Goal: Task Accomplishment & Management: Complete application form

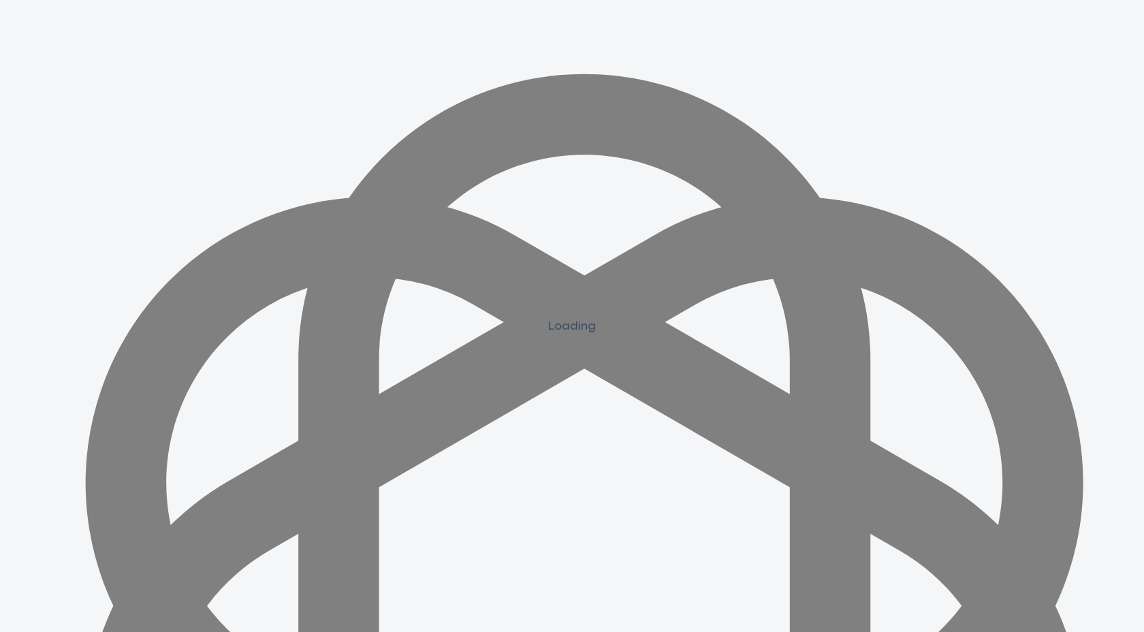
scroll to position [1222, 0]
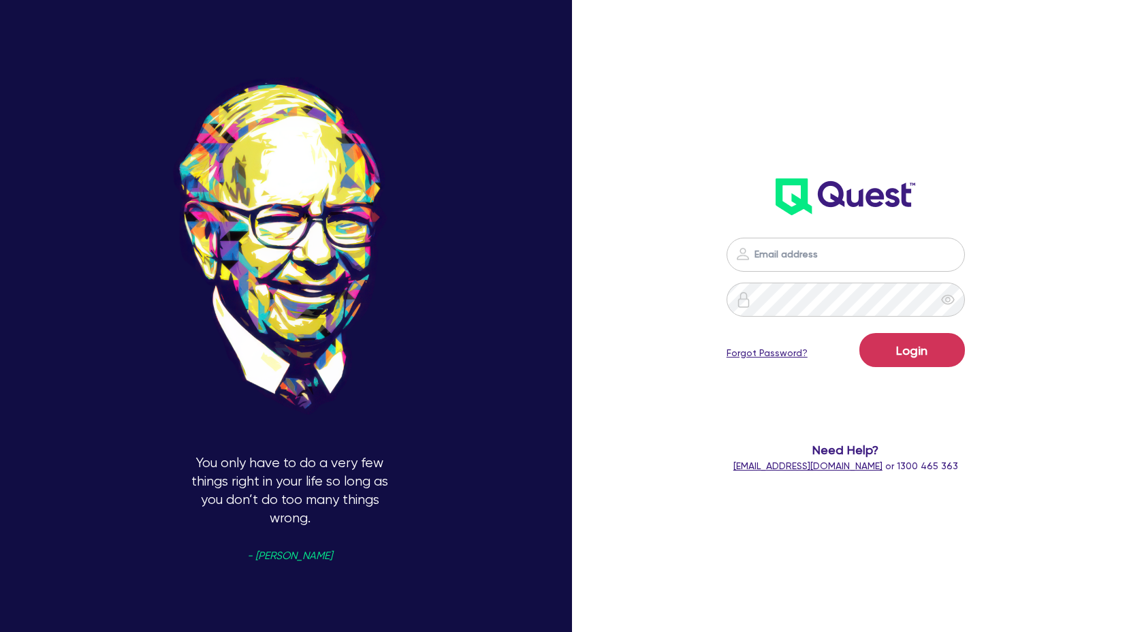
scroll to position [1225, 0]
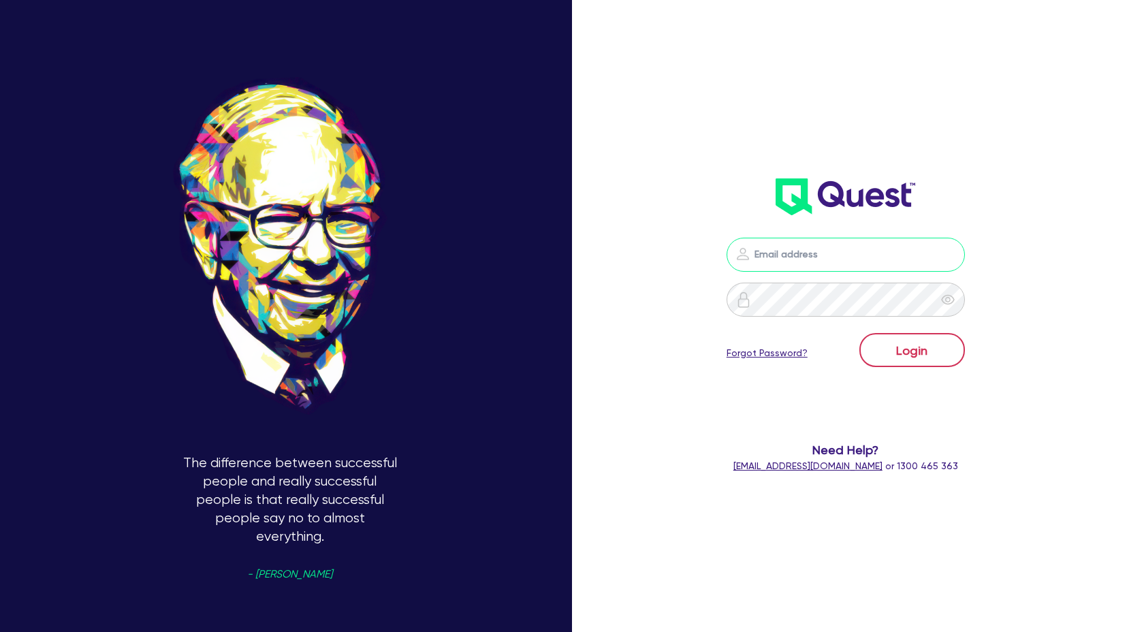
type input "claire@theglobalbeautygroup.com"
click at [914, 355] on button "Login" at bounding box center [912, 350] width 106 height 34
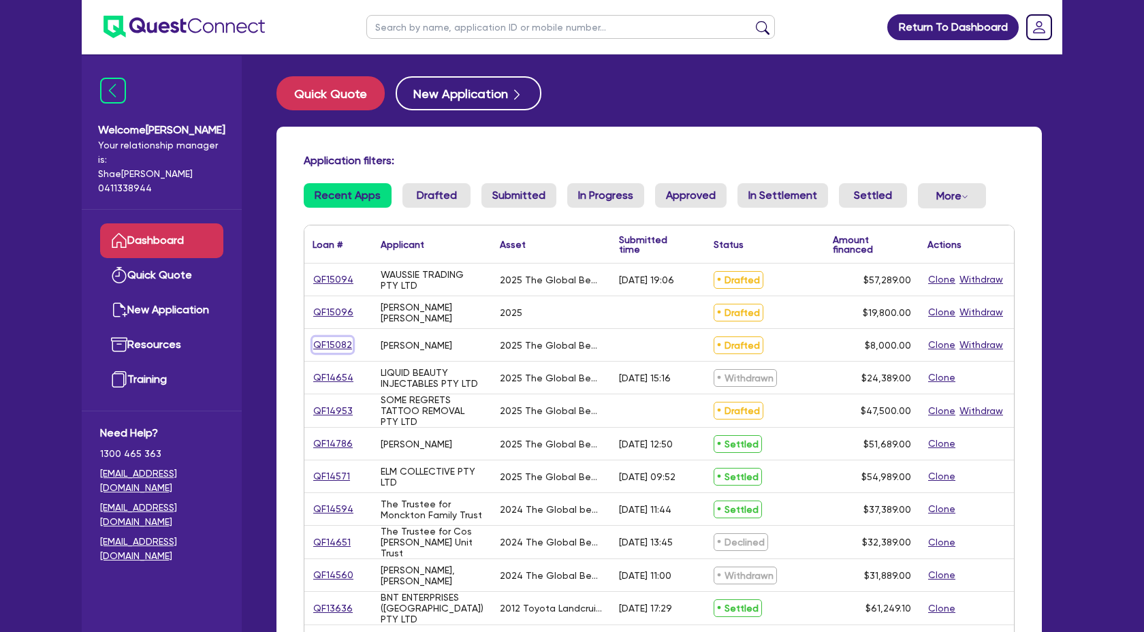
click at [323, 343] on link "QF15082" at bounding box center [333, 345] width 40 height 16
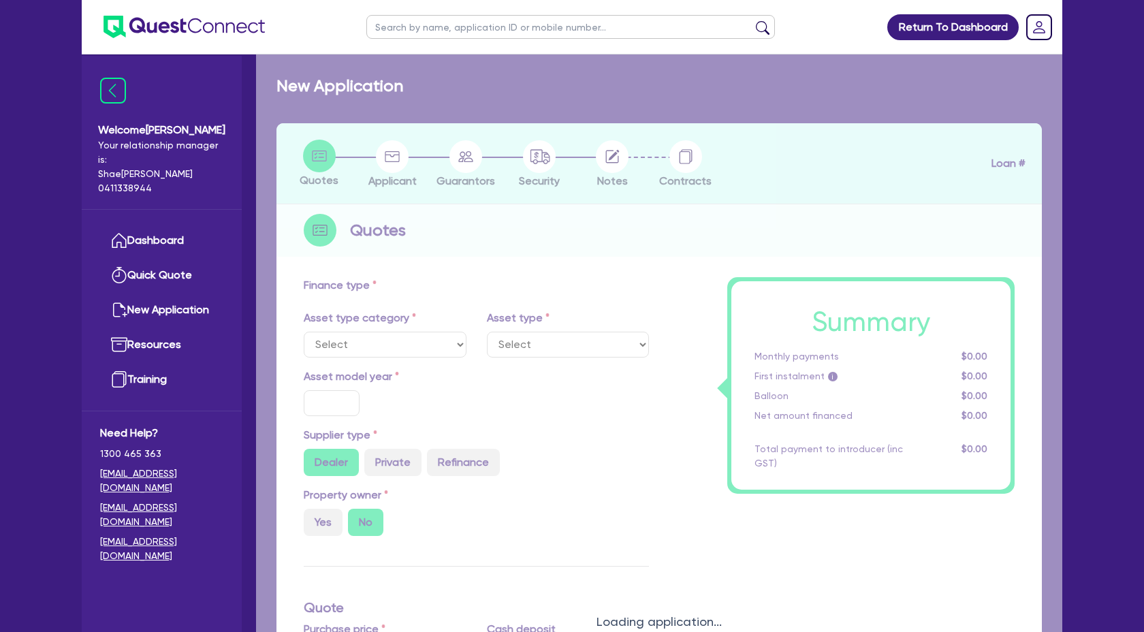
select select "TERTIARY_ASSETS"
type input "2025"
type input "10,000"
type input "2,000"
type input "4"
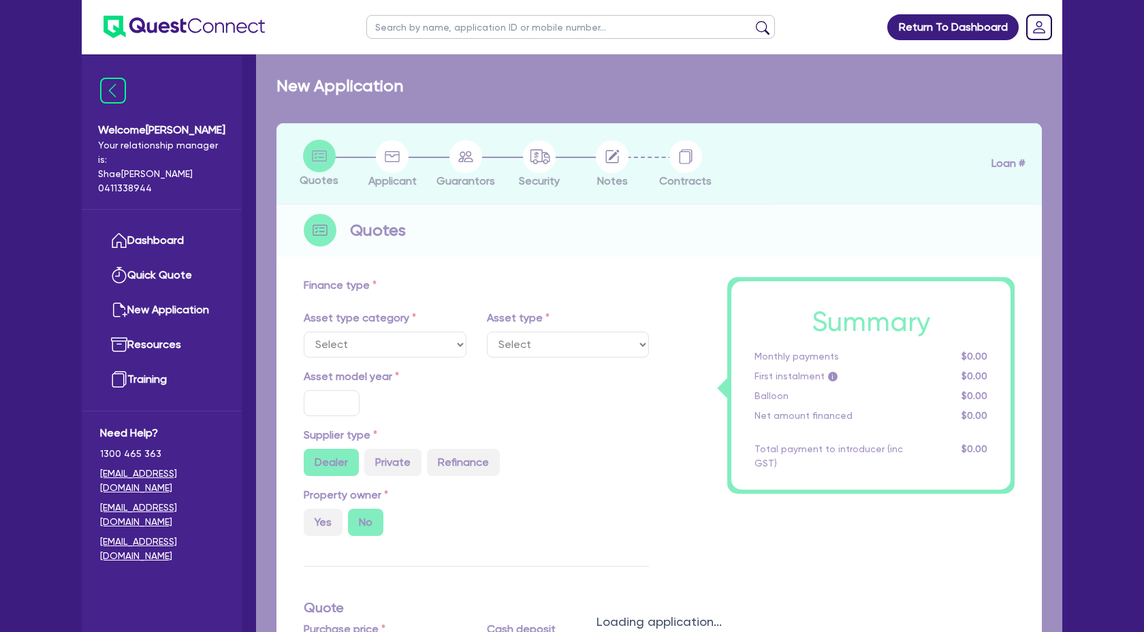
type input "320"
type input "17.59"
select select "BEAUTY_EQUIPMENT"
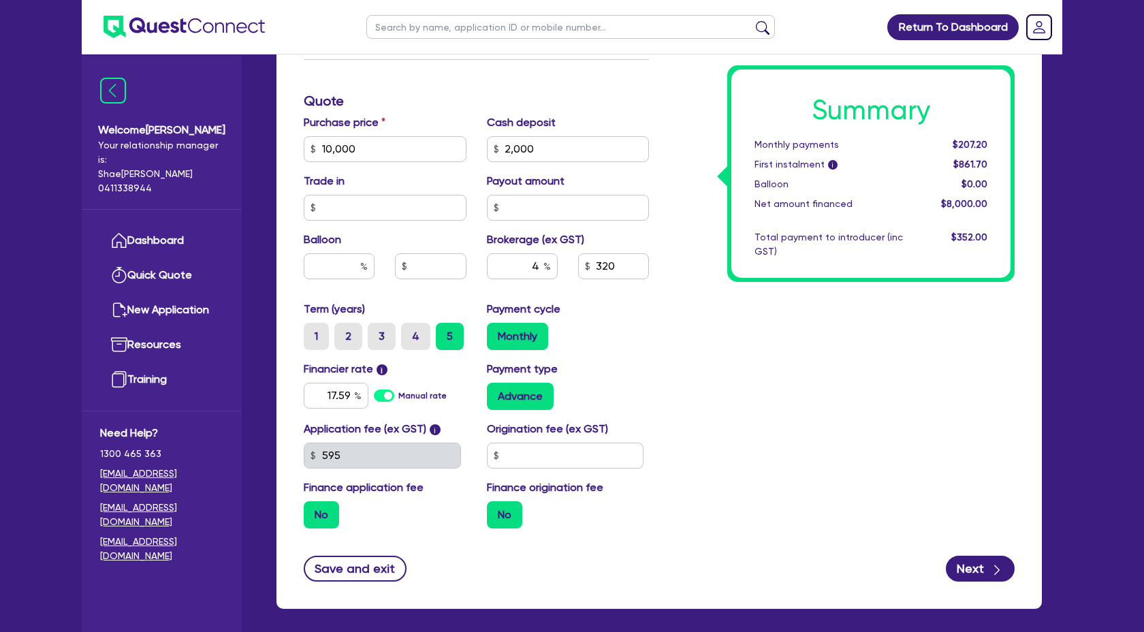
scroll to position [536, 0]
click at [983, 567] on button "Next" at bounding box center [980, 568] width 69 height 26
type input "10,000"
type input "2,000"
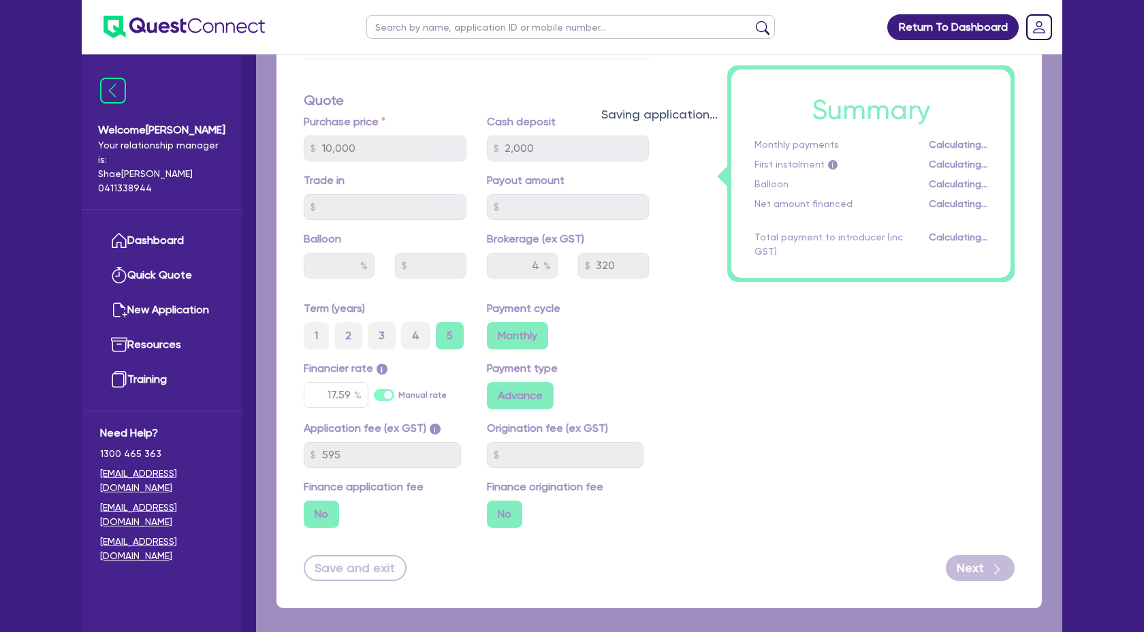
select select "SOLE_TRADER"
select select "HEALTH_BEAUTY"
select select "OTHER_HEALTH_BEAUTY"
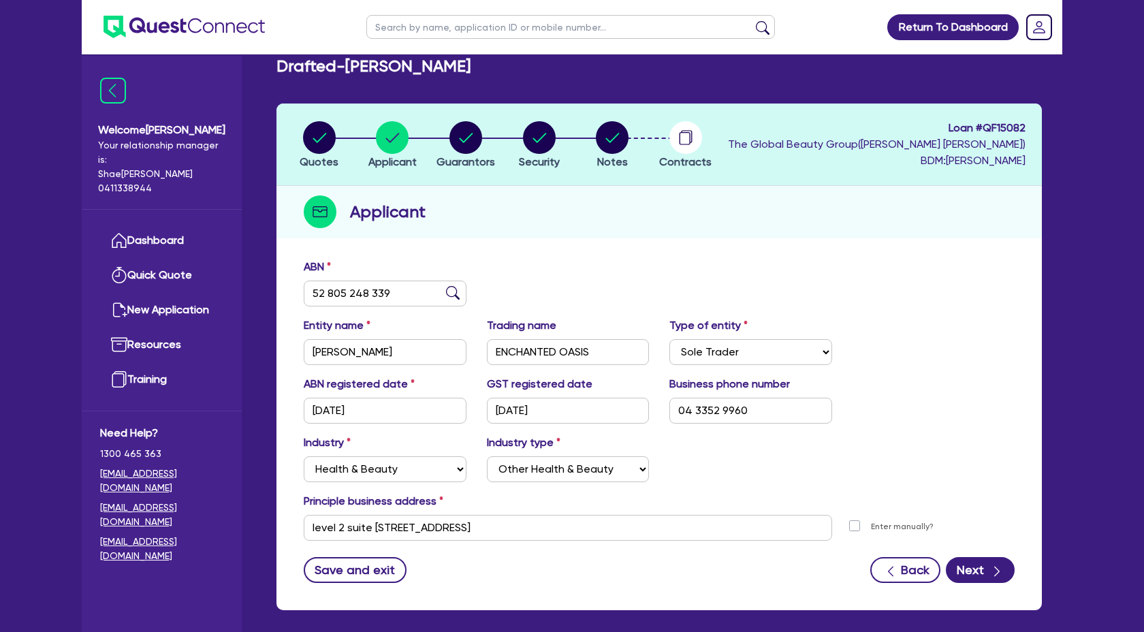
scroll to position [25, 0]
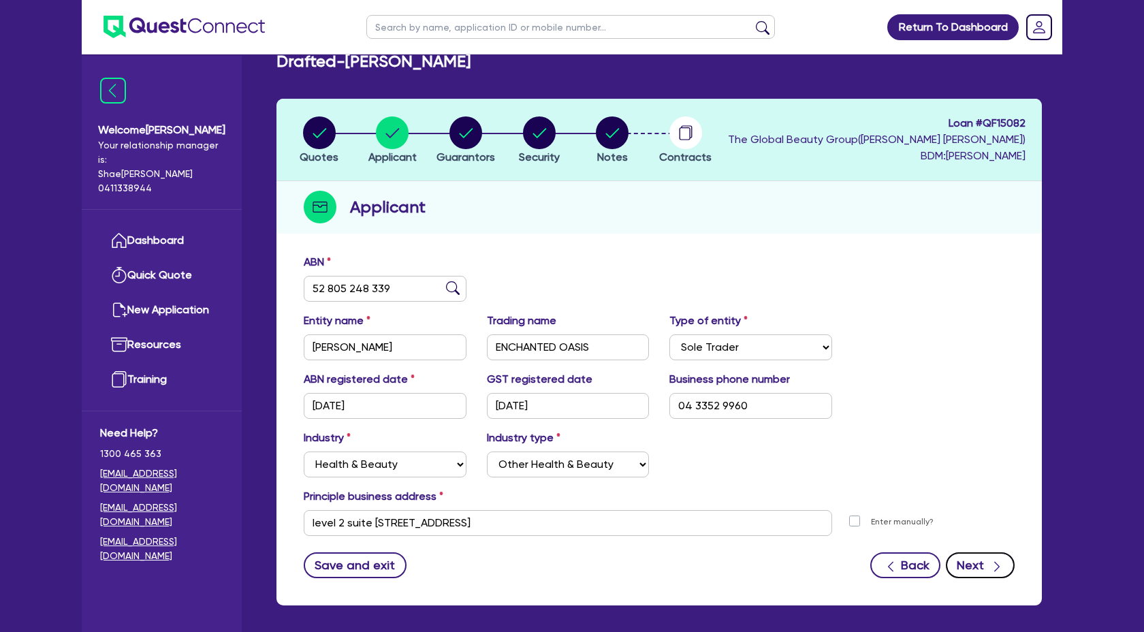
click at [984, 571] on button "Next" at bounding box center [980, 565] width 69 height 26
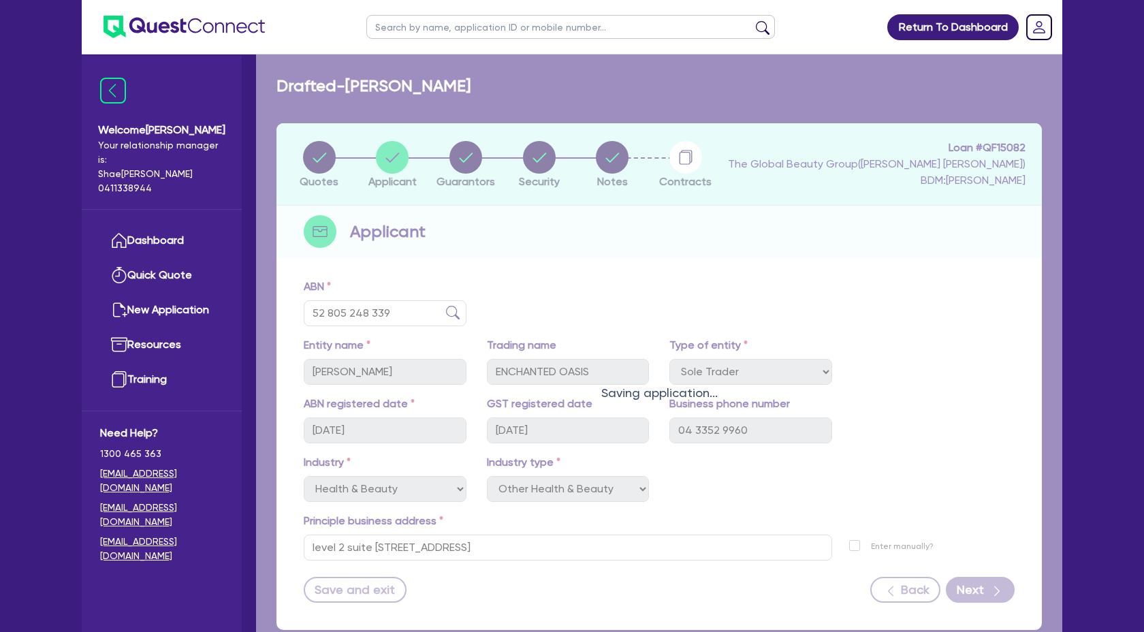
select select "MS"
select select "NSW"
select select "SINGLE"
select select "CASH"
select select "EQUIPMENT"
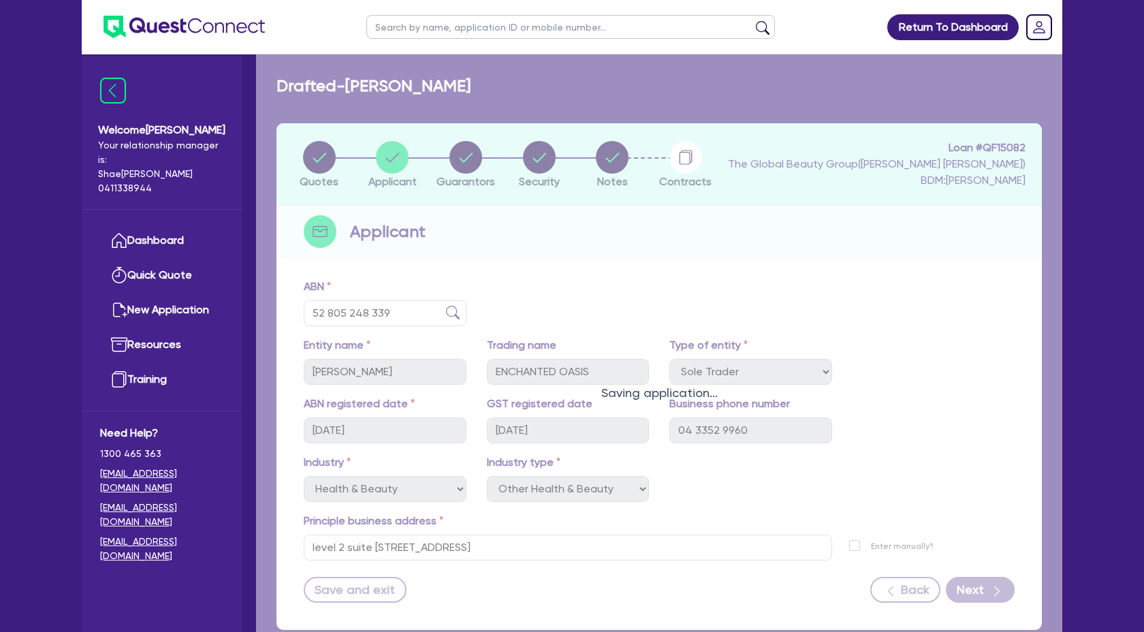
select select "OTHER"
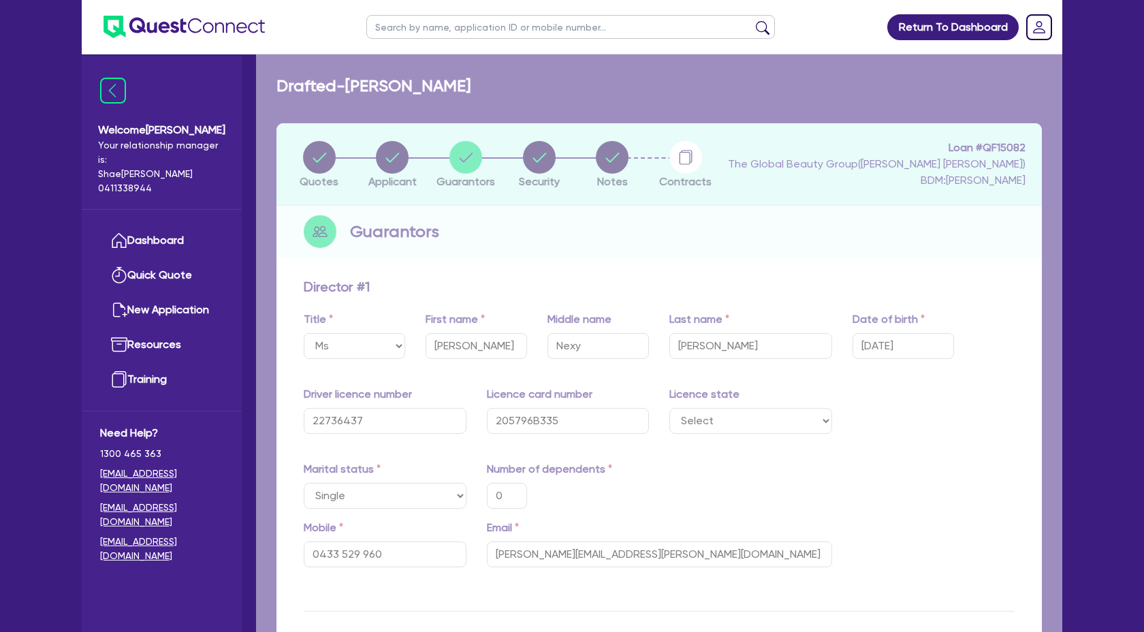
type input "0"
type input "0433 529 960"
type input "1,500"
type input "6,600"
type input "4,789"
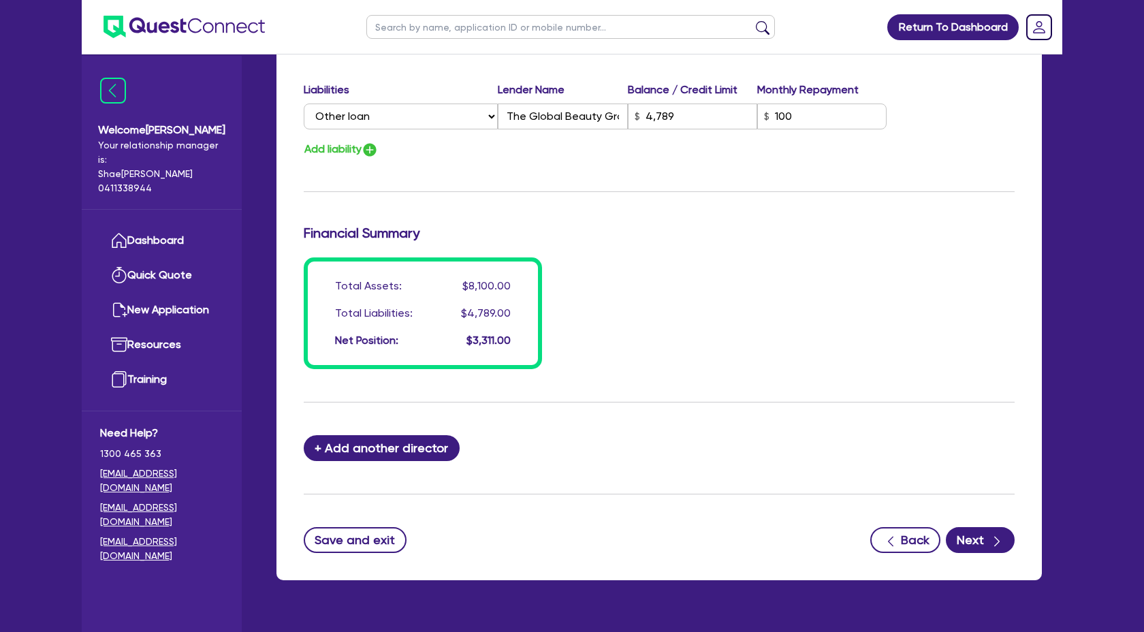
scroll to position [949, 0]
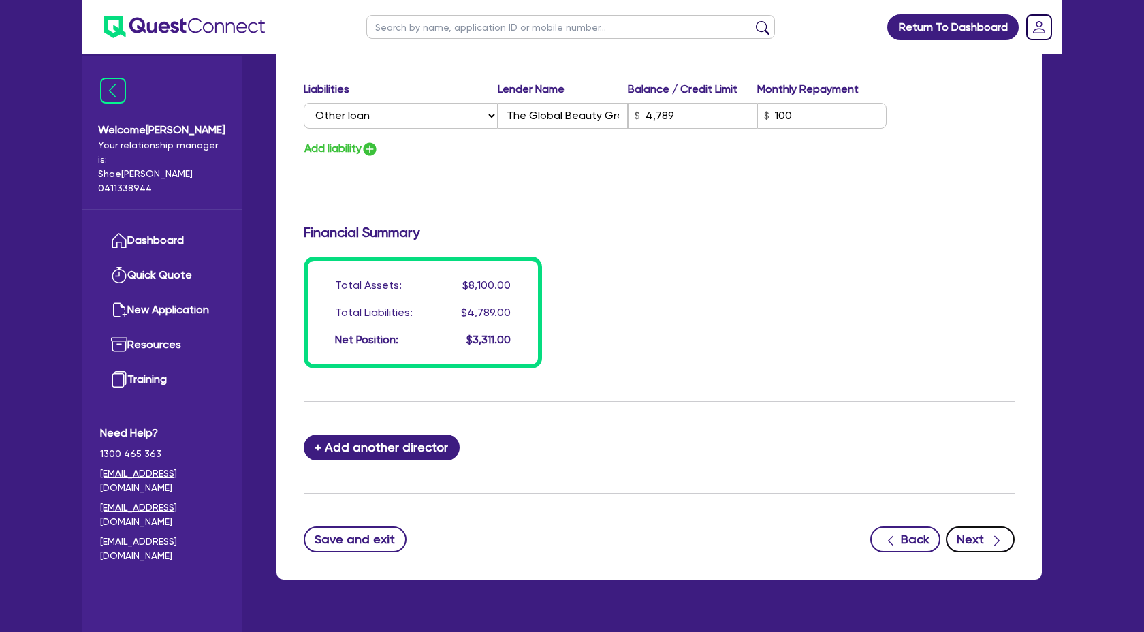
click at [1007, 542] on button "Next" at bounding box center [980, 539] width 69 height 26
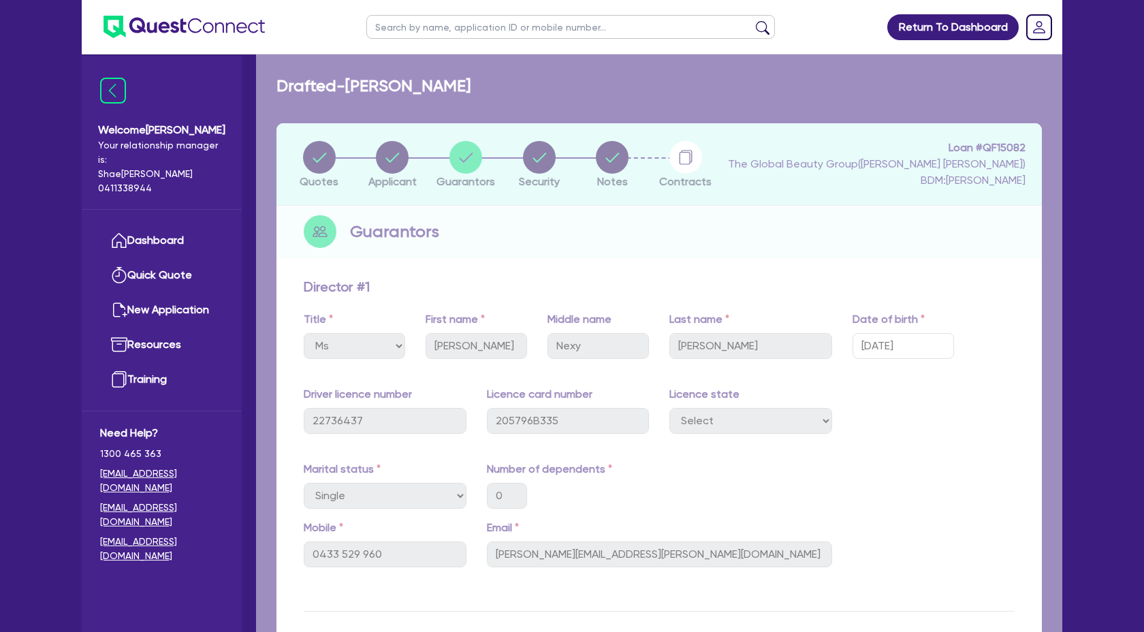
select select "TERTIARY_ASSETS"
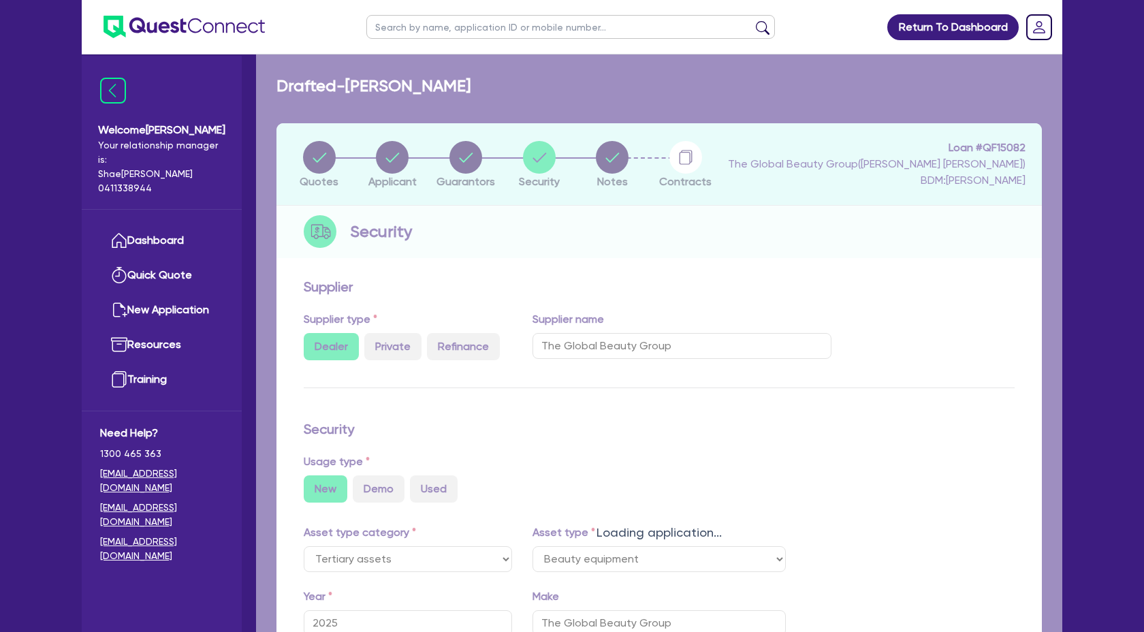
select select "BEAUTY_EQUIPMENT"
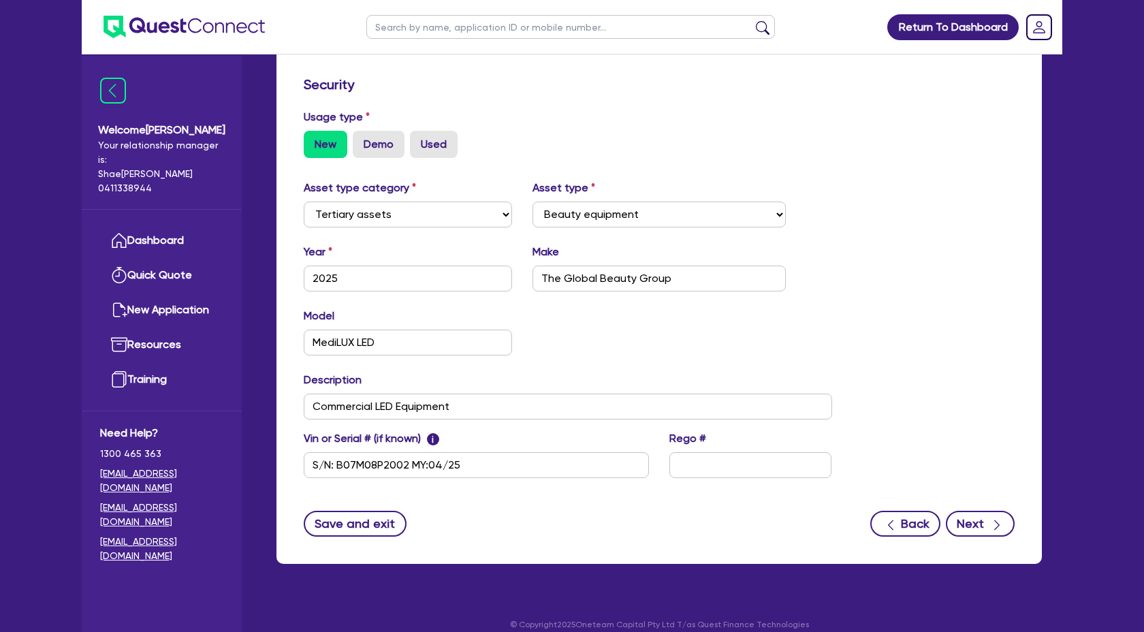
scroll to position [343, 0]
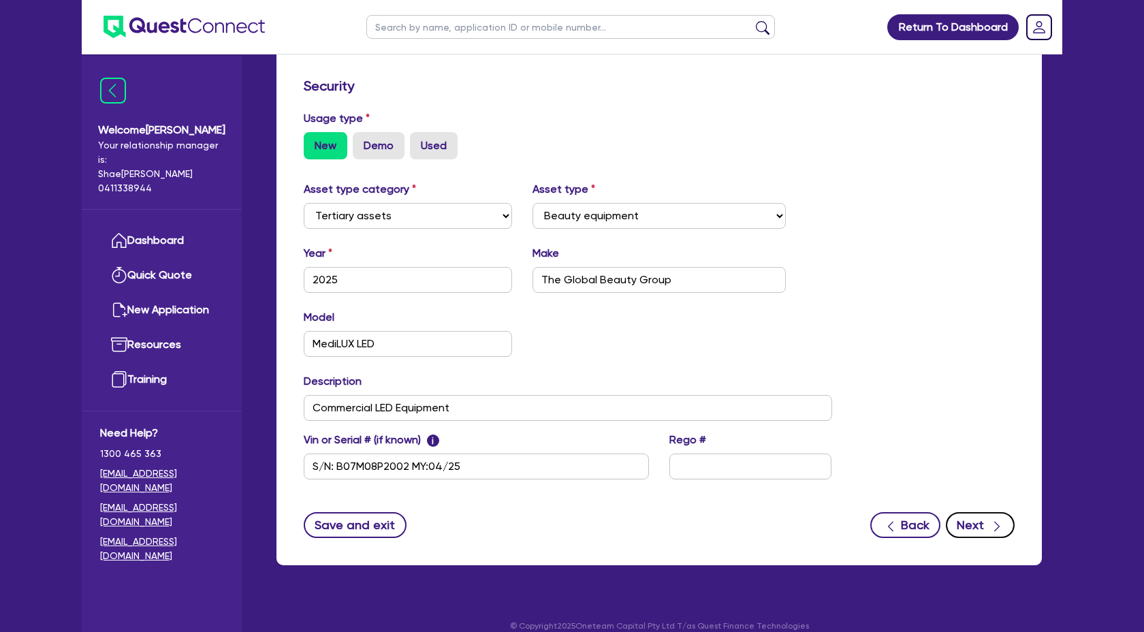
click at [982, 525] on button "Next" at bounding box center [980, 525] width 69 height 26
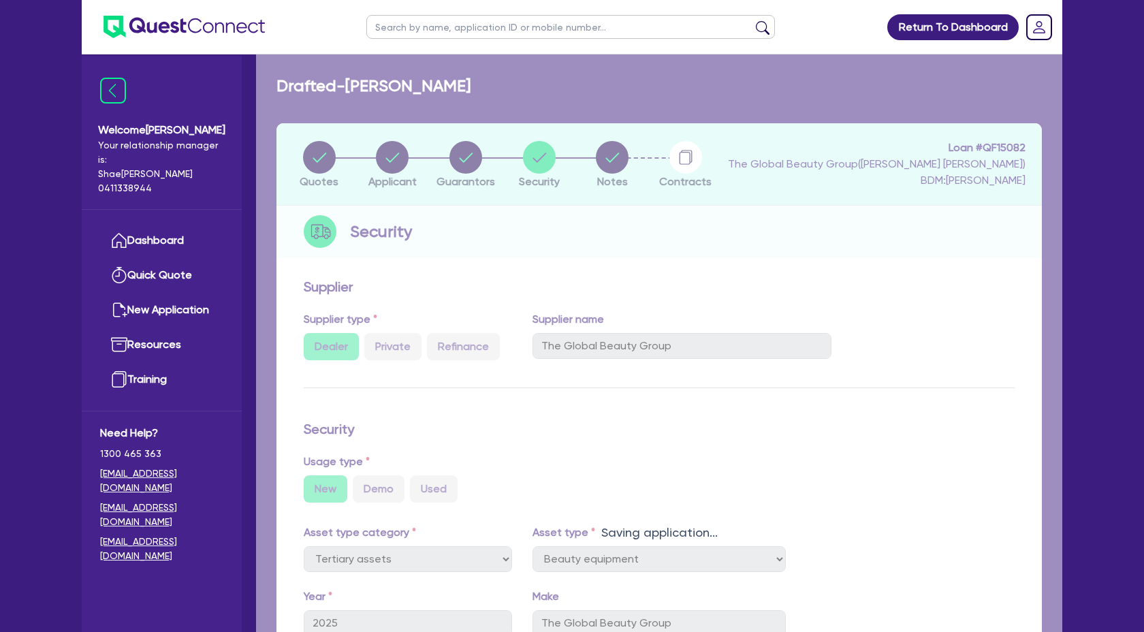
select select "Quest Finance - Own Book"
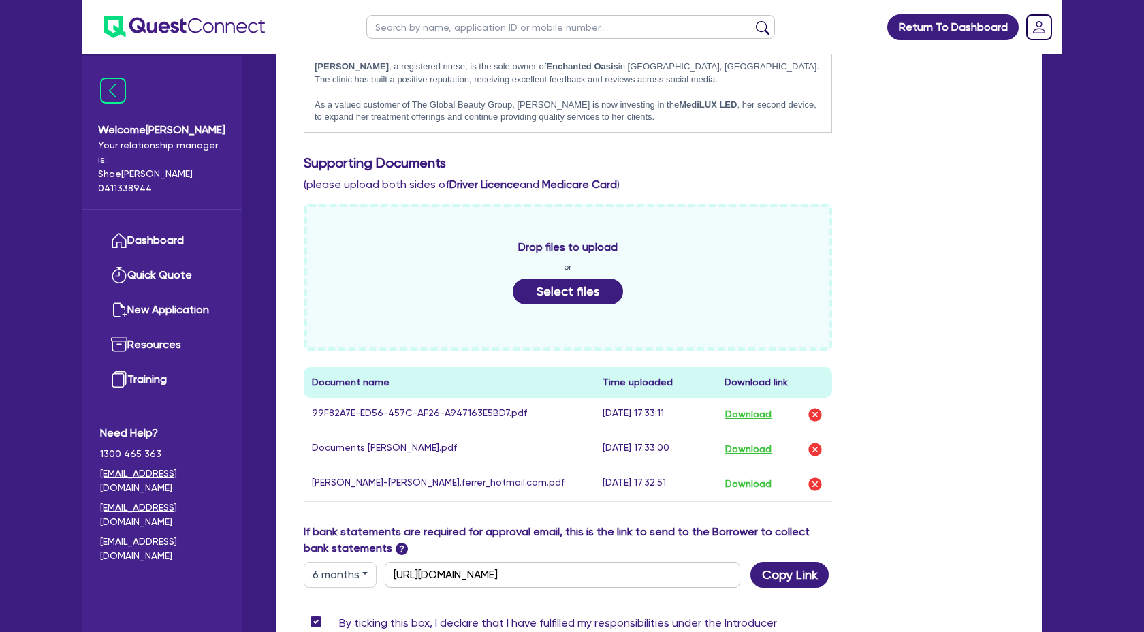
scroll to position [397, 0]
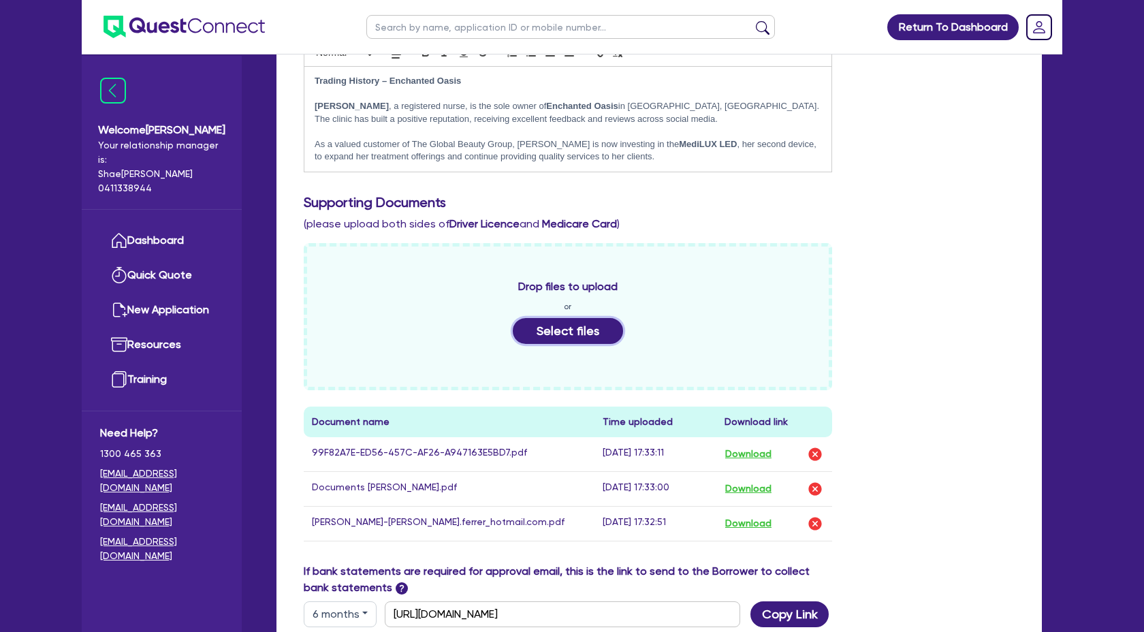
click at [567, 334] on button "Select files" at bounding box center [568, 331] width 110 height 26
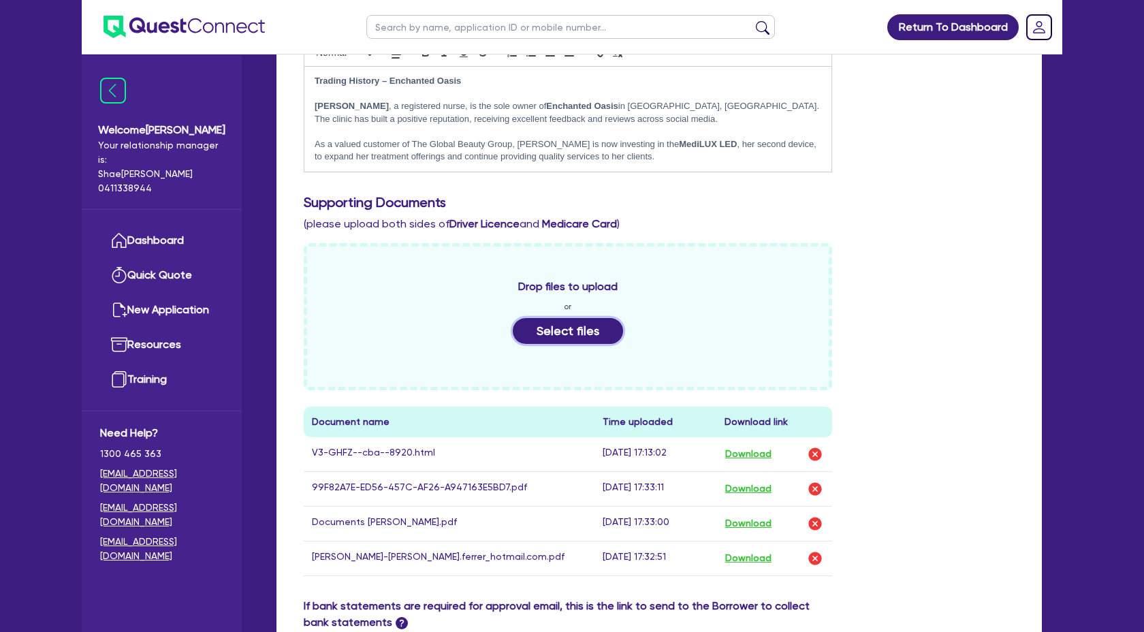
click at [580, 337] on button "Select files" at bounding box center [568, 331] width 110 height 26
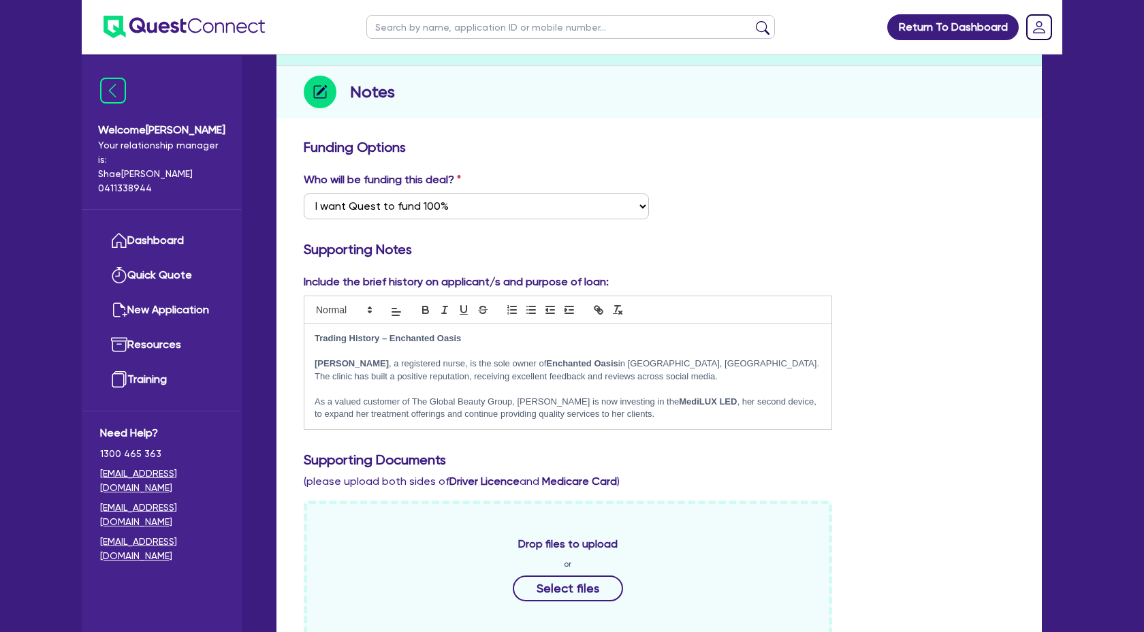
scroll to position [140, 0]
click at [1011, 445] on div "Include the brief history on applicant/s and purpose of loan: Trading History –…" at bounding box center [659, 581] width 731 height 616
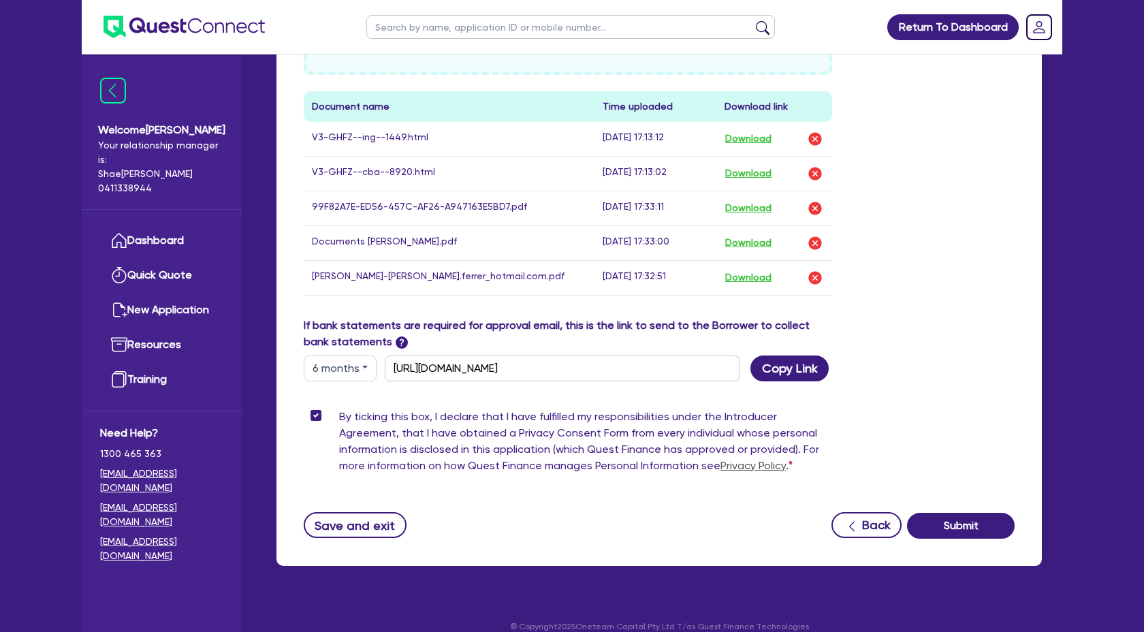
scroll to position [740, 0]
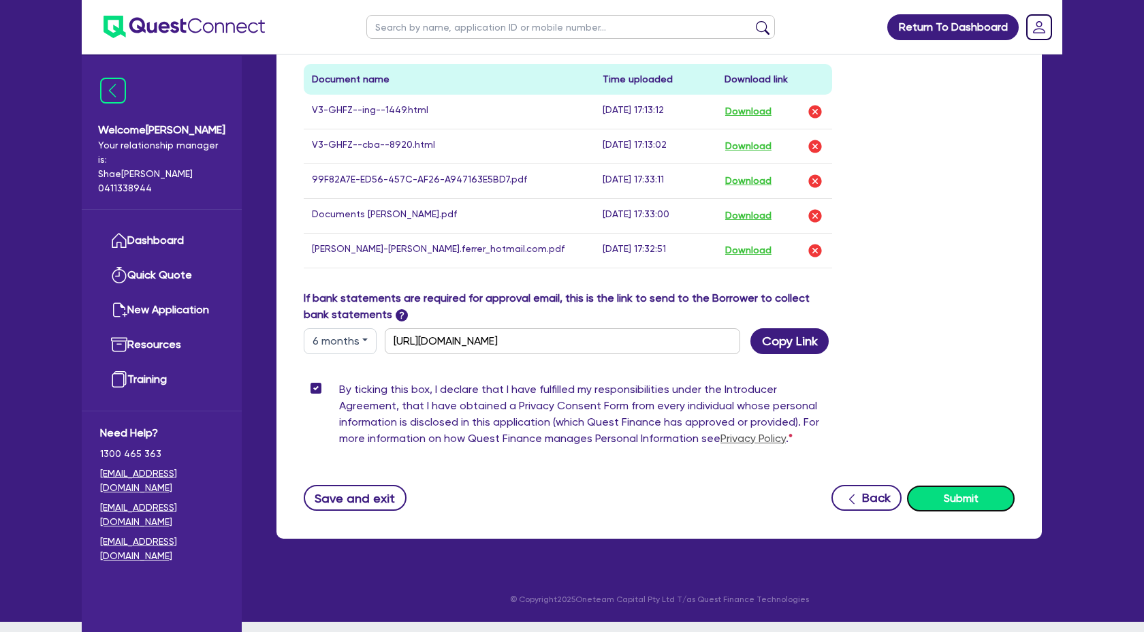
click at [962, 509] on button "Submit" at bounding box center [961, 499] width 108 height 26
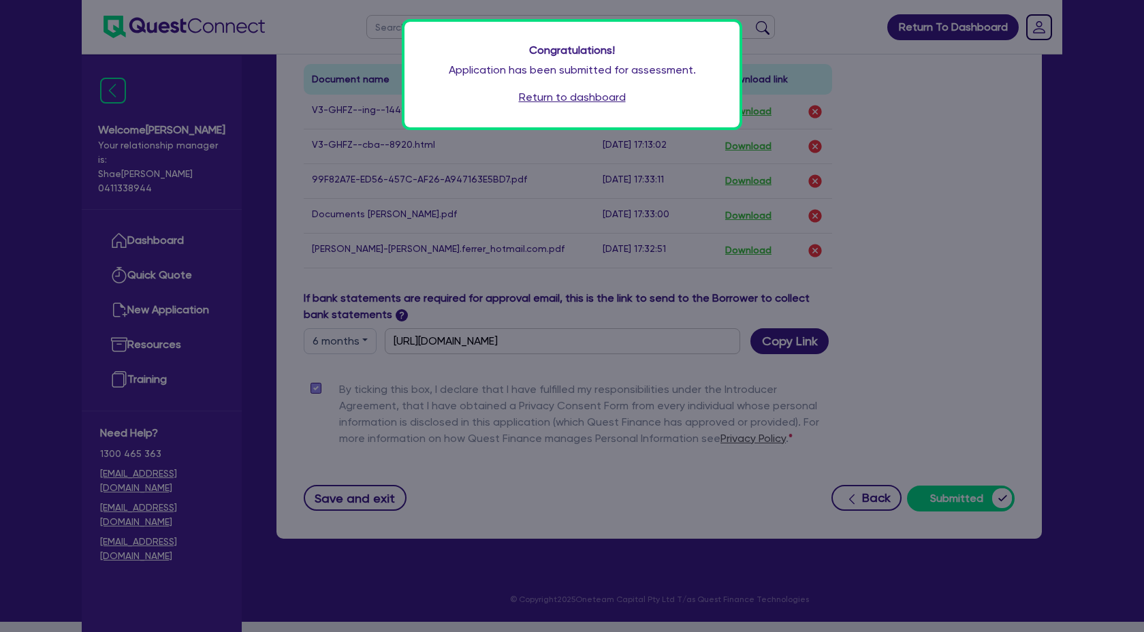
click at [567, 93] on link "Return to dashboard" at bounding box center [572, 97] width 107 height 16
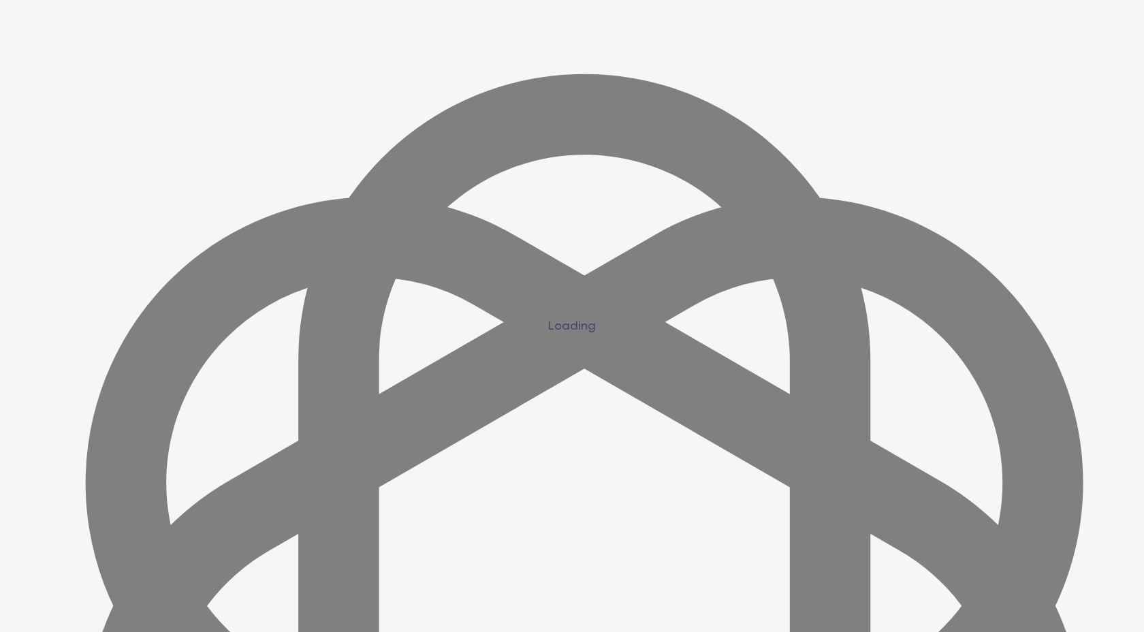
scroll to position [1225, 0]
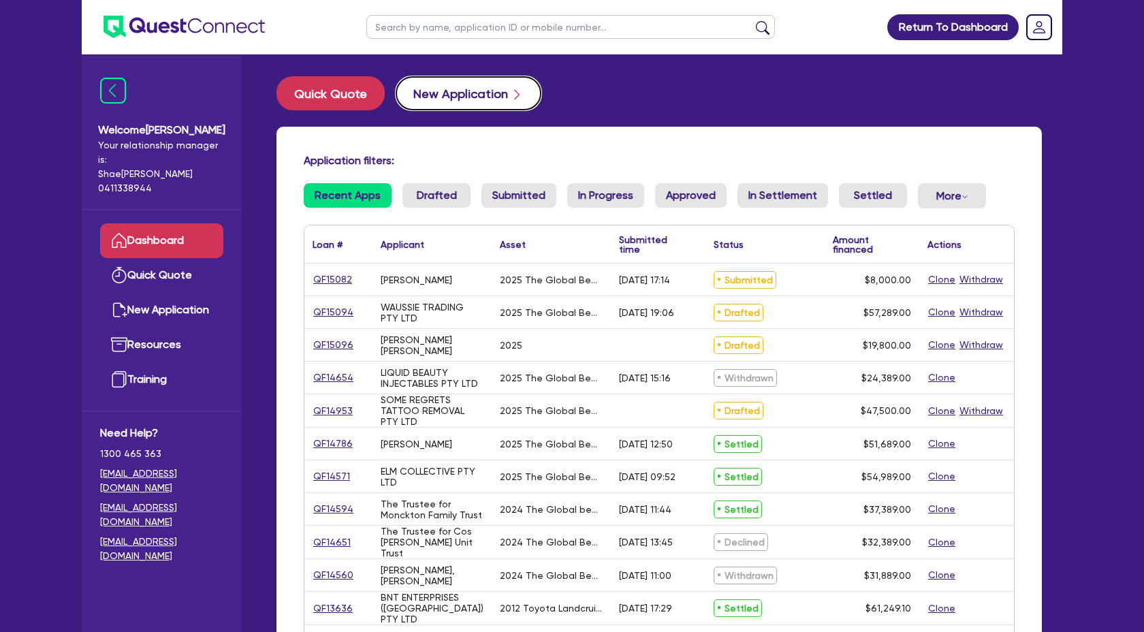
click at [467, 84] on button "New Application" at bounding box center [469, 93] width 146 height 34
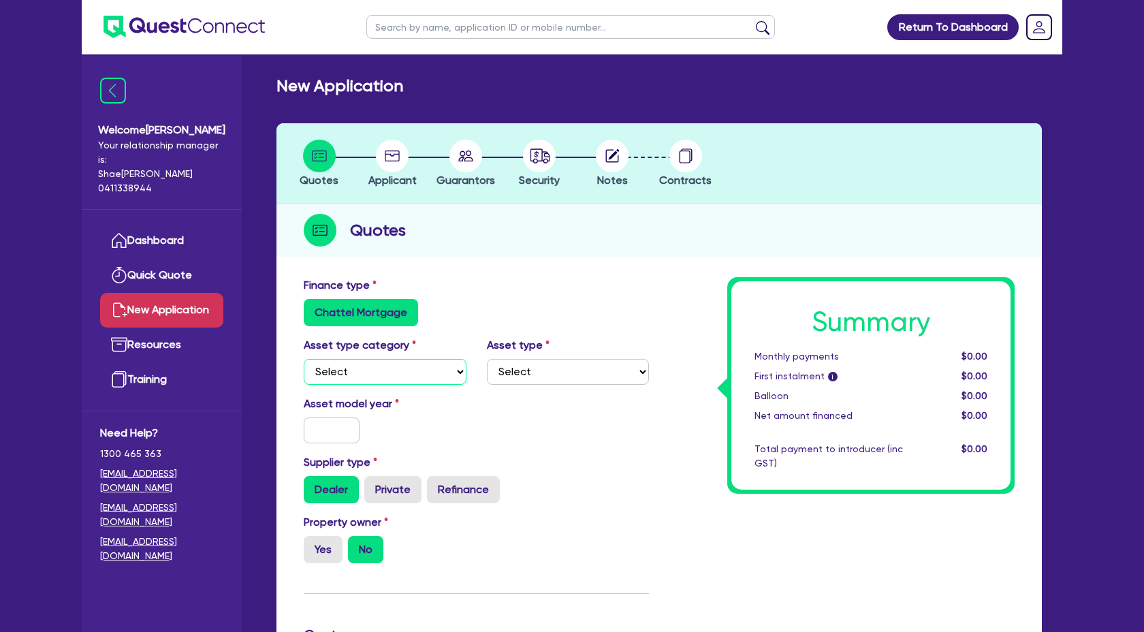
click at [458, 370] on select "Select Cars and light trucks Primary assets Secondary assets Tertiary assets" at bounding box center [385, 372] width 163 height 26
select select "TERTIARY_ASSETS"
click at [304, 359] on select "Select Cars and light trucks Primary assets Secondary assets Tertiary assets" at bounding box center [385, 372] width 163 height 26
click at [597, 367] on select "Select Beauty equipment IT equipment IT software Watercraft Other" at bounding box center [568, 372] width 163 height 26
select select "BEAUTY_EQUIPMENT"
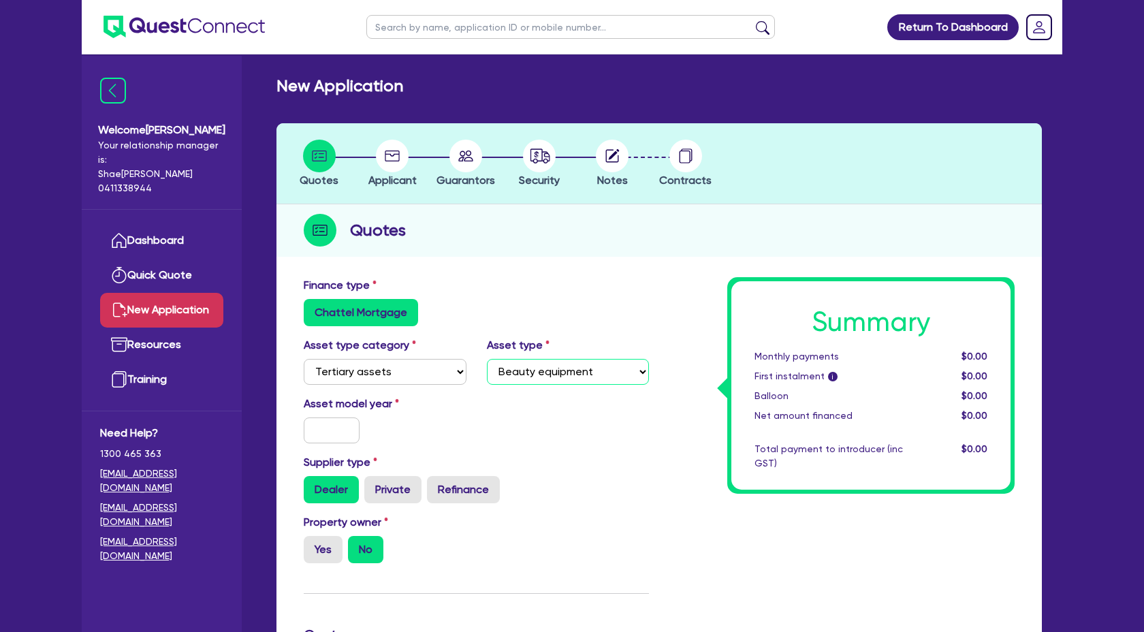
click at [487, 359] on select "Select Beauty equipment IT equipment IT software Watercraft Other" at bounding box center [568, 372] width 163 height 26
click at [324, 424] on input "text" at bounding box center [332, 430] width 56 height 26
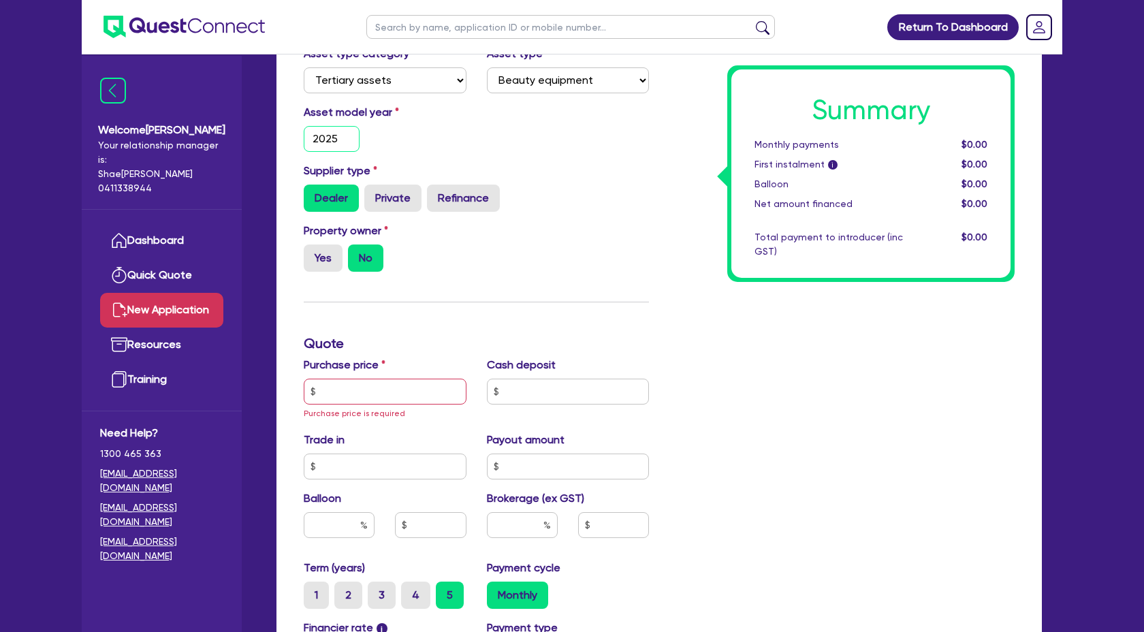
scroll to position [296, 0]
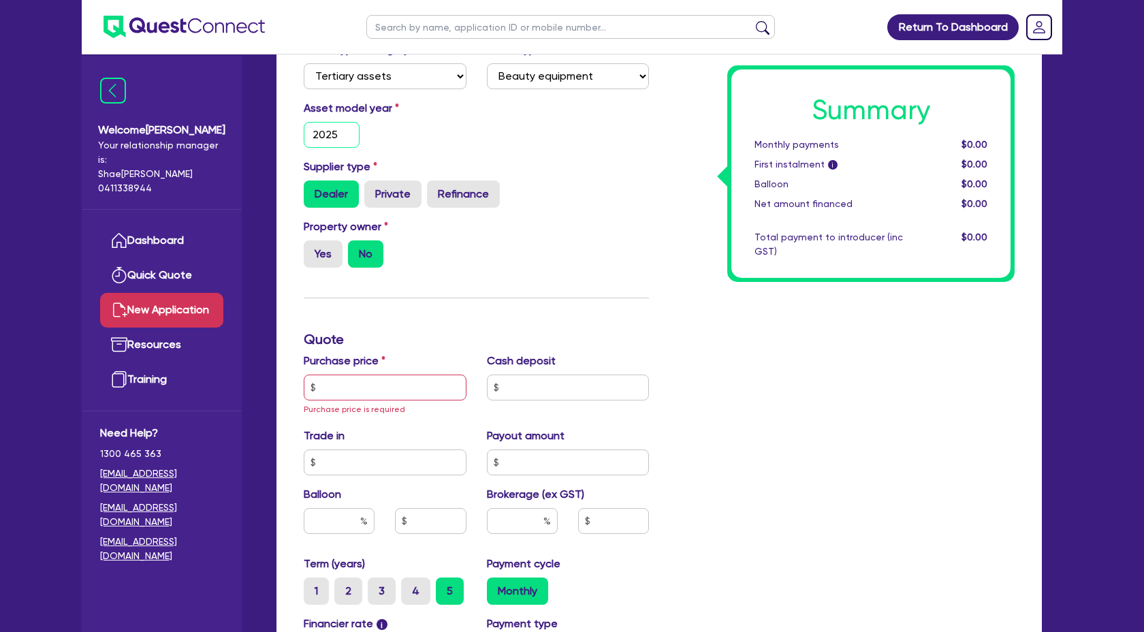
type input "2025"
click at [355, 380] on input "text" at bounding box center [385, 388] width 163 height 26
click at [351, 394] on input "text" at bounding box center [385, 388] width 163 height 26
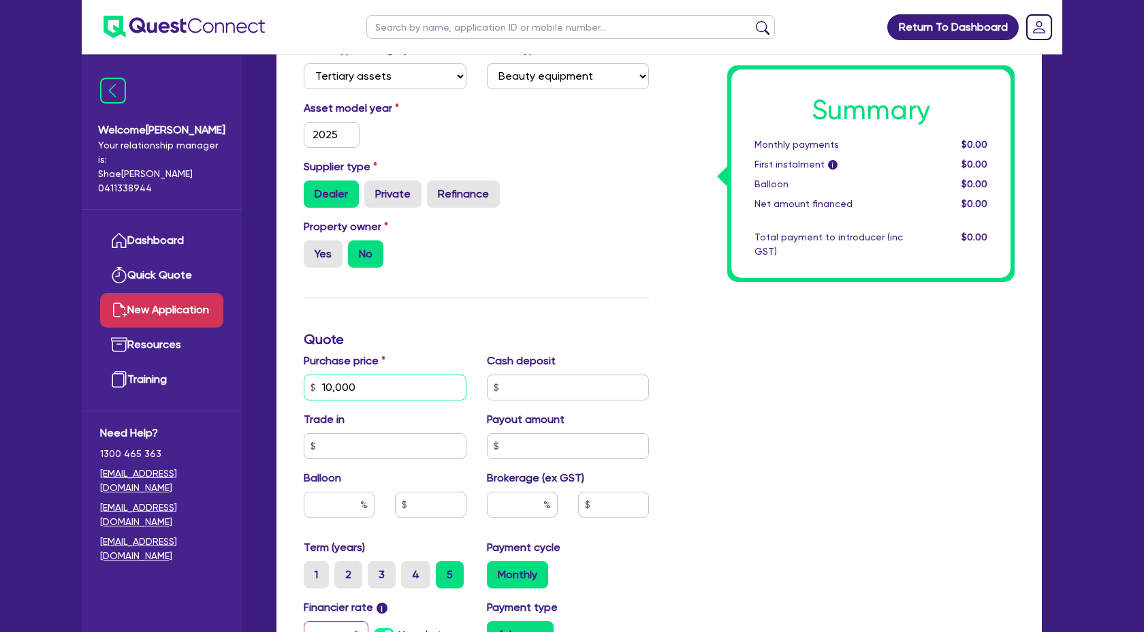
type input "10,000"
click at [554, 389] on input "text" at bounding box center [568, 388] width 163 height 26
type input "2,000.00"
click at [810, 395] on div "Summary Monthly payments $0.00 First instalment i $0.00 Balloon $0.00 Net amoun…" at bounding box center [842, 387] width 366 height 811
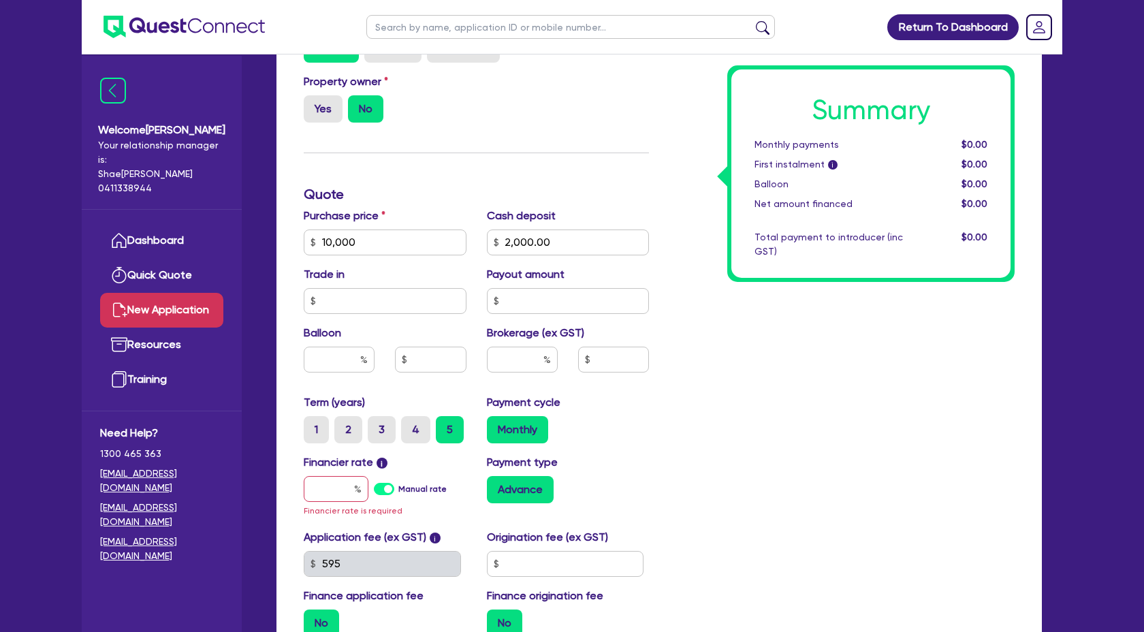
scroll to position [464, 0]
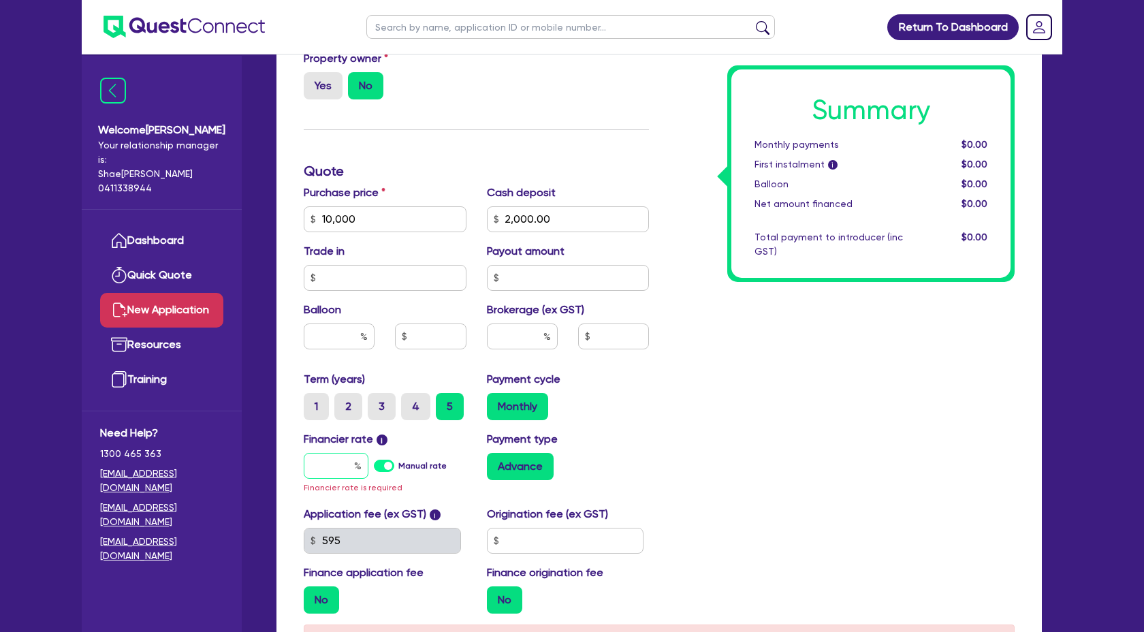
click at [342, 459] on input "text" at bounding box center [336, 466] width 65 height 26
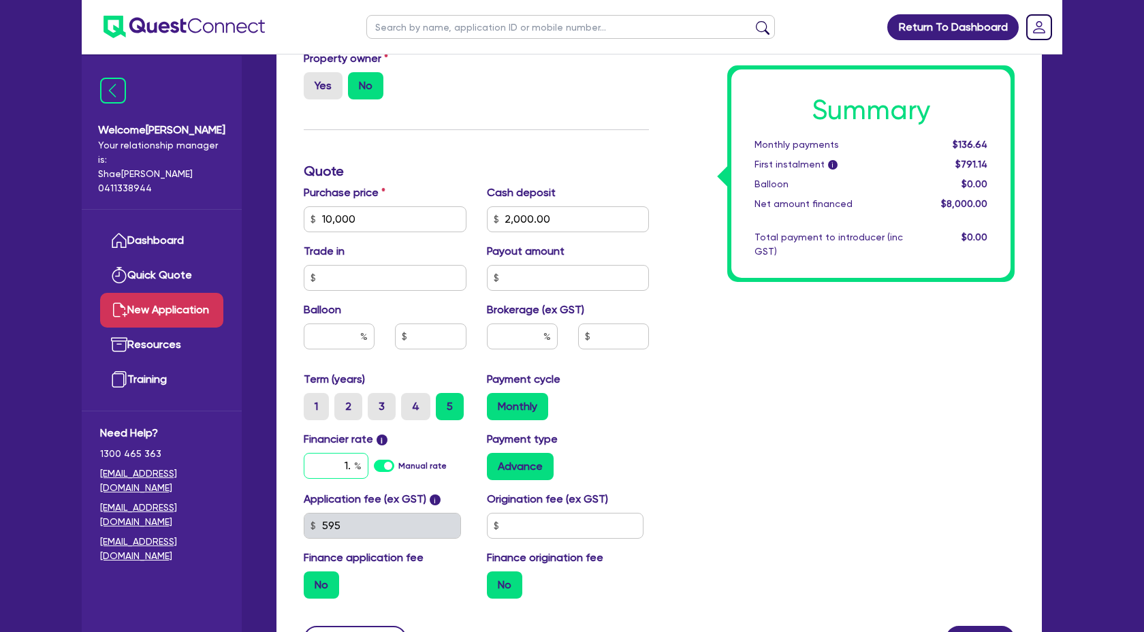
type input "1"
type input "17.59"
click at [672, 481] on div "Summary Monthly payments $136.64 First instalment i $791.14 Balloon $0.00 Net a…" at bounding box center [842, 211] width 366 height 796
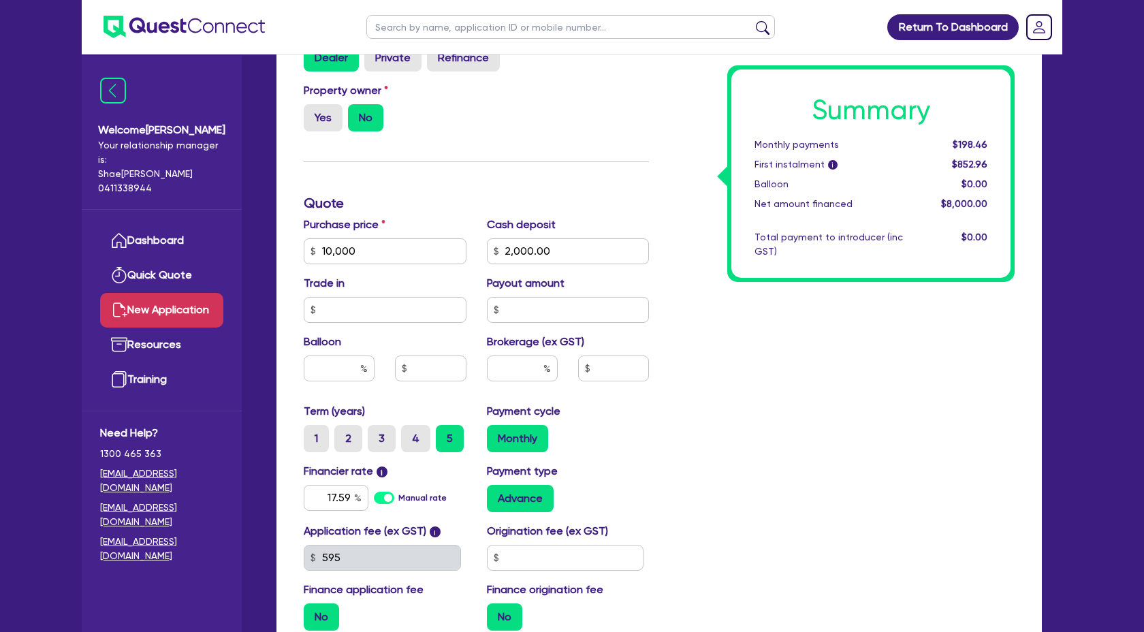
scroll to position [455, 0]
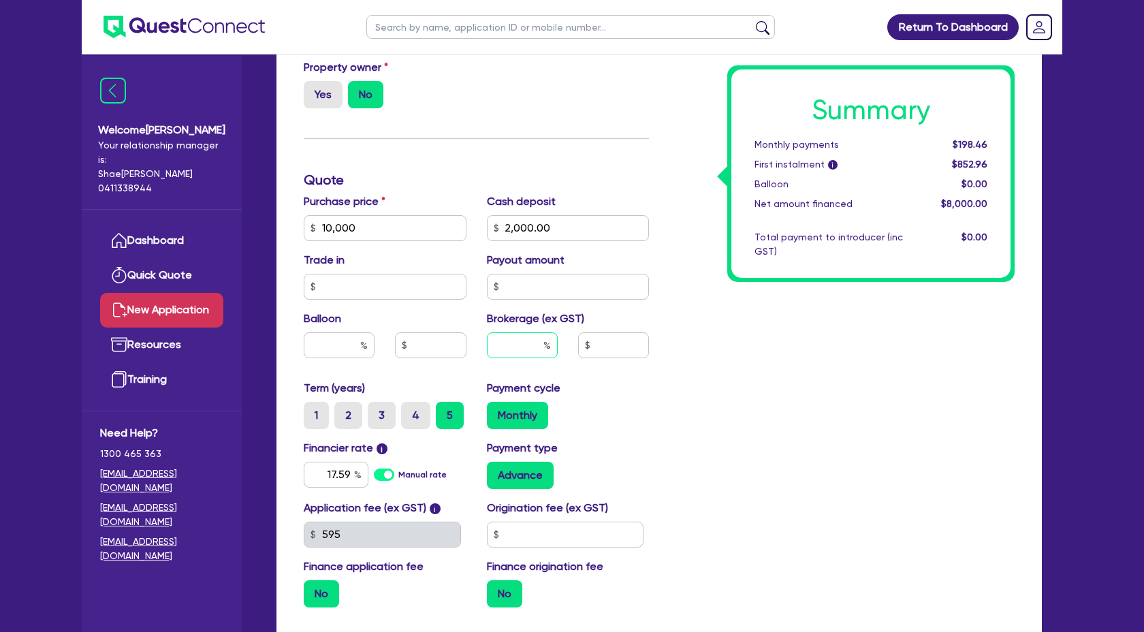
click at [533, 341] on input "text" at bounding box center [522, 345] width 71 height 26
type input "4"
click at [792, 366] on div "Summary Monthly payments Calculating... First instalment i Calculating... Ballo…" at bounding box center [842, 220] width 366 height 796
type input "320"
click at [820, 362] on div "Summary Monthly payments $207.20 First instalment i $861.70 Balloon $0.00 Net a…" at bounding box center [842, 220] width 366 height 796
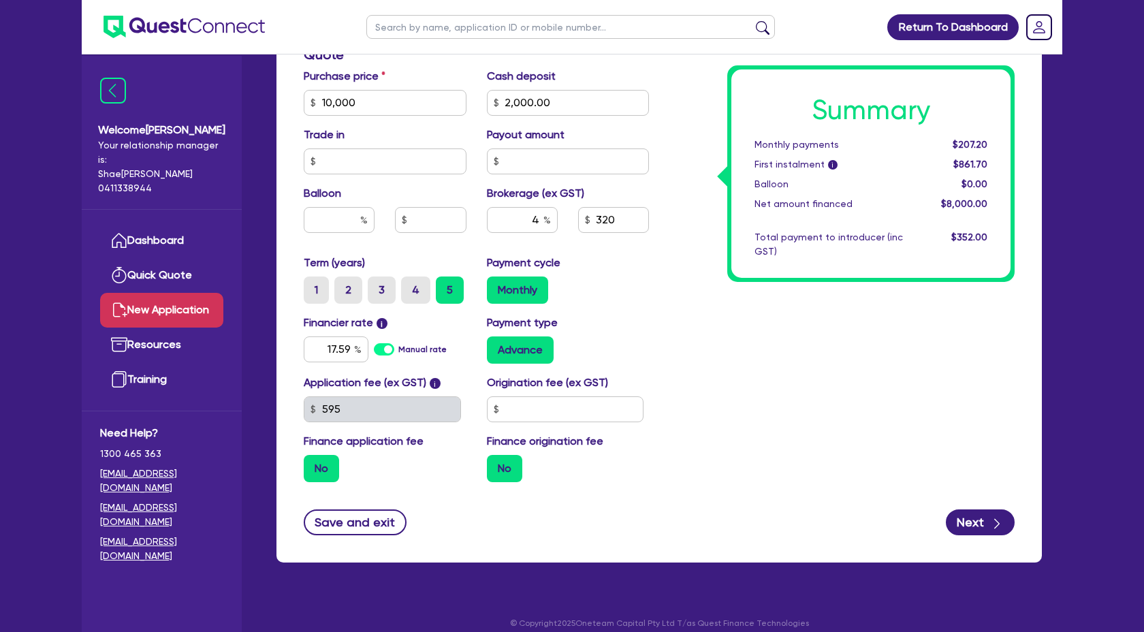
scroll to position [593, 0]
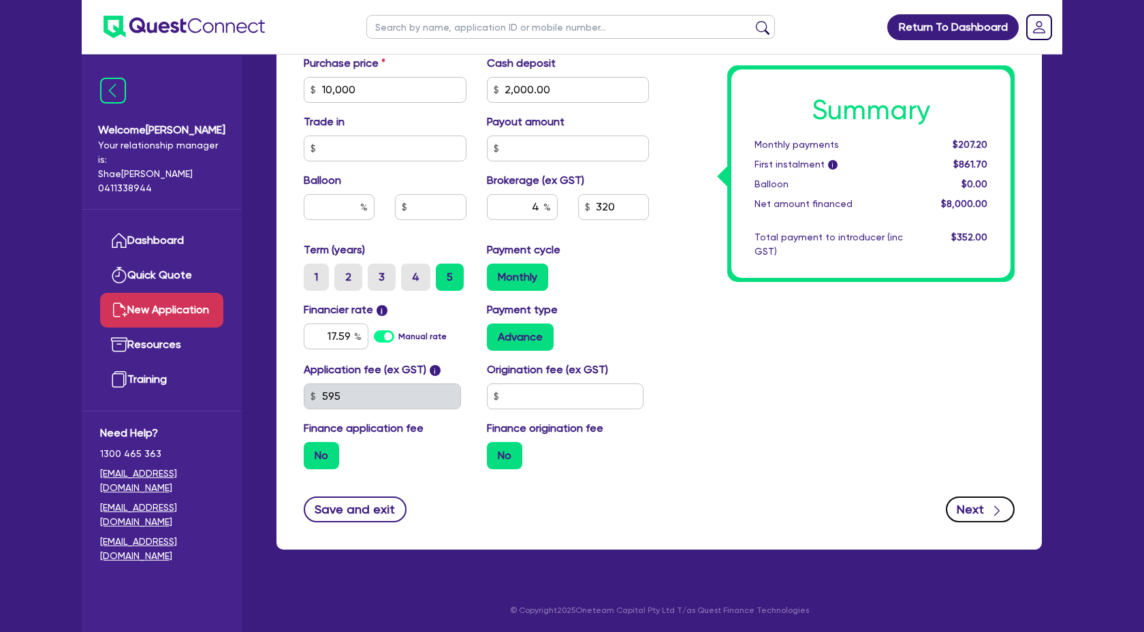
click at [976, 504] on button "Next" at bounding box center [980, 509] width 69 height 26
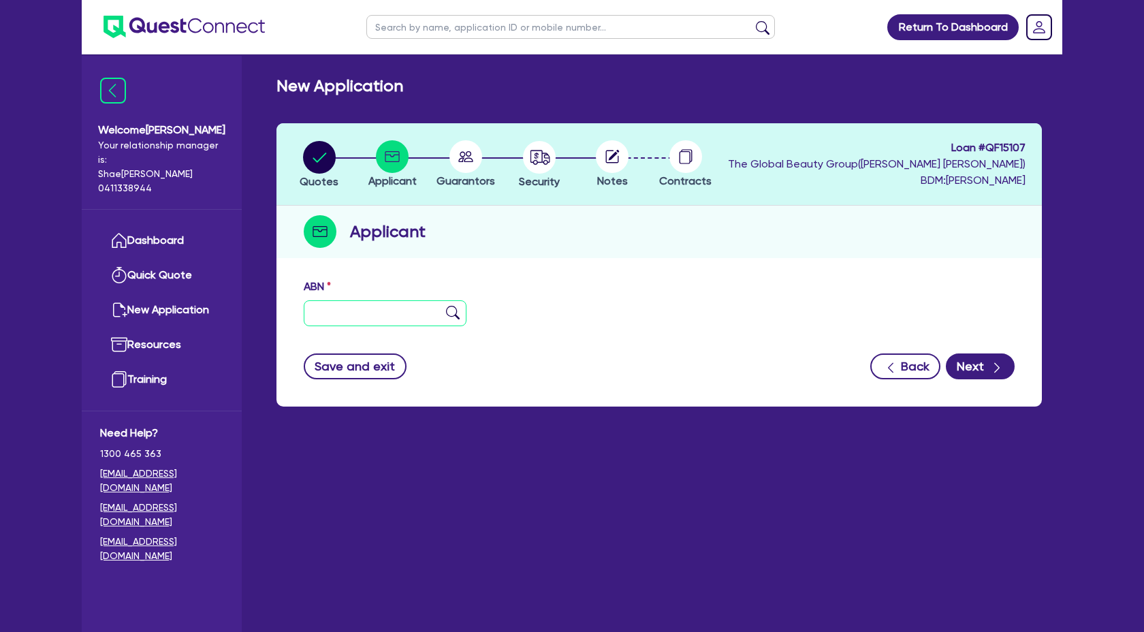
click at [398, 314] on input "text" at bounding box center [385, 313] width 163 height 26
paste input "60 811 538 803"
type input "60 811 538 803"
click at [454, 313] on img at bounding box center [453, 313] width 14 height 14
type input "[PERSON_NAME]"
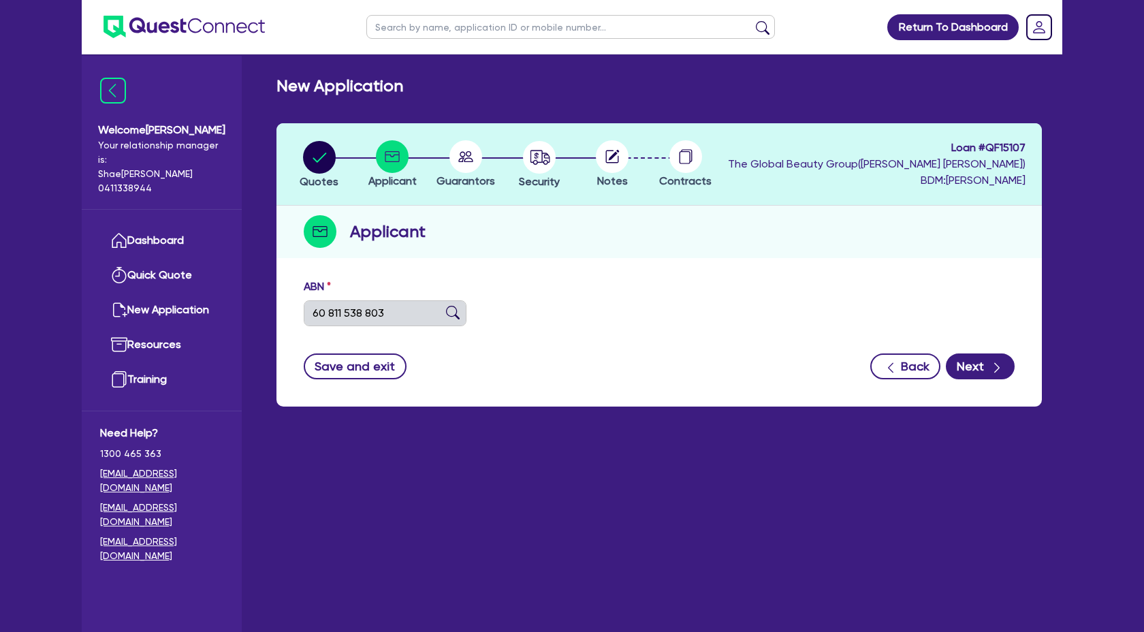
type input "UNIK BEAUTY"
select select "SOLE_TRADER"
type input "02/05/2020"
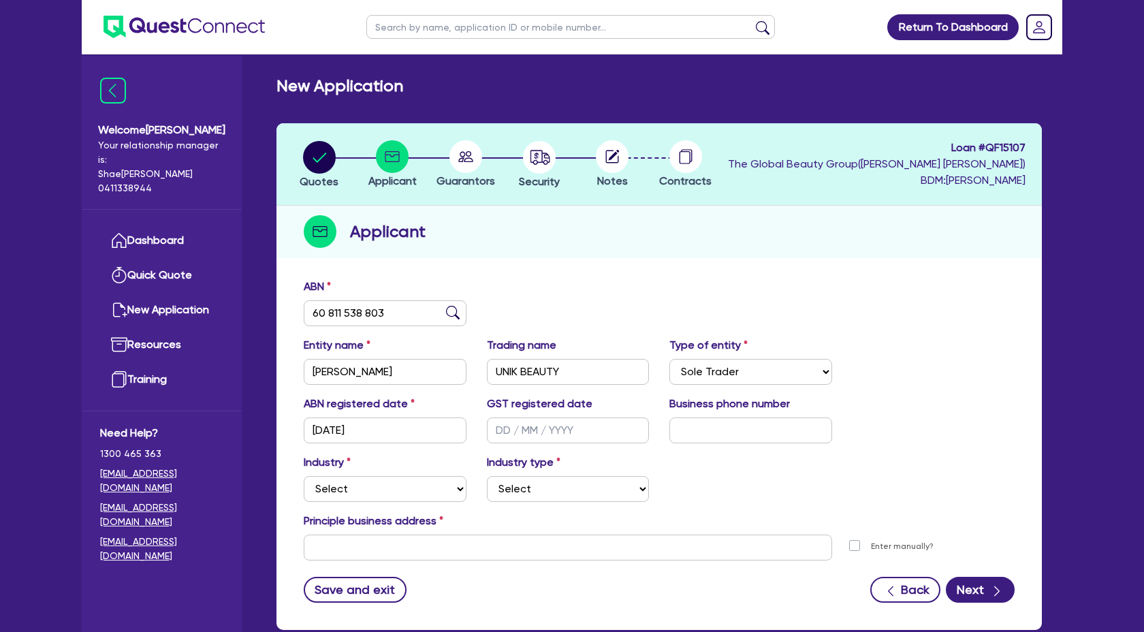
click at [929, 463] on div "Industry Select Accomodation & Food Services Administrative & Support Services …" at bounding box center [659, 483] width 731 height 59
click at [499, 430] on input "text" at bounding box center [568, 430] width 163 height 26
type input "00/00/00"
click at [714, 432] on input "text" at bounding box center [750, 430] width 163 height 26
paste input "04 1508 0002"
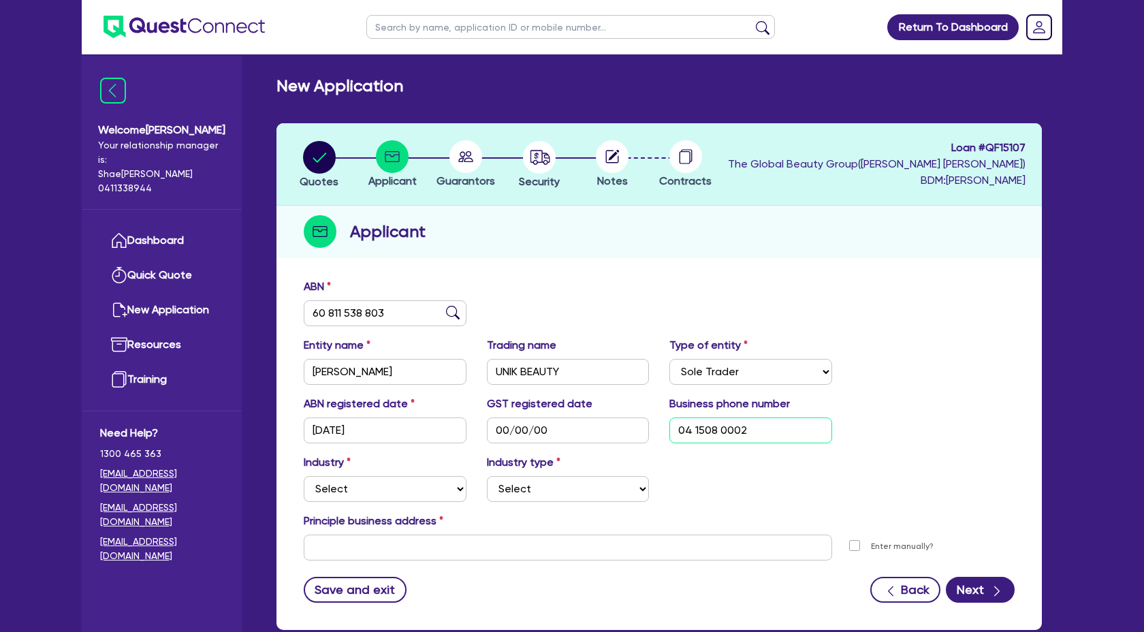
type input "04 1508 0002"
drag, startPoint x: 765, startPoint y: 467, endPoint x: 799, endPoint y: 456, distance: 35.3
click at [765, 467] on div "Industry Select Accomodation & Food Services Administrative & Support Services …" at bounding box center [659, 483] width 731 height 59
click at [431, 493] on select "Select Accomodation & Food Services Administrative & Support Services Agricultu…" at bounding box center [385, 489] width 163 height 26
select select "HEALTH_BEAUTY"
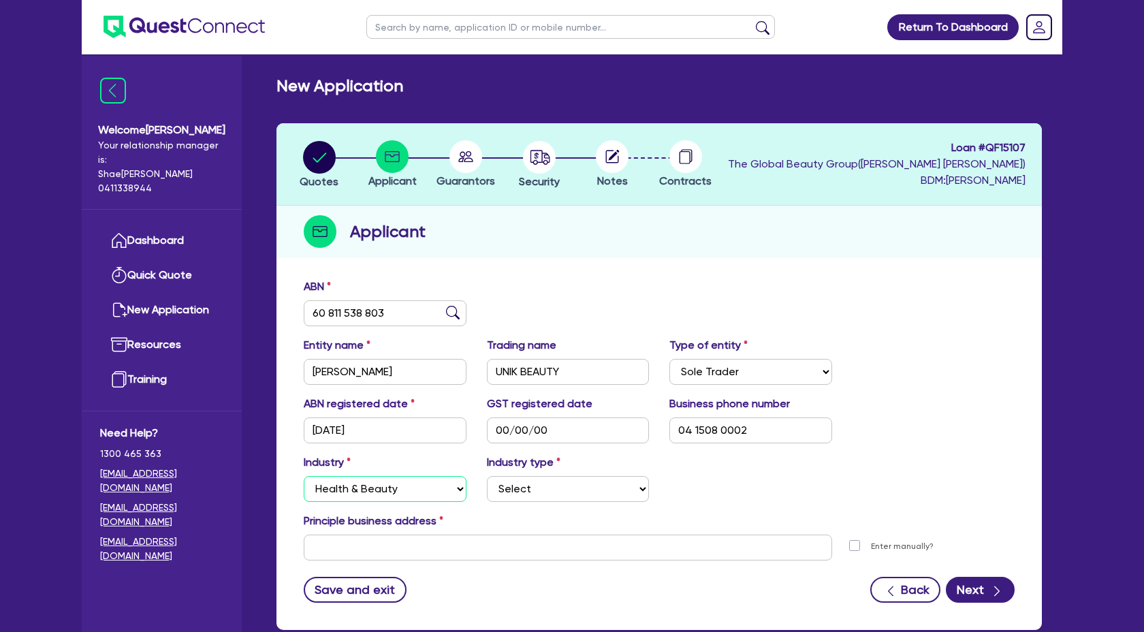
click at [304, 476] on select "Select Accomodation & Food Services Administrative & Support Services Agricultu…" at bounding box center [385, 489] width 163 height 26
click at [541, 492] on select "Select Chiropractic, Osteopathic Services Cosmetics Supplies Day Spas, Health R…" at bounding box center [568, 489] width 163 height 26
select select "OTHER_HEALTH_BEAUTY"
click at [487, 476] on select "Select Chiropractic, Osteopathic Services Cosmetics Supplies Day Spas, Health R…" at bounding box center [568, 489] width 163 height 26
click at [367, 540] on input "text" at bounding box center [568, 548] width 528 height 26
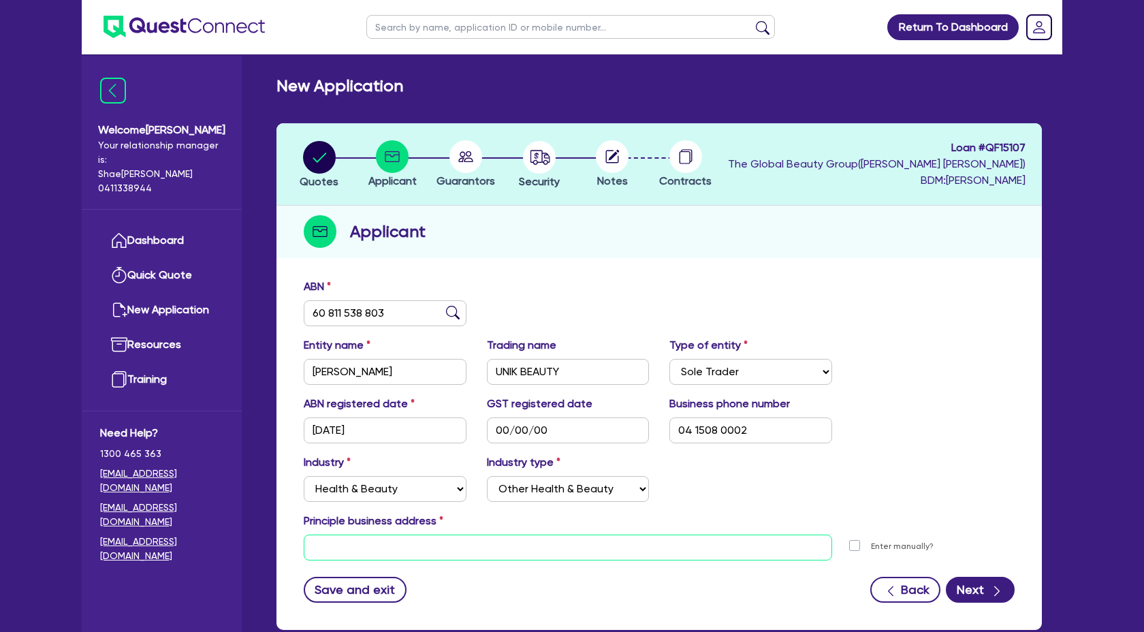
paste input "Shop 1, 215 Albany Street North - Gosford / 2250"
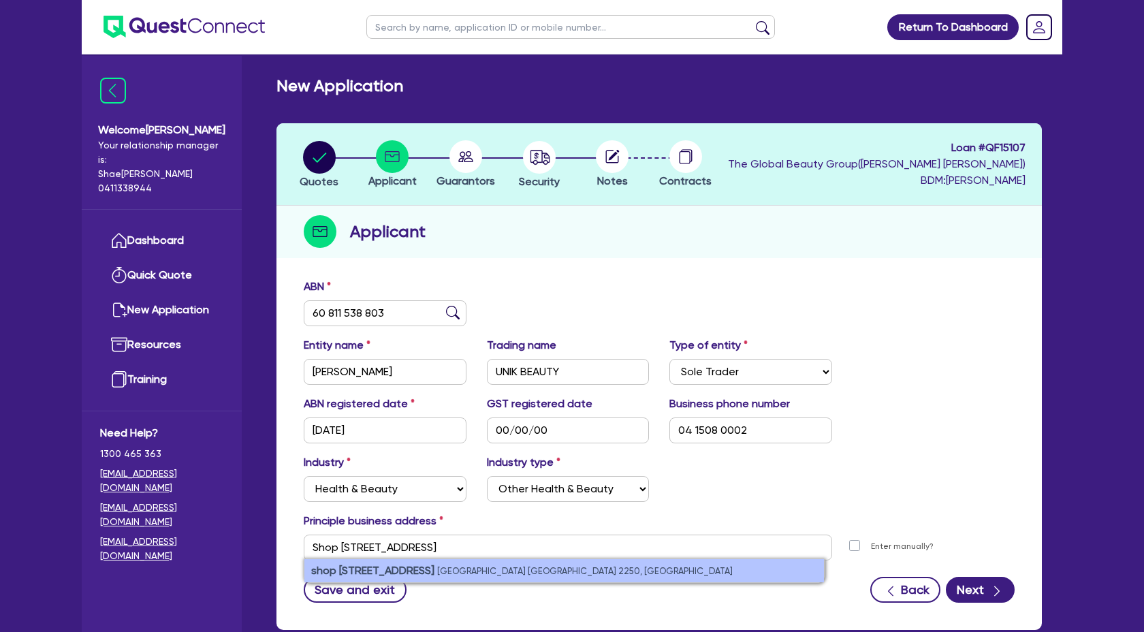
click at [678, 565] on li "shop 1/215 Albany Street North Gosford NSW 2250, Australia" at bounding box center [564, 570] width 520 height 23
type input "shop 1 215 Albany St N Gosford NSW 2250"
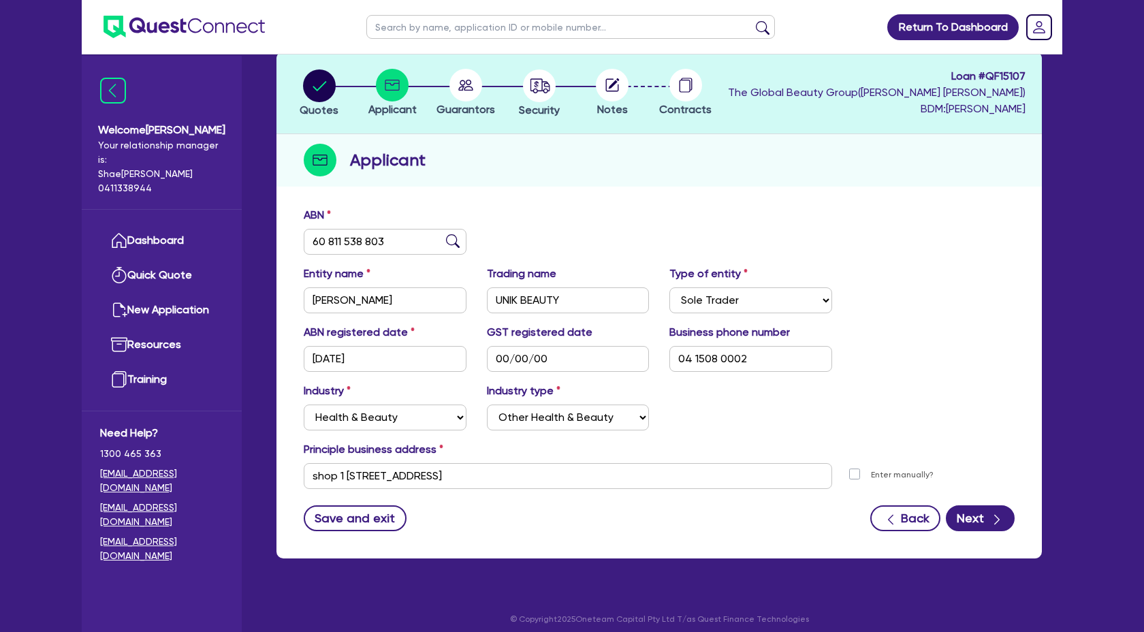
scroll to position [80, 0]
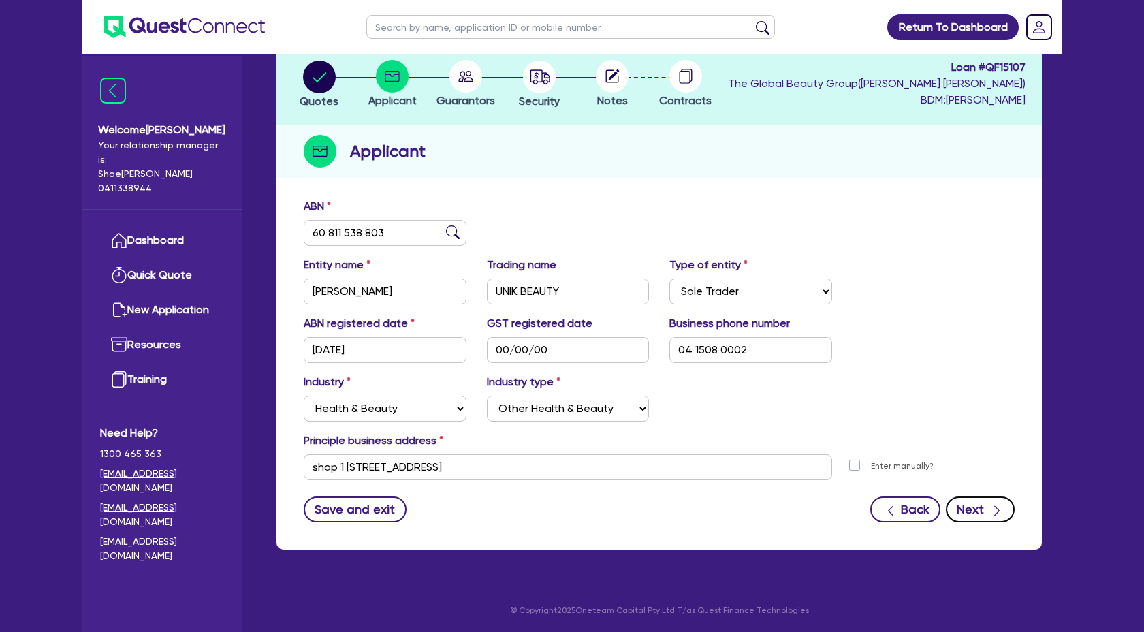
click at [1005, 511] on button "Next" at bounding box center [980, 509] width 69 height 26
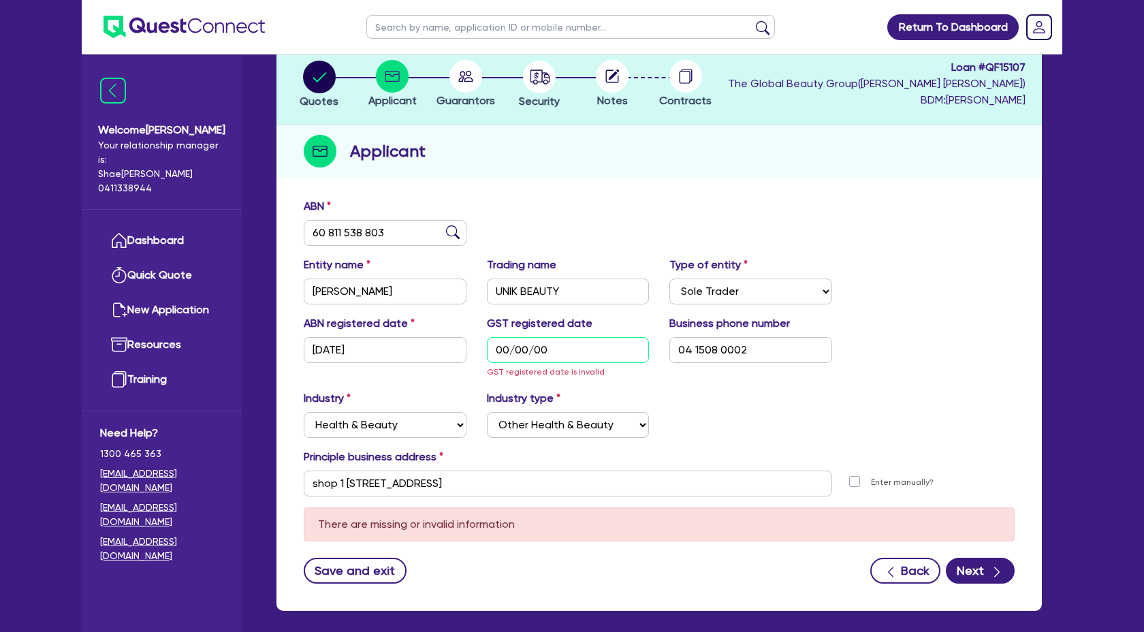
click at [577, 346] on input "00/00/00" at bounding box center [568, 350] width 163 height 26
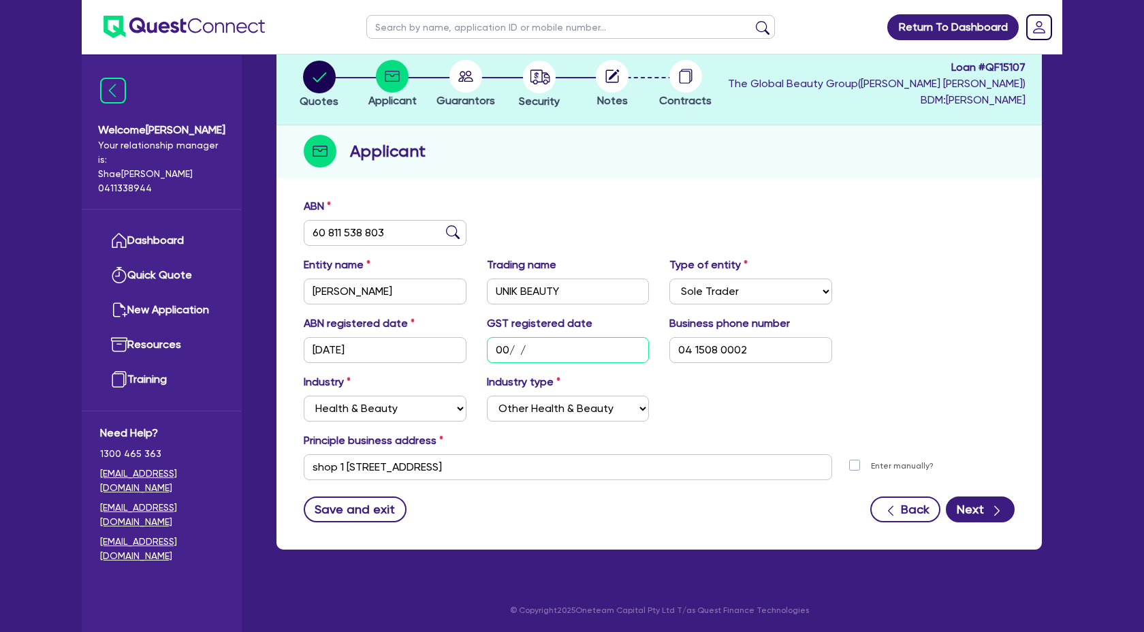
type input "0 / /"
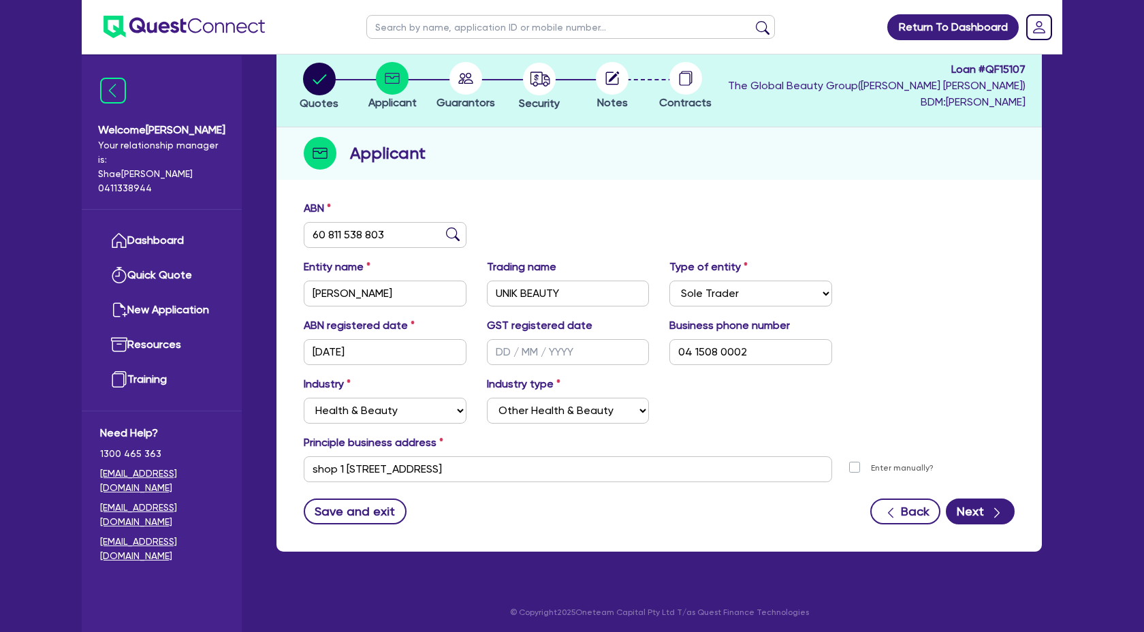
click at [795, 432] on div "Industry Select Accomodation & Food Services Administrative & Support Services …" at bounding box center [659, 405] width 731 height 59
click at [979, 518] on button "Next" at bounding box center [980, 512] width 69 height 26
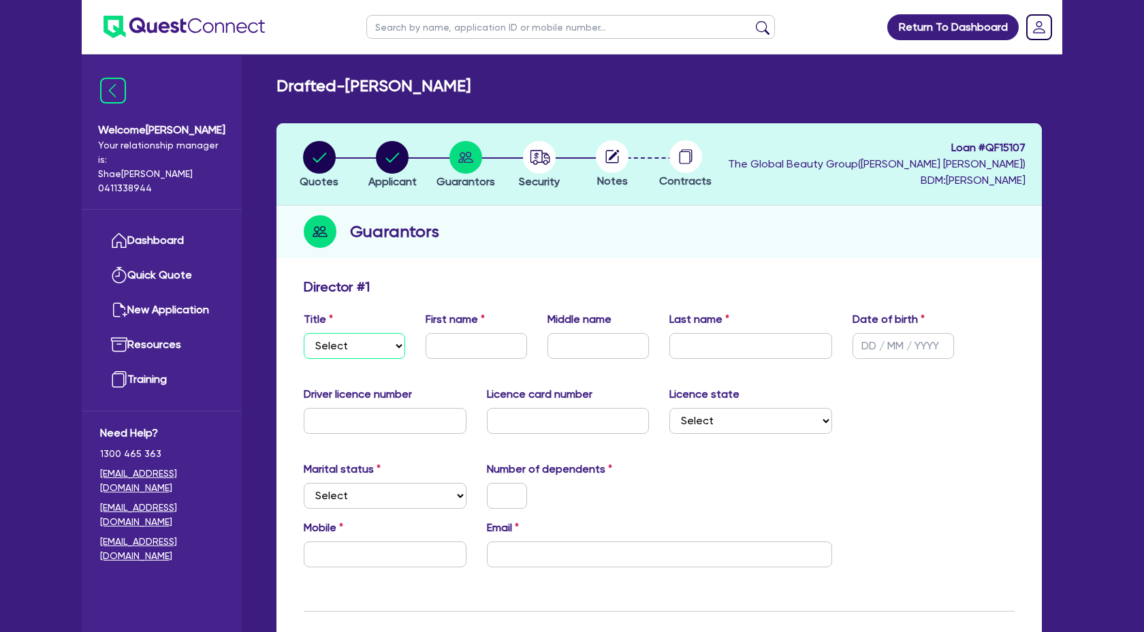
click at [384, 352] on select "Select Mr Mrs Ms Miss Dr" at bounding box center [354, 346] width 101 height 26
click at [304, 333] on select "Select Mr Mrs Ms Miss Dr" at bounding box center [354, 346] width 101 height 26
click at [402, 349] on select "Select Mr Mrs Ms Miss Dr" at bounding box center [354, 346] width 101 height 26
select select "MS"
click at [304, 333] on select "Select Mr Mrs Ms Miss Dr" at bounding box center [354, 346] width 101 height 26
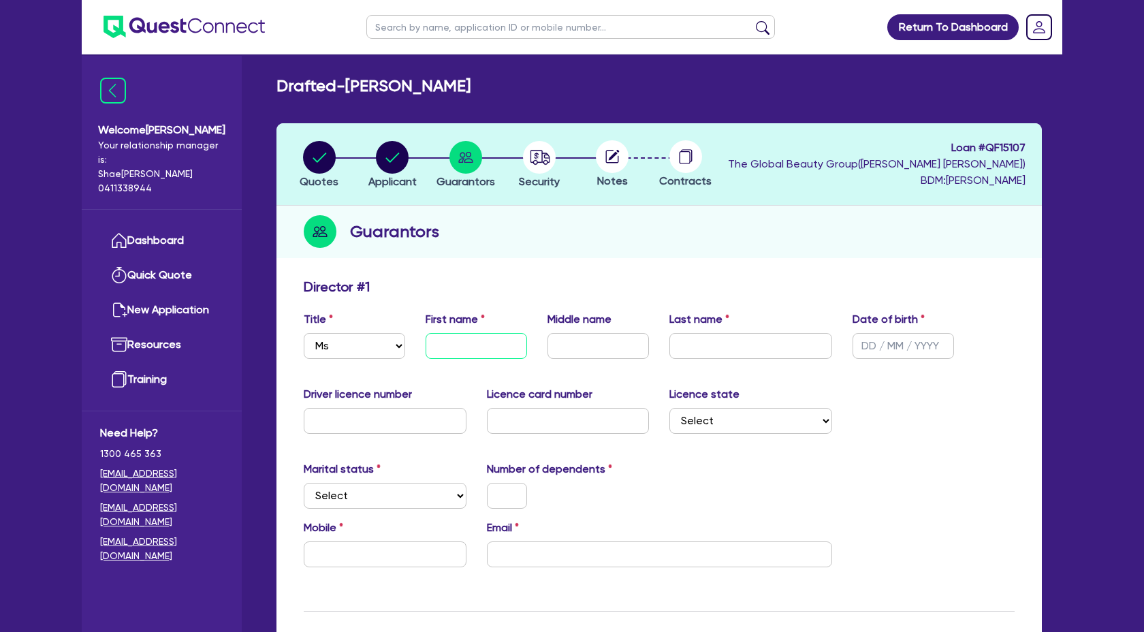
click at [446, 345] on input "text" at bounding box center [476, 346] width 101 height 26
type input "Kelli"
type input "Reginatto"
click at [871, 349] on input "text" at bounding box center [903, 346] width 101 height 26
type input "12/12/1989"
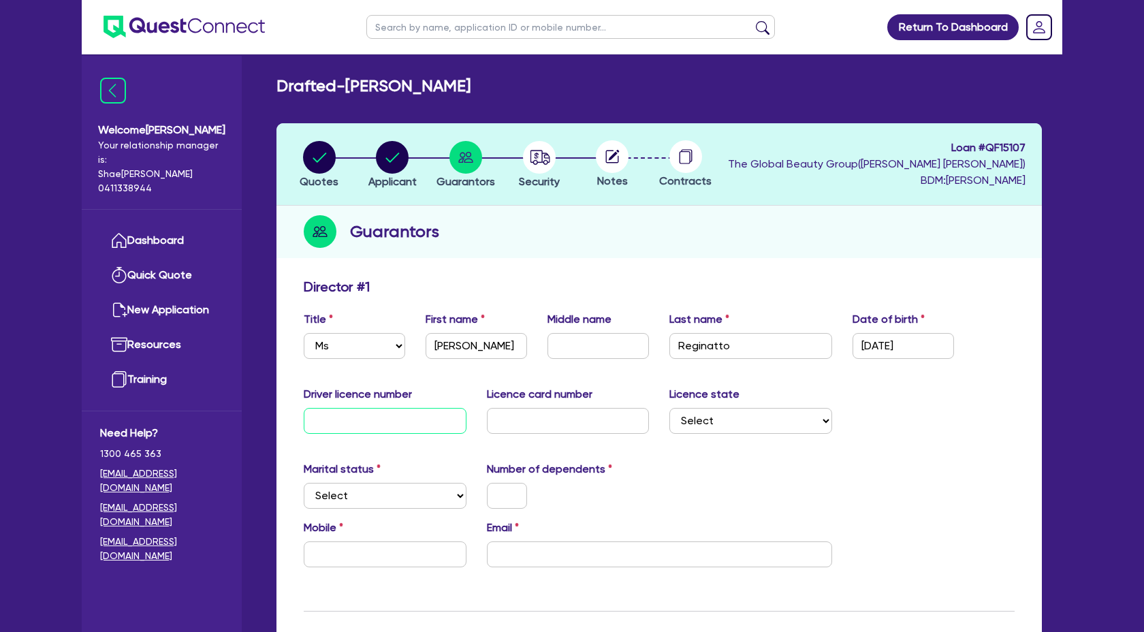
click at [410, 421] on input "text" at bounding box center [385, 421] width 163 height 26
type input "23460450"
click at [589, 420] on input "text" at bounding box center [568, 421] width 163 height 26
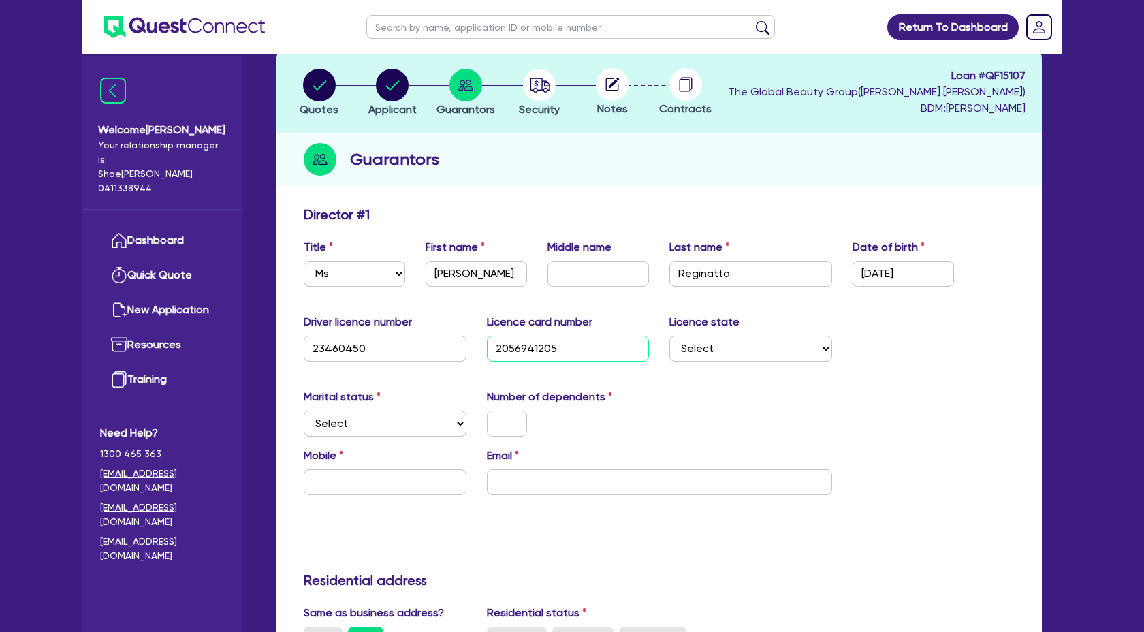
scroll to position [80, 0]
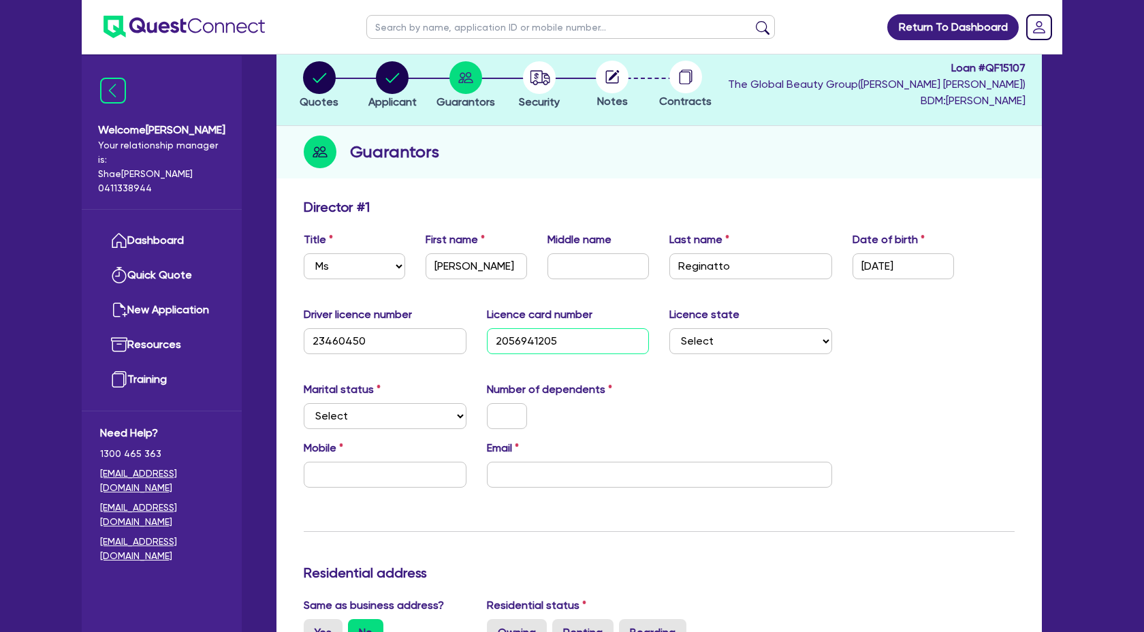
type input "2056941205"
click at [814, 332] on select "Select NSW VIC QLD TAS ACT SA NT WA" at bounding box center [750, 341] width 163 height 26
select select "NSW"
click at [669, 328] on select "Select NSW VIC QLD TAS ACT SA NT WA" at bounding box center [750, 341] width 163 height 26
click at [413, 411] on select "Select Single Married De Facto / Partner" at bounding box center [385, 416] width 163 height 26
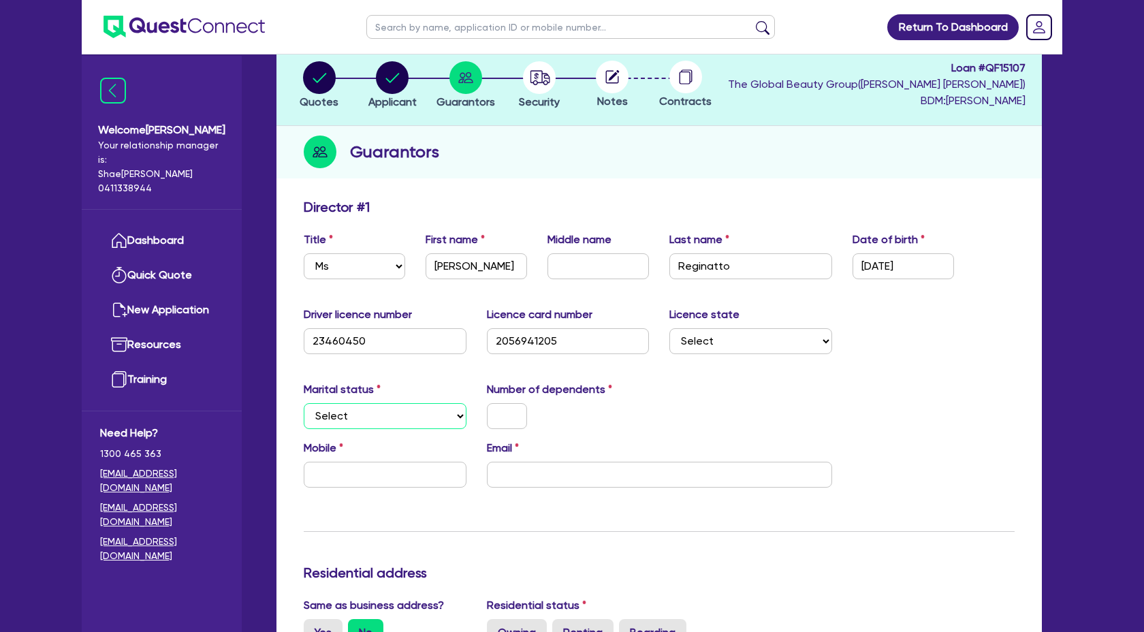
click at [420, 405] on select "Select Single Married De Facto / Partner" at bounding box center [385, 416] width 163 height 26
select select "DE_FACTO"
click at [304, 403] on select "Select Single Married De Facto / Partner" at bounding box center [385, 416] width 163 height 26
drag, startPoint x: 823, startPoint y: 388, endPoint x: 674, endPoint y: 401, distance: 149.7
click at [823, 388] on div "Marital status Select Single Married De Facto / Partner Number of dependents" at bounding box center [659, 410] width 731 height 59
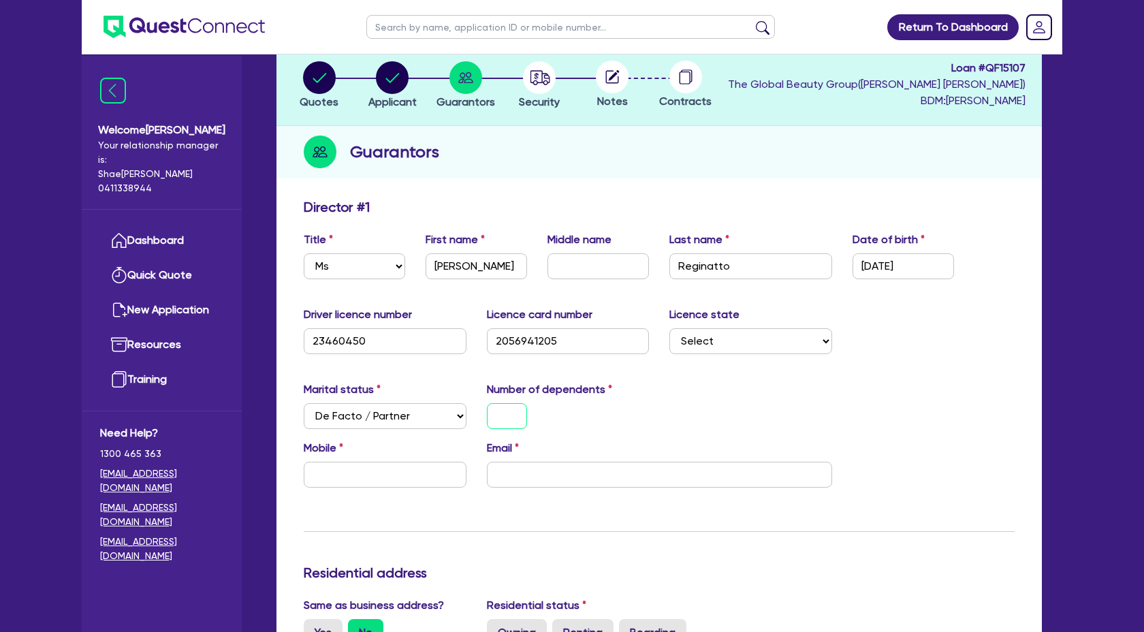
click at [494, 411] on input "text" at bounding box center [507, 416] width 40 height 26
click at [422, 469] on input "text" at bounding box center [385, 475] width 163 height 26
paste input "0415 080 002"
type input "1"
type input "0415 080 002"
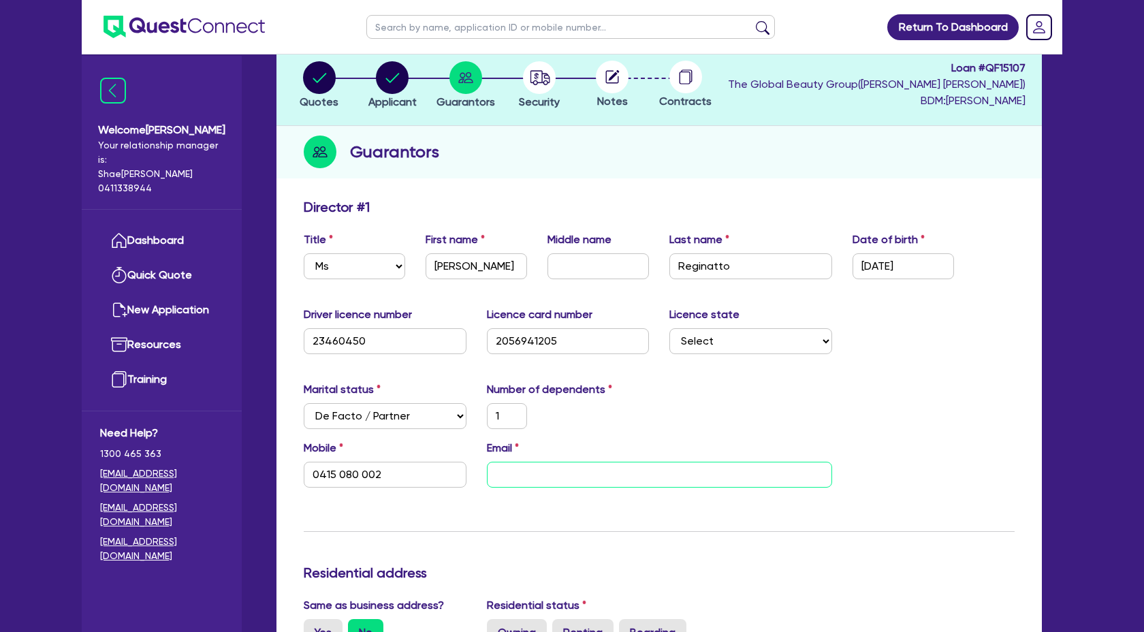
drag, startPoint x: 578, startPoint y: 461, endPoint x: 613, endPoint y: 445, distance: 39.0
click at [578, 460] on div "Email" at bounding box center [660, 464] width 366 height 48
paste input "Reginattokelli@gmail.com"
type input "1"
type input "0415 080 002"
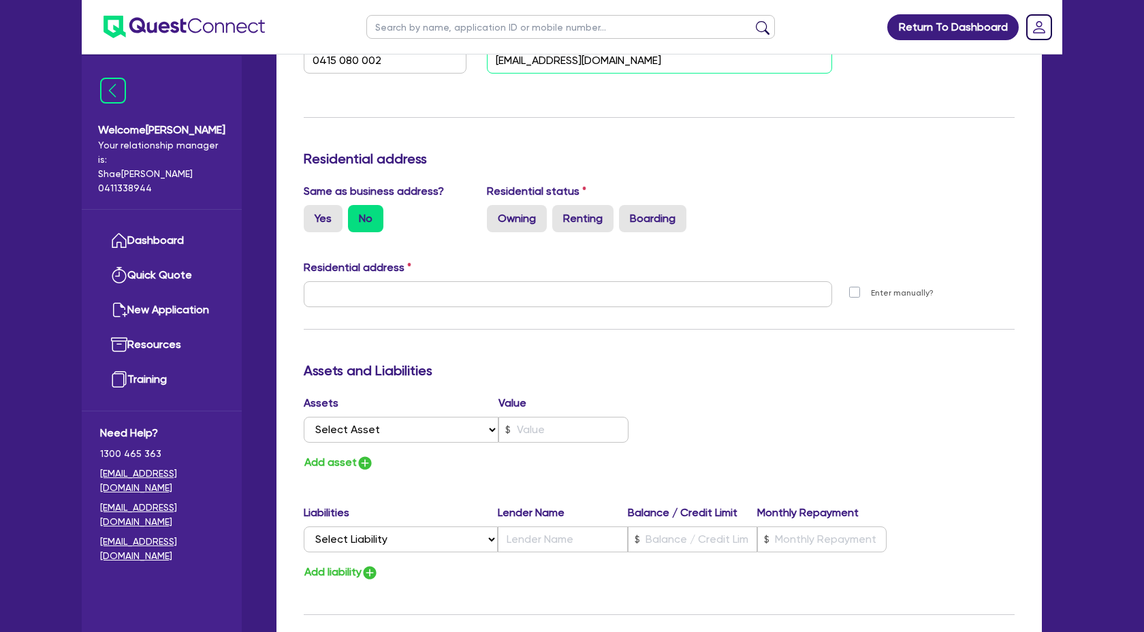
scroll to position [506, 0]
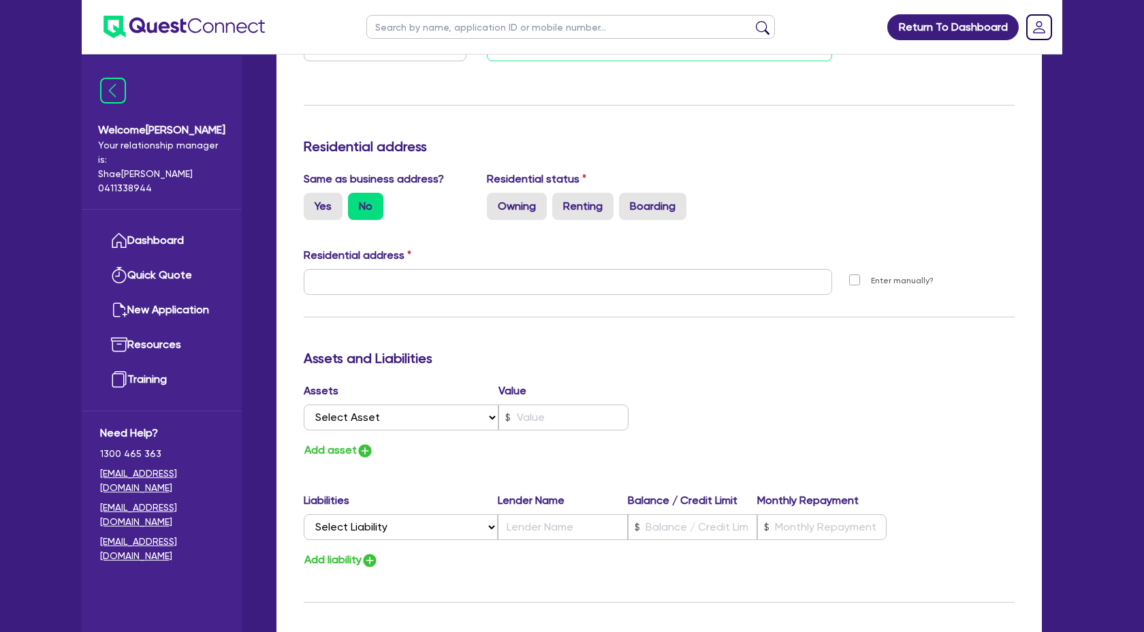
type input "Reginattokelli@gmail.com"
click at [522, 291] on input "text" at bounding box center [568, 282] width 528 height 26
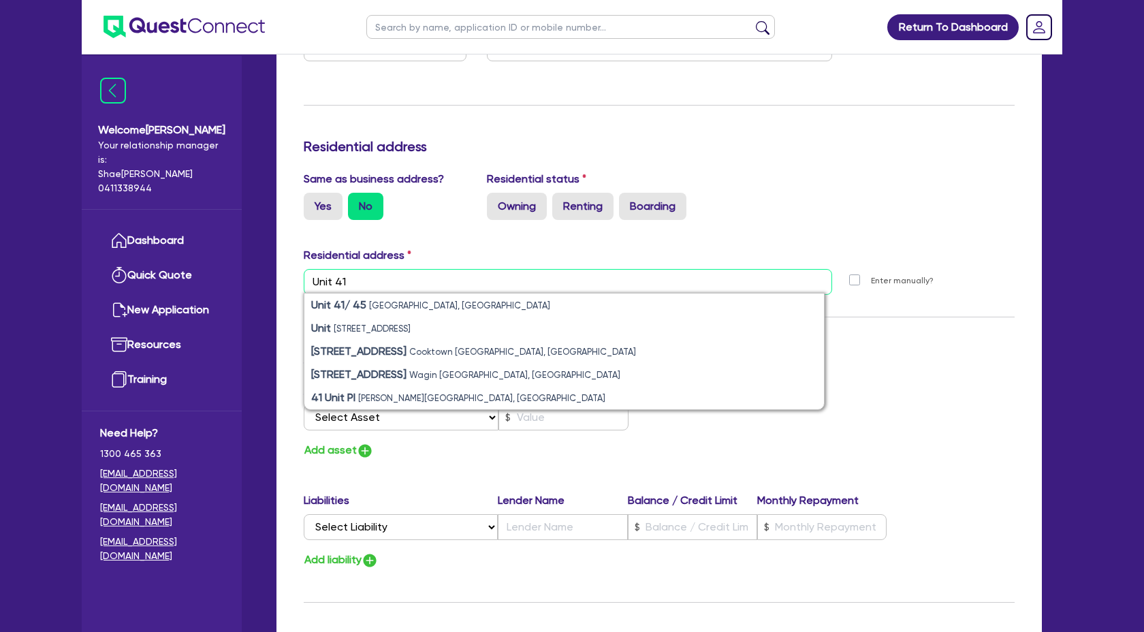
type input "Unit 41"
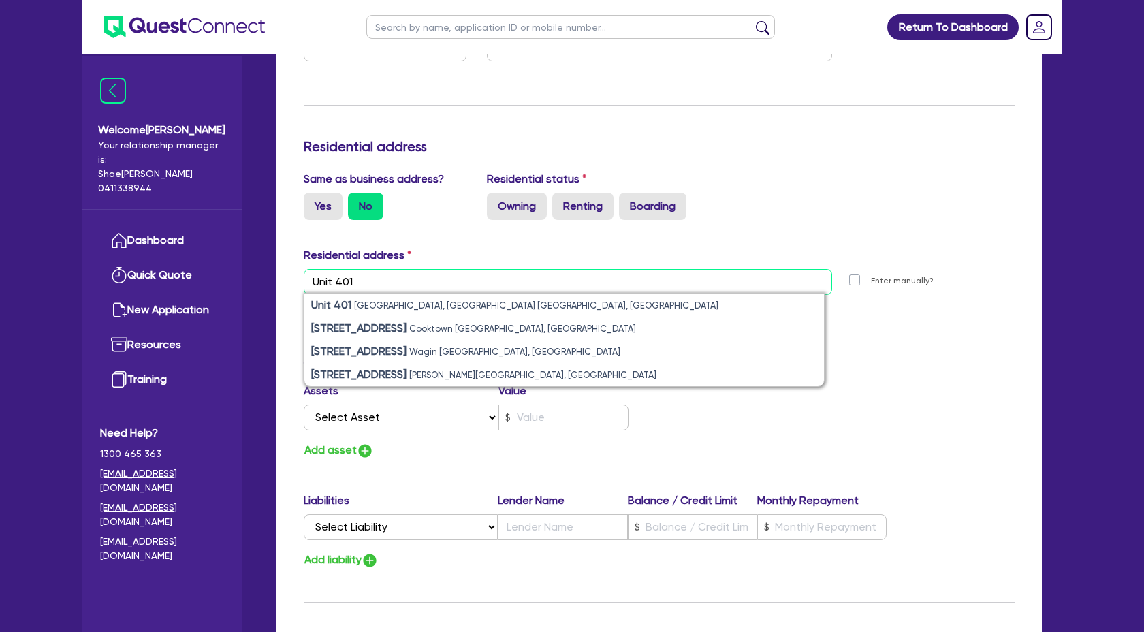
type input "Unit 401"
click at [424, 280] on input "text" at bounding box center [568, 282] width 528 height 26
paste input "25 Mann Street, North Gosford, NSW 2250"
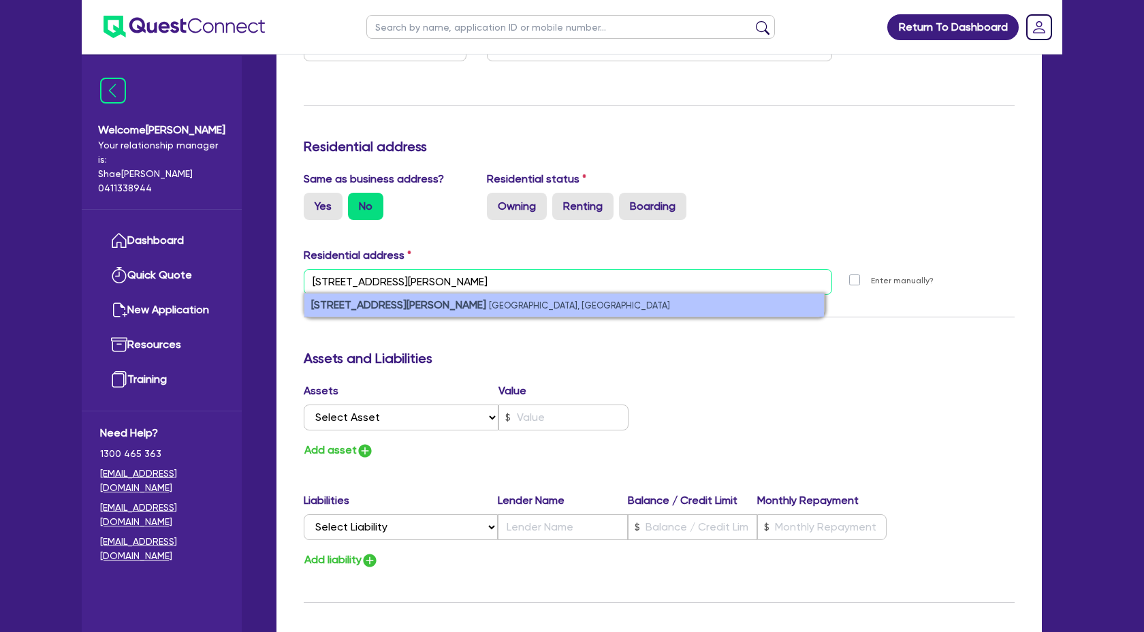
type input "Unit 401 25 Mann Street, North Gosford, NSW 2250"
click at [680, 301] on li "unit 401/25 Mann Street North Gosford NSW 2250, Australia" at bounding box center [564, 305] width 520 height 23
type input "1"
type input "0415 080 002"
type input "Mann St North Gosford NSW 2250"
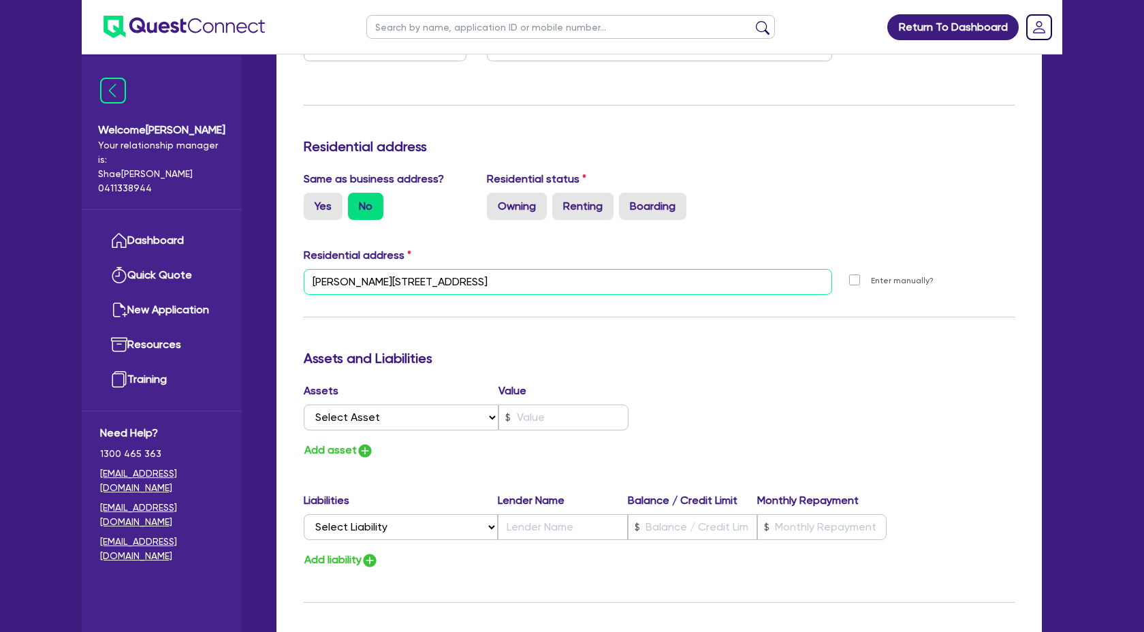
click at [601, 280] on input "Mann St North Gosford NSW 2250" at bounding box center [568, 282] width 528 height 26
type textarea "SW 2250"
drag, startPoint x: 601, startPoint y: 280, endPoint x: 325, endPoint y: 276, distance: 275.8
click at [325, 276] on input "Mann St North Gosford NSW 2250" at bounding box center [568, 282] width 528 height 26
type input "M"
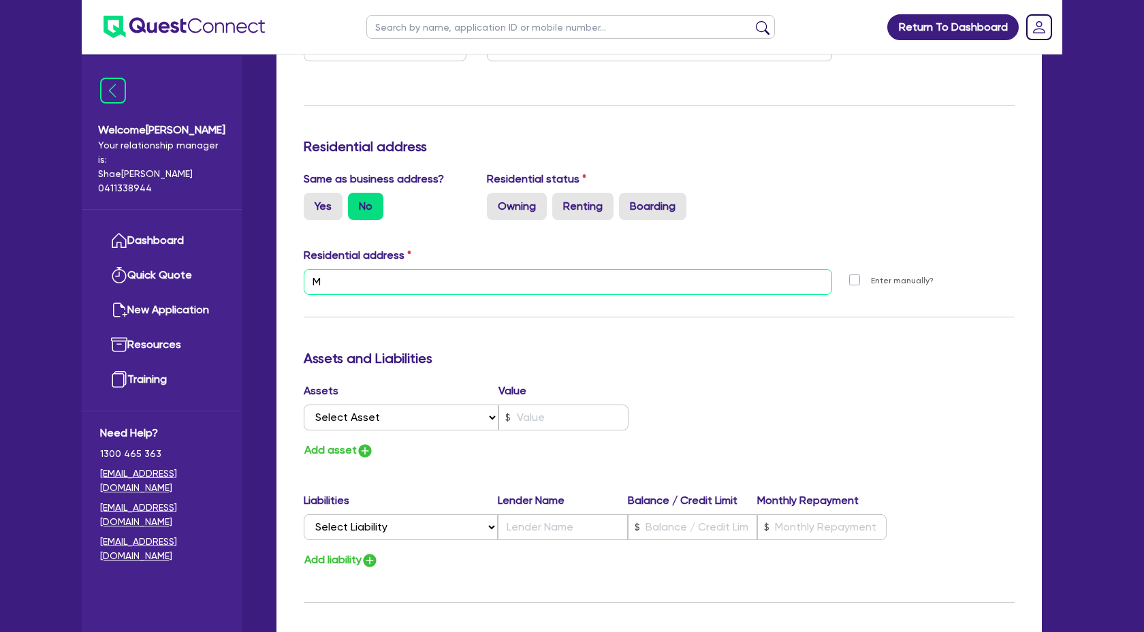
type input "1"
type input "0415 080 002"
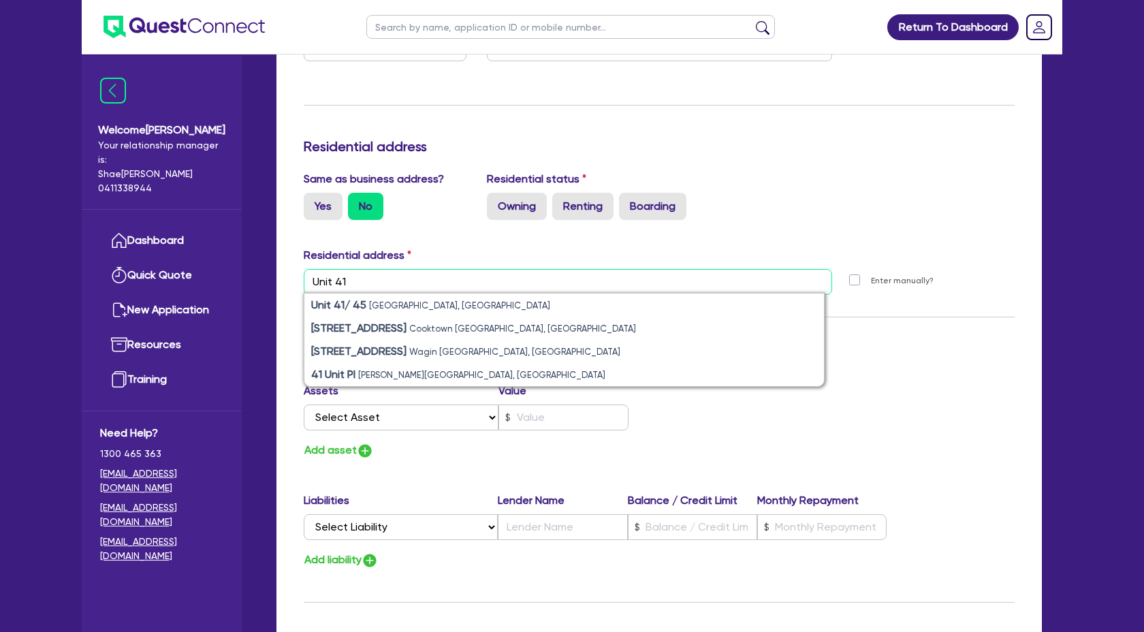
paste input "25 Mann Street, North Gosford, NSW 2250"
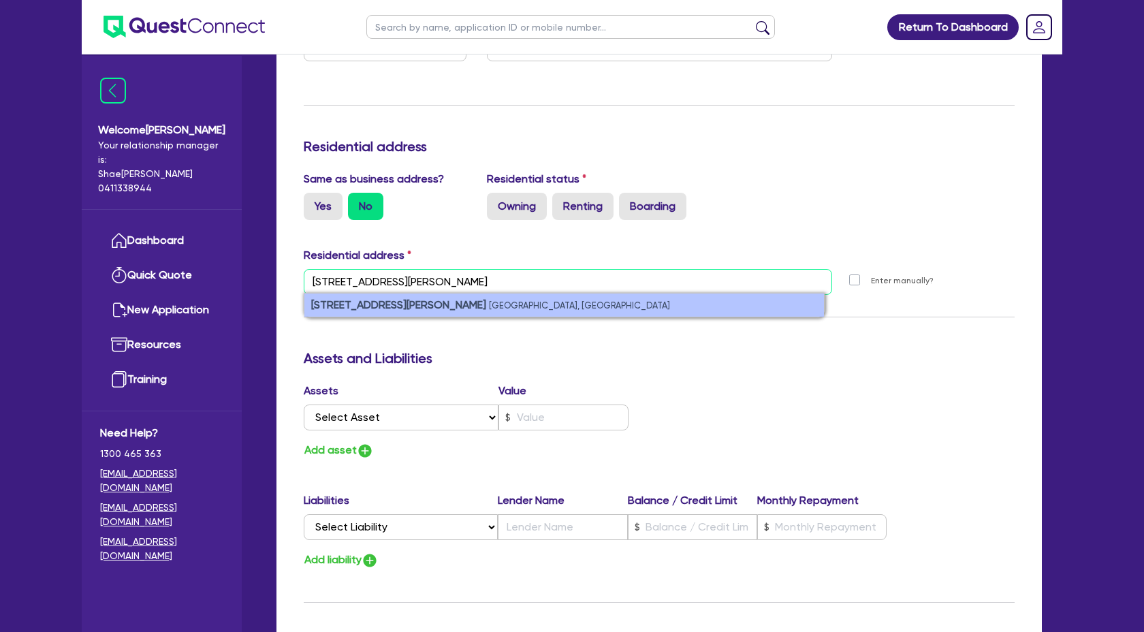
type input "Unit 41 25 Mann Street, North Gosford, NSW 2250"
click at [395, 301] on strong "unit 41/25 Mann Street" at bounding box center [398, 304] width 175 height 13
type input "1"
type input "0415 080 002"
type input "Mann St North Gosford NSW 2250"
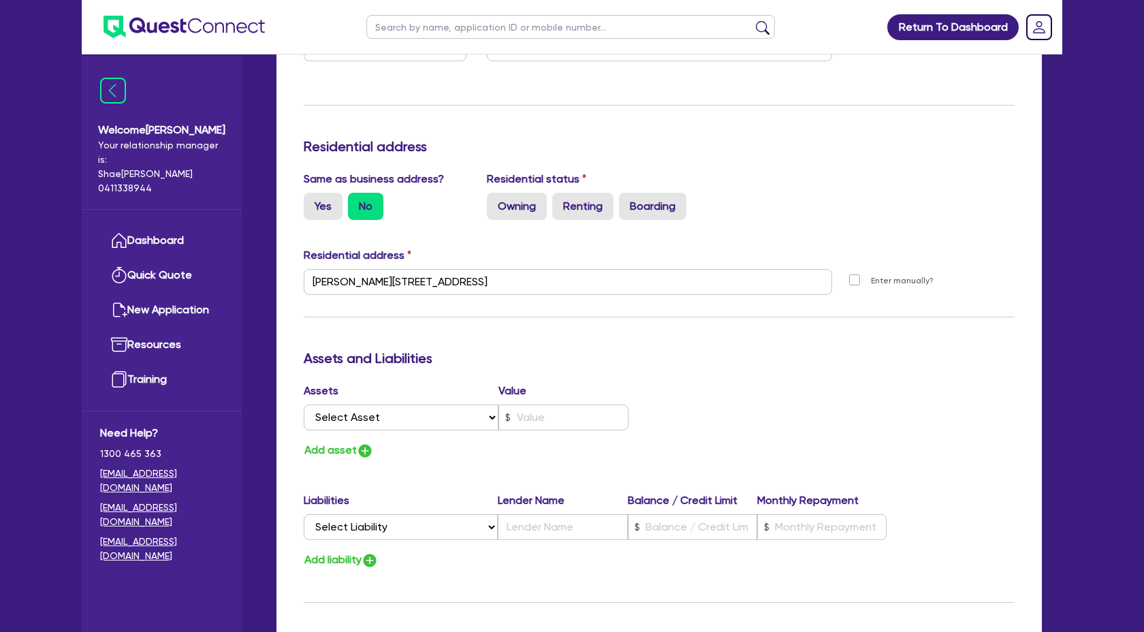
click at [395, 301] on div "Mann St North Gosford NSW 2250" at bounding box center [568, 287] width 549 height 37
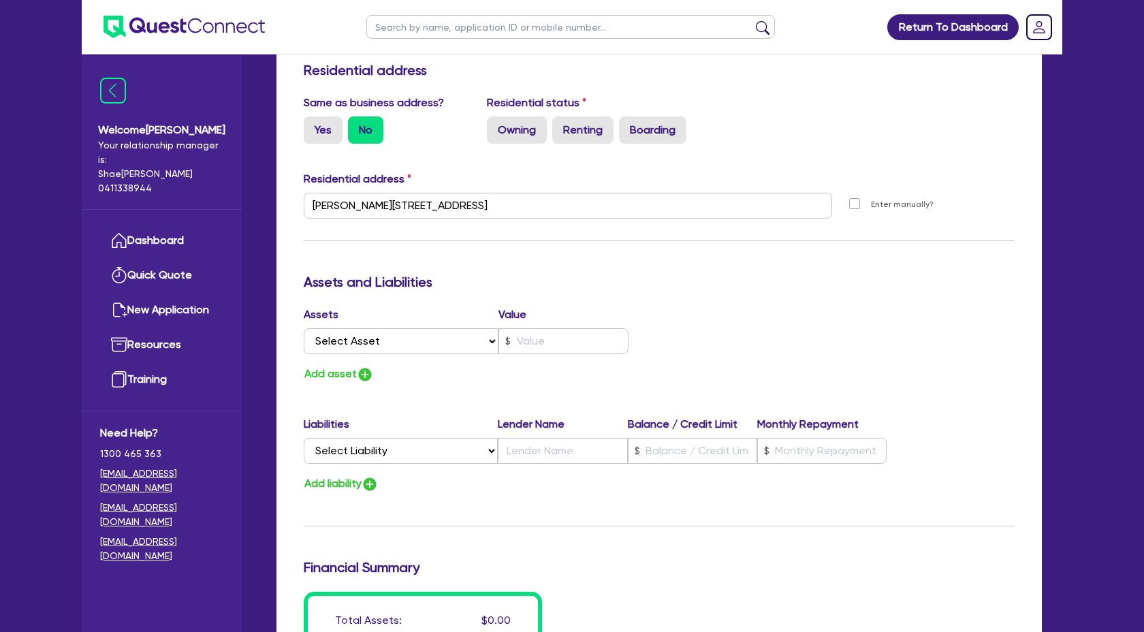
scroll to position [584, 0]
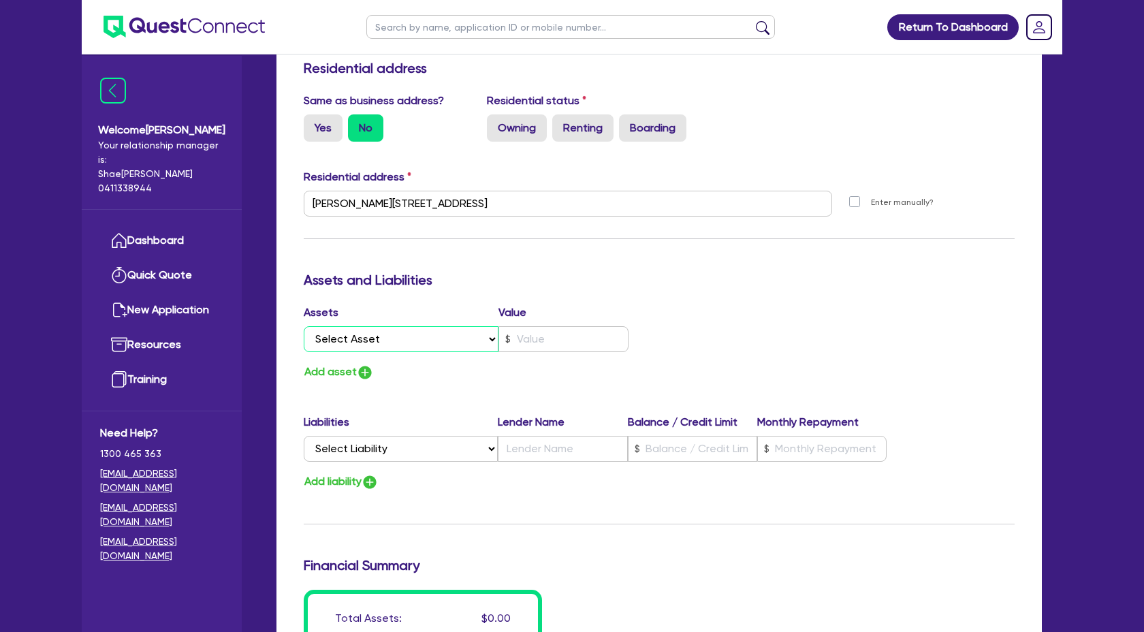
click at [492, 336] on select "Select Asset Cash Property Investment property Vehicle Truck Trailer Equipment …" at bounding box center [401, 339] width 195 height 26
select select "CASH"
click at [304, 326] on select "Select Asset Cash Property Investment property Vehicle Truck Trailer Equipment …" at bounding box center [401, 339] width 195 height 26
type input "1"
type input "0415 080 002"
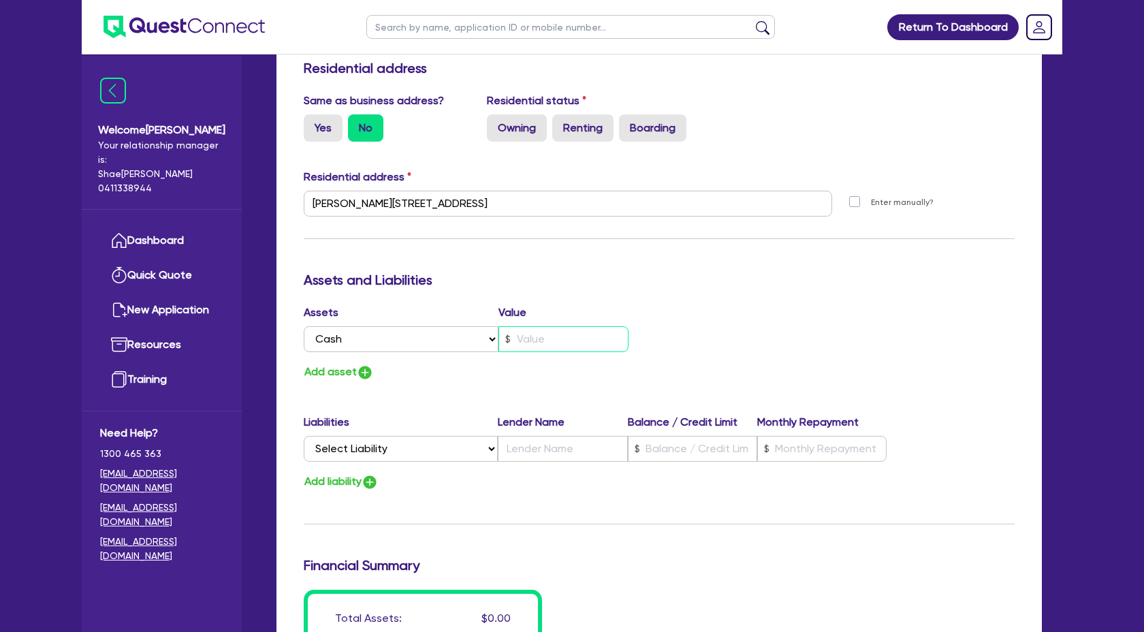
drag, startPoint x: 552, startPoint y: 345, endPoint x: 552, endPoint y: 337, distance: 7.5
click at [552, 344] on input "text" at bounding box center [564, 339] width 130 height 26
type input "1"
type input "0415 080 002"
type input "2"
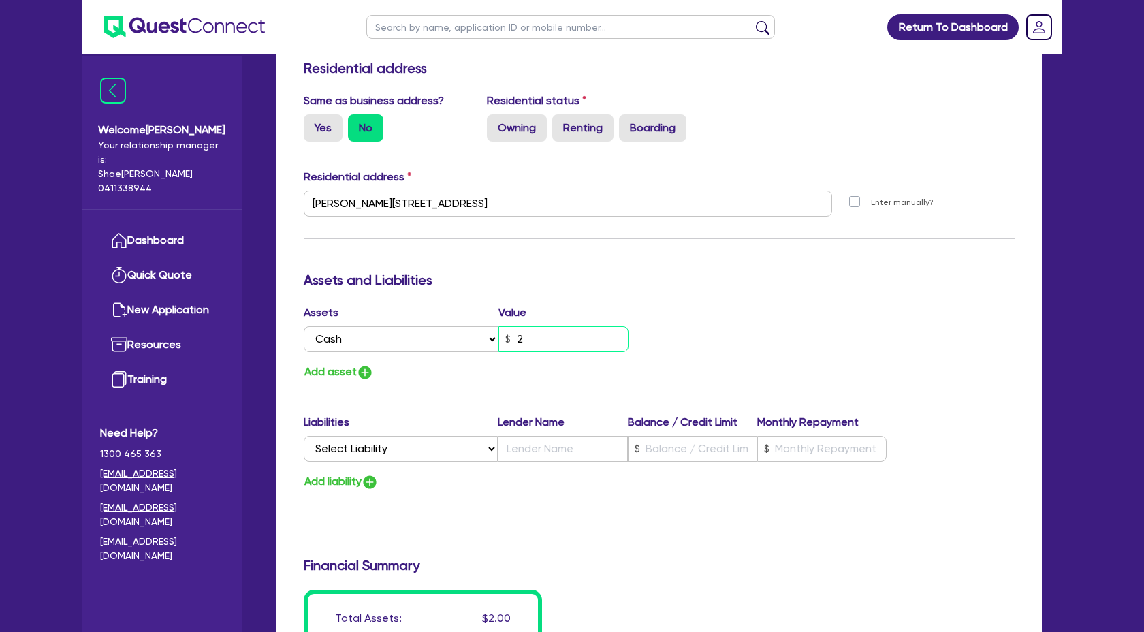
type input "1"
type input "0415 080 002"
type input "26"
type input "1"
type input "0415 080 002"
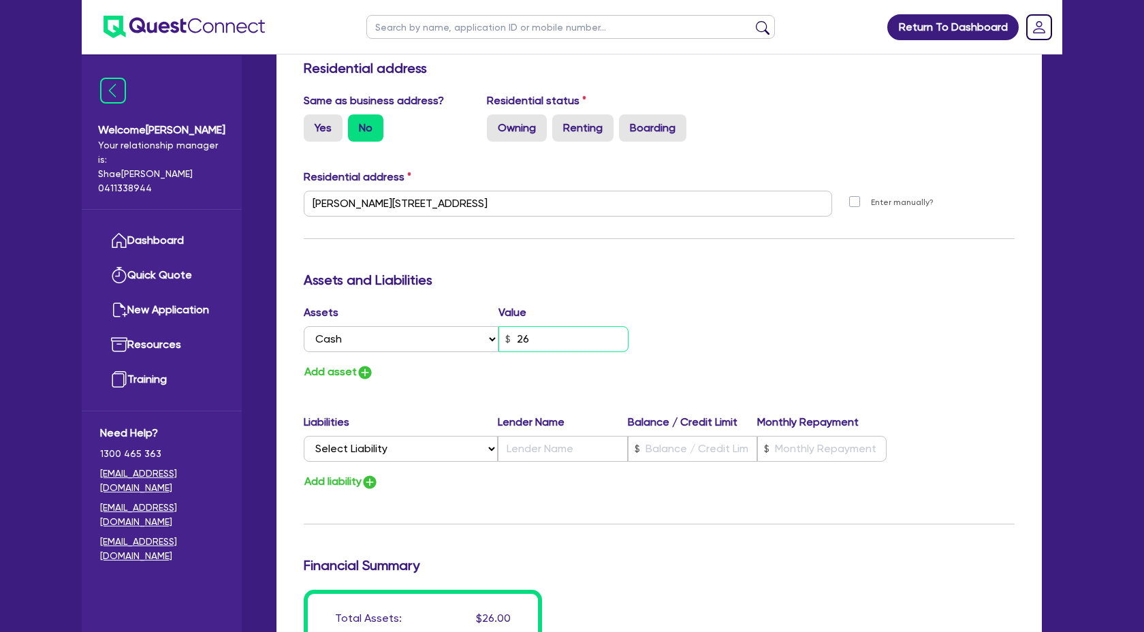
type input "260"
type input "1"
type input "0415 080 002"
type input "2,600"
type input "1"
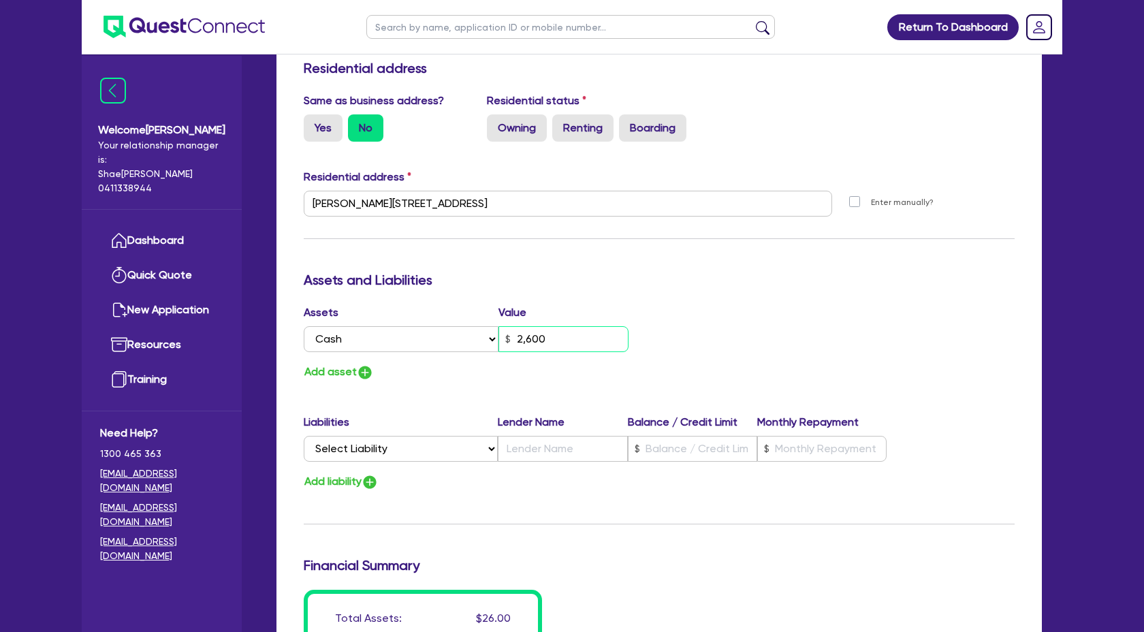
type input "0415 080 002"
type input "26,000"
type input "1"
type input "0415 080 002"
type input "26,000."
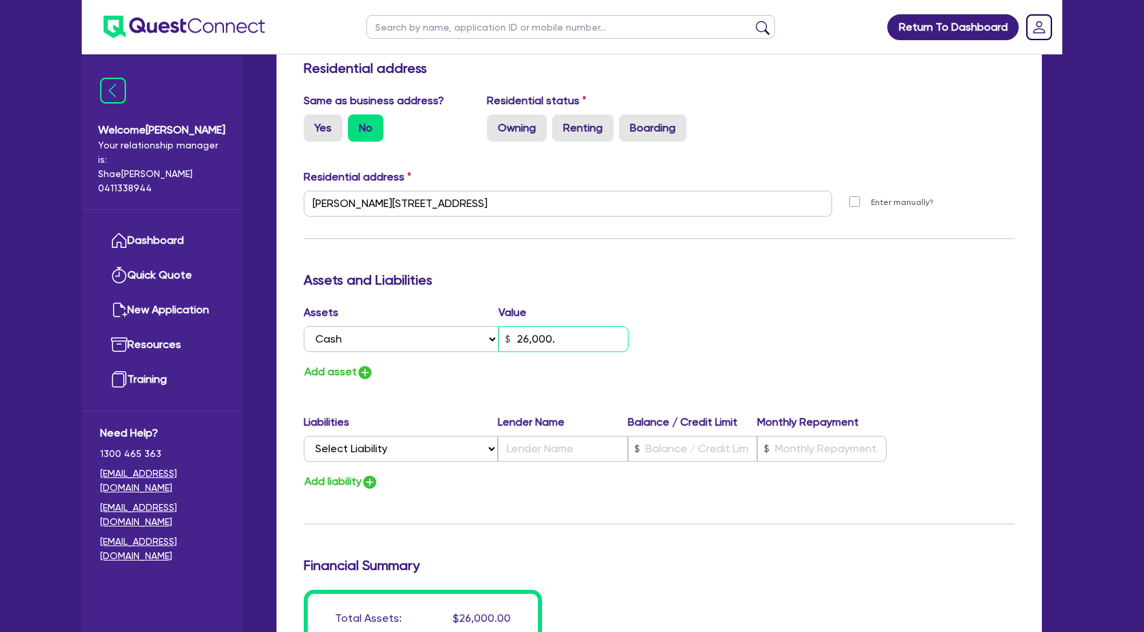
type input "1"
type input "0415 080 002"
type input "26,000.0"
type input "1"
type input "0415 080 002"
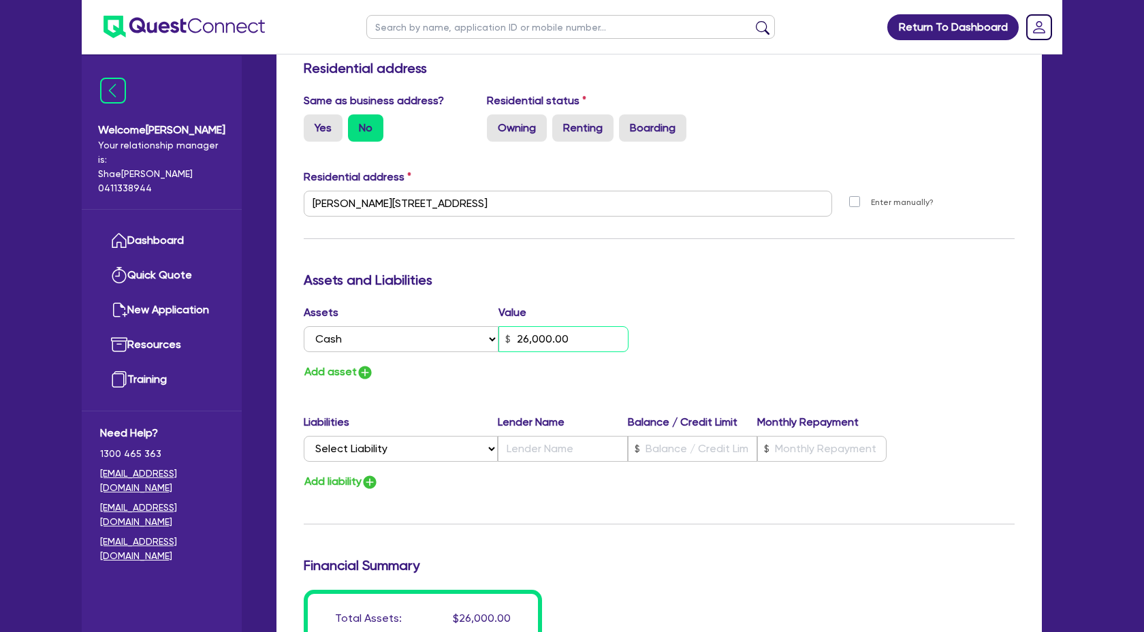
type input "26,000.00"
click at [353, 373] on button "Add asset" at bounding box center [339, 372] width 70 height 18
type input "1"
type input "0415 080 002"
type input "26,000.00"
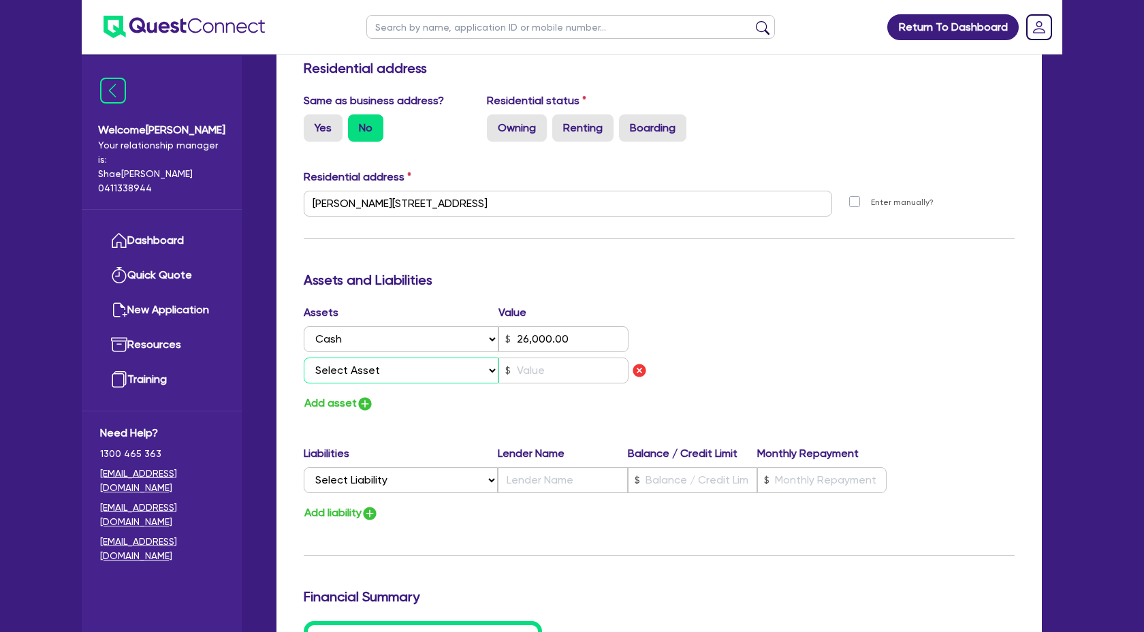
click at [422, 373] on select "Select Asset Cash Property Investment property Vehicle Truck Trailer Equipment …" at bounding box center [401, 371] width 195 height 26
select select "PROPERTY"
click at [304, 358] on select "Select Asset Cash Property Investment property Vehicle Truck Trailer Equipment …" at bounding box center [401, 371] width 195 height 26
type input "1"
type input "0415 080 002"
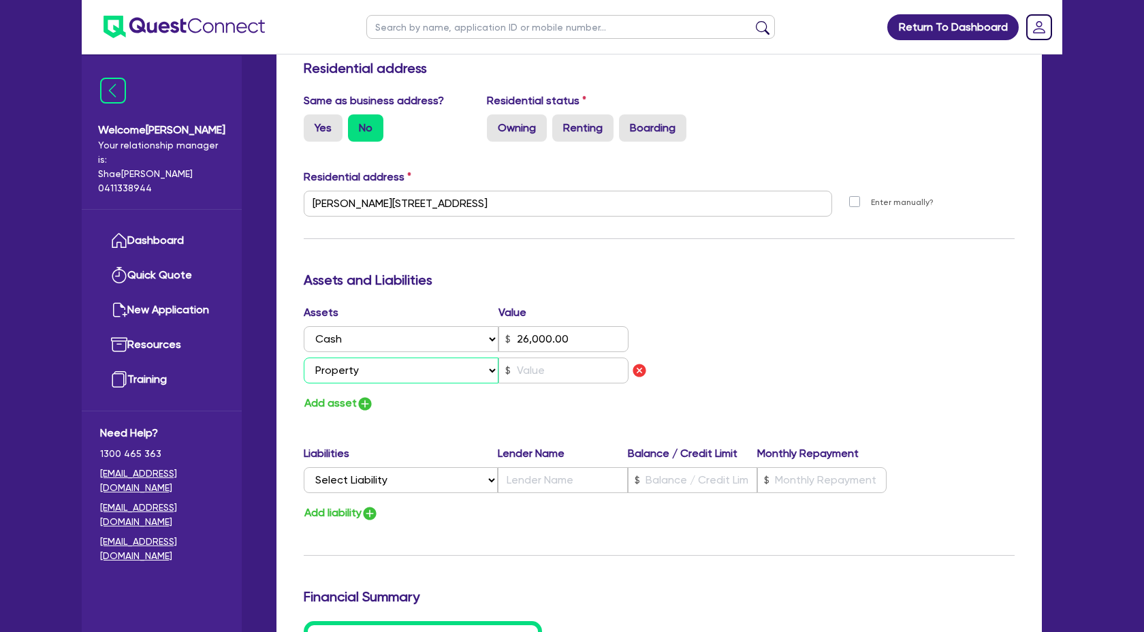
type input "26,000.00"
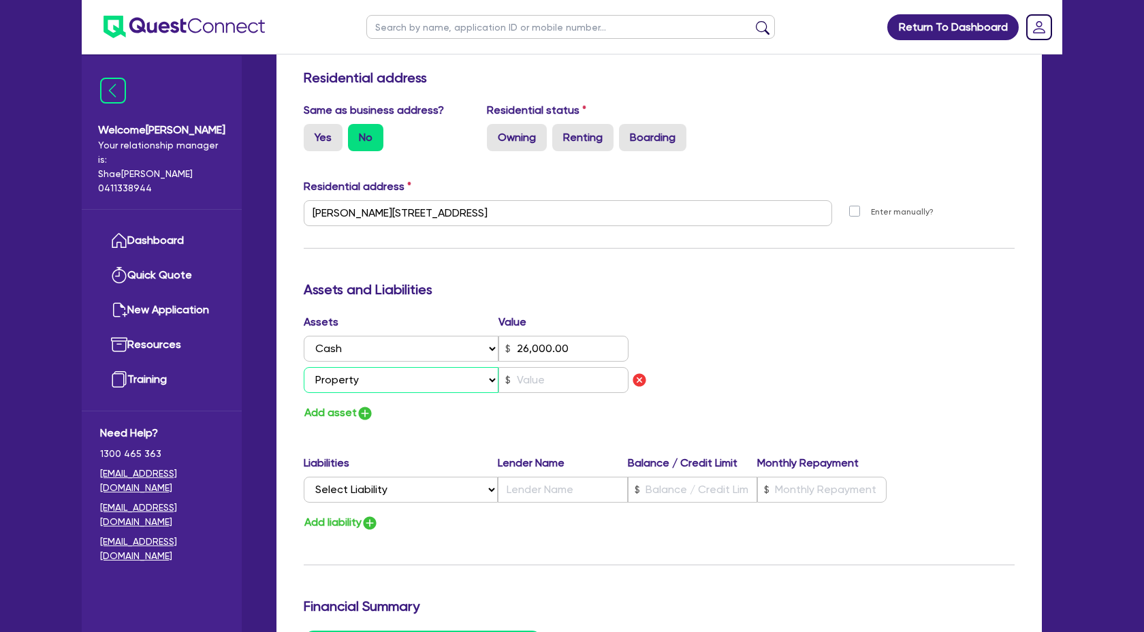
scroll to position [580, 0]
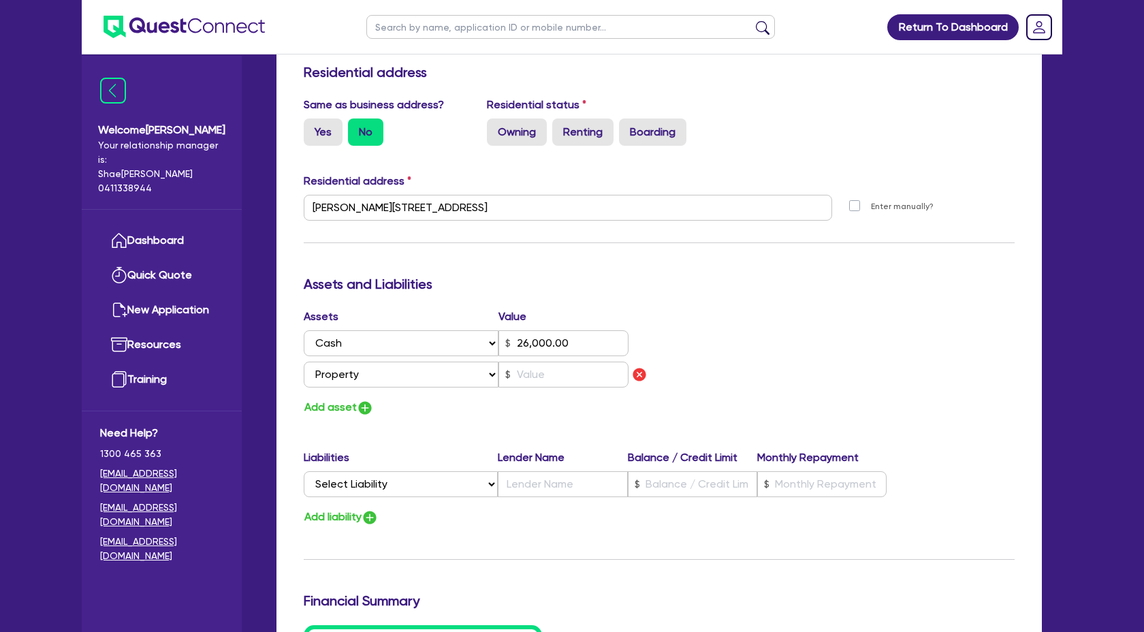
click at [871, 204] on label "Enter manually?" at bounding box center [902, 206] width 63 height 13
click at [853, 204] on input "Enter manually?" at bounding box center [858, 205] width 11 height 13
checkbox input "true"
type input "1"
type input "0415 080 002"
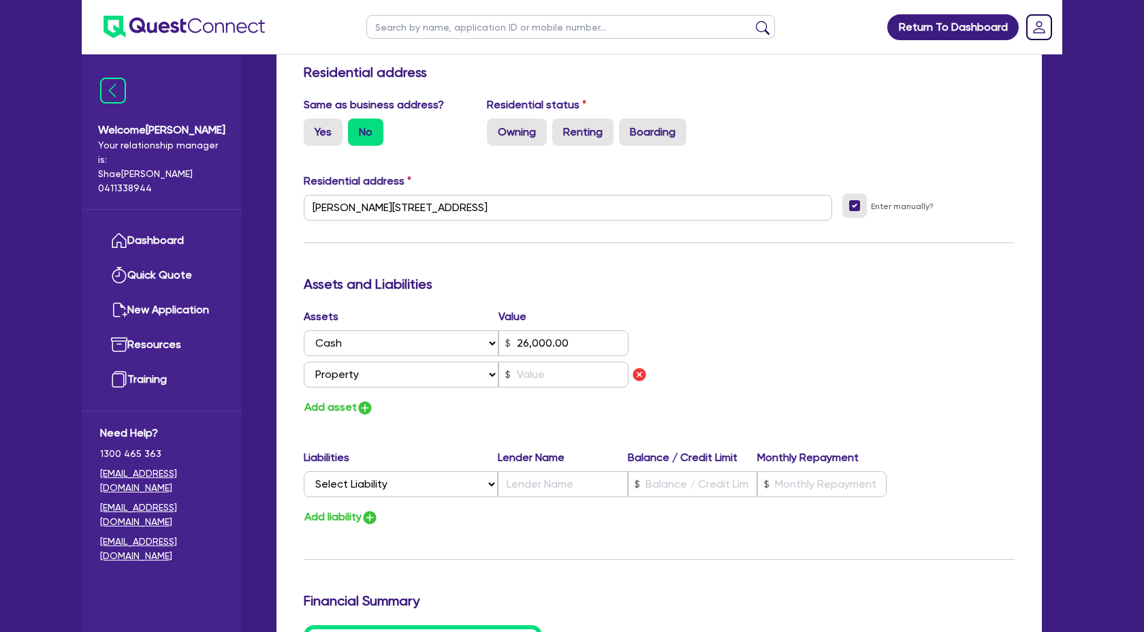
select select
type input "26,000.00"
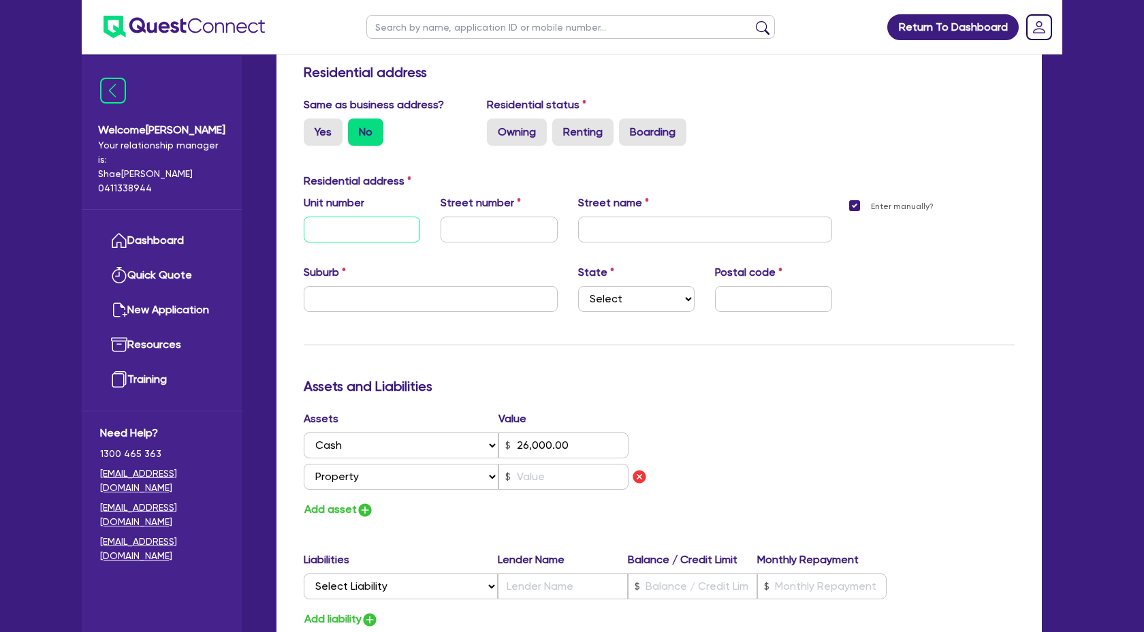
click at [343, 223] on input "text" at bounding box center [362, 230] width 116 height 26
type input "1"
type input "0415 080 002"
type input "4"
type input "26,000.00"
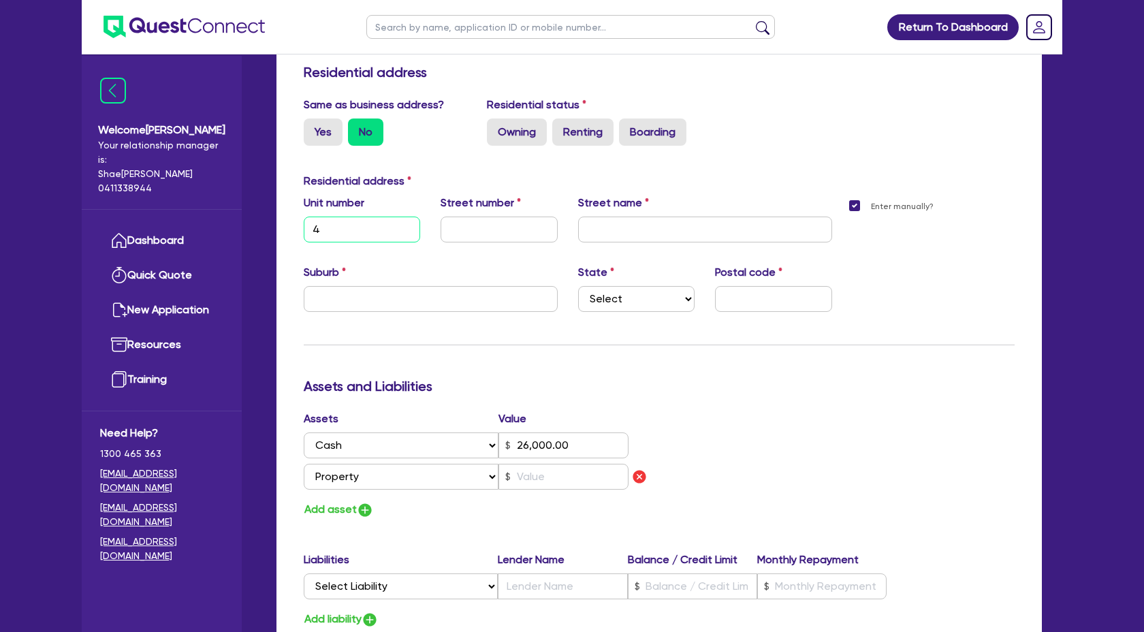
type input "1"
type input "0415 080 002"
type input "40"
type input "26,000.00"
type input "1"
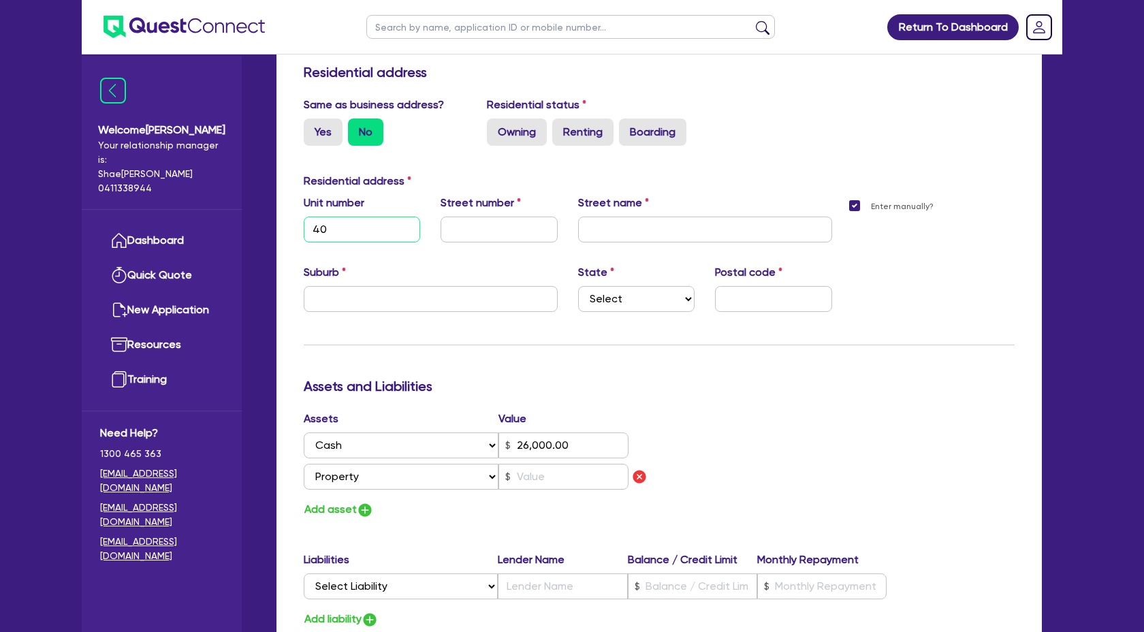
type input "0415 080 002"
type input "401"
type input "26,000.00"
type input "401"
click at [482, 229] on input "text" at bounding box center [499, 230] width 116 height 26
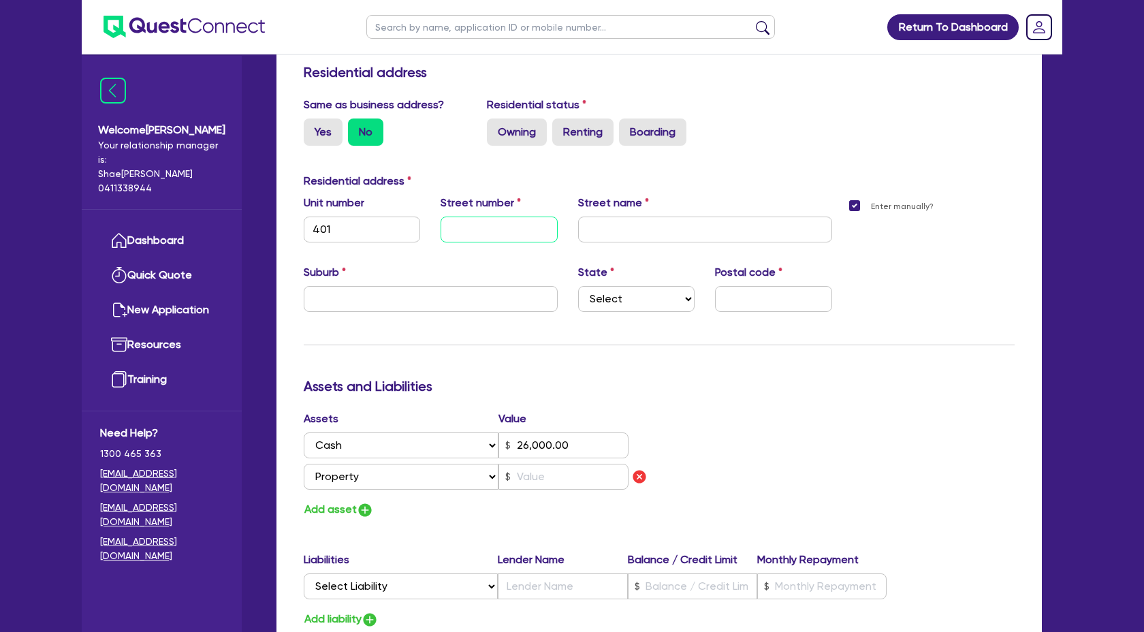
type input "1"
type input "0415 080 002"
type input "2"
type input "26,000.00"
type input "1"
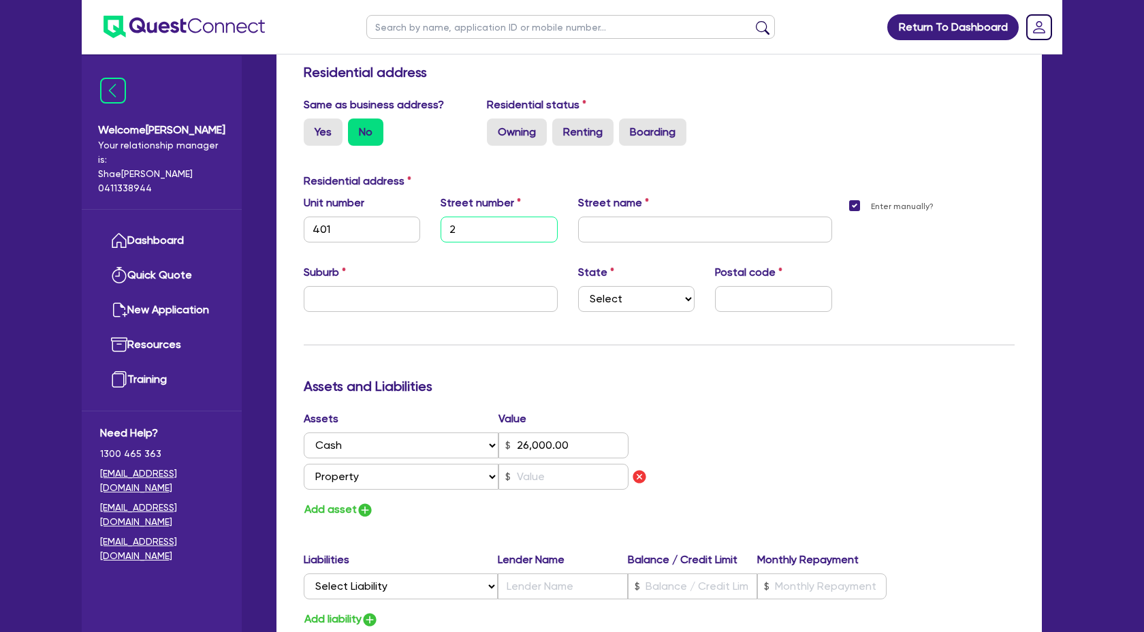
type input "0415 080 002"
type input "25"
type input "26,000.00"
type input "25"
click at [704, 227] on input "text" at bounding box center [705, 230] width 254 height 26
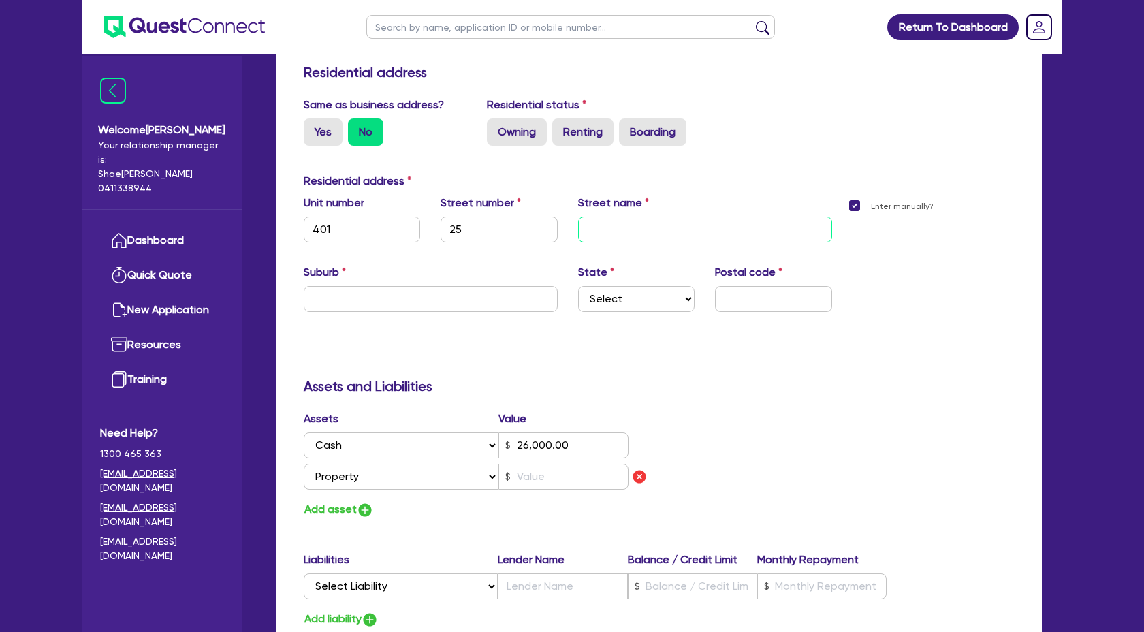
type input "1"
type input "0415 080 002"
type input "M"
type input "26,000.00"
type input "1"
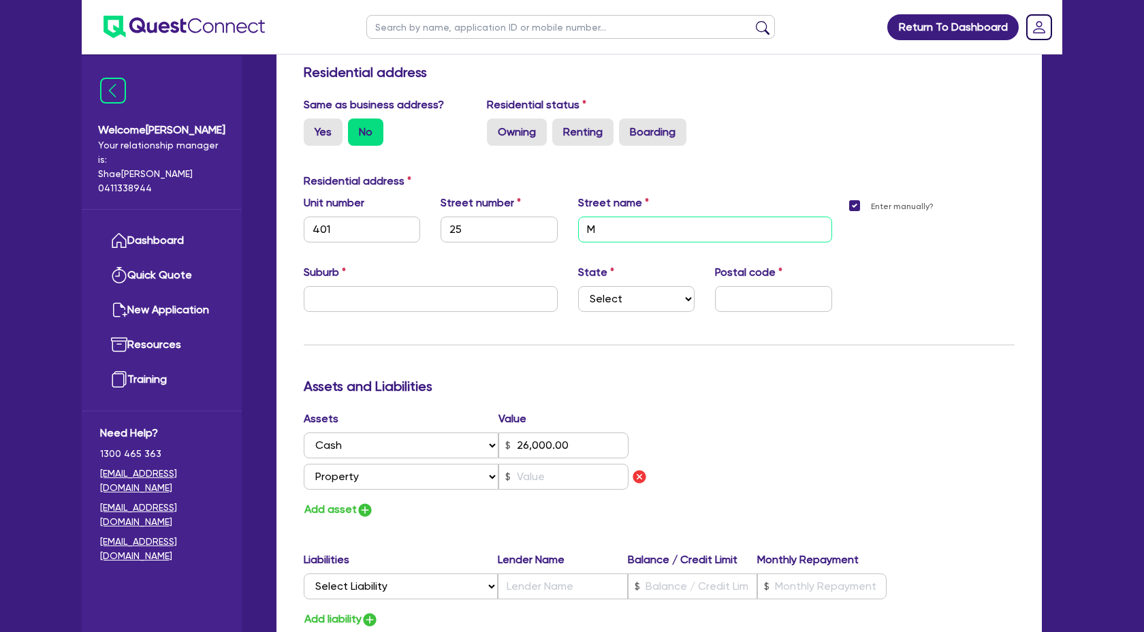
type input "0415 080 002"
type input "Ma"
type input "26,000.00"
type input "1"
type input "0415 080 002"
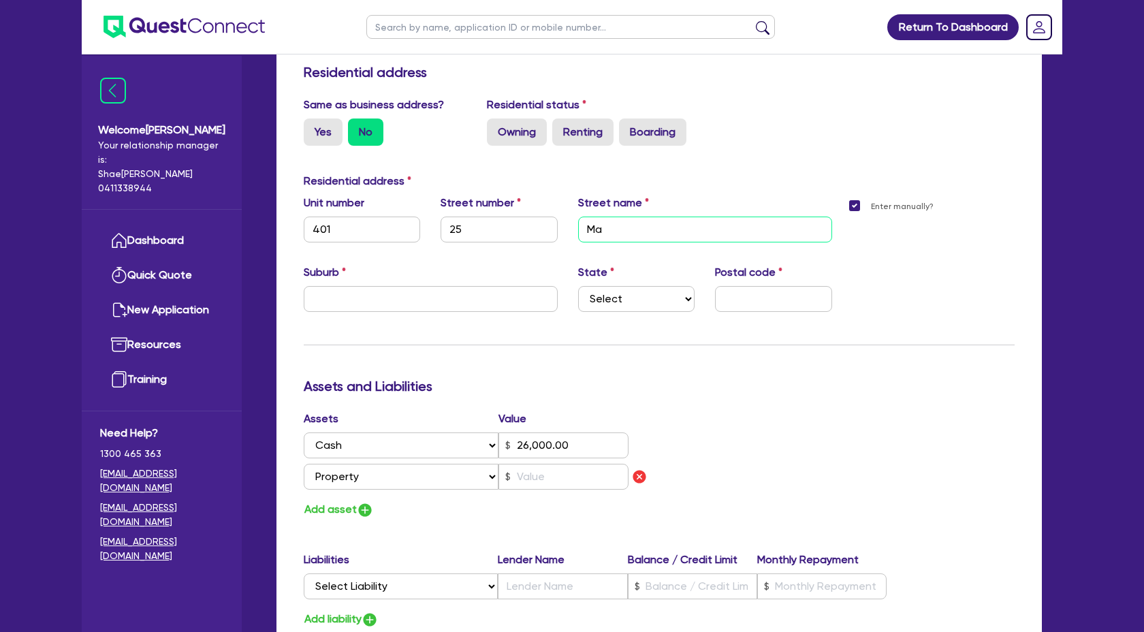
type input "Man"
type input "26,000.00"
type input "1"
type input "0415 080 002"
type input "Mann"
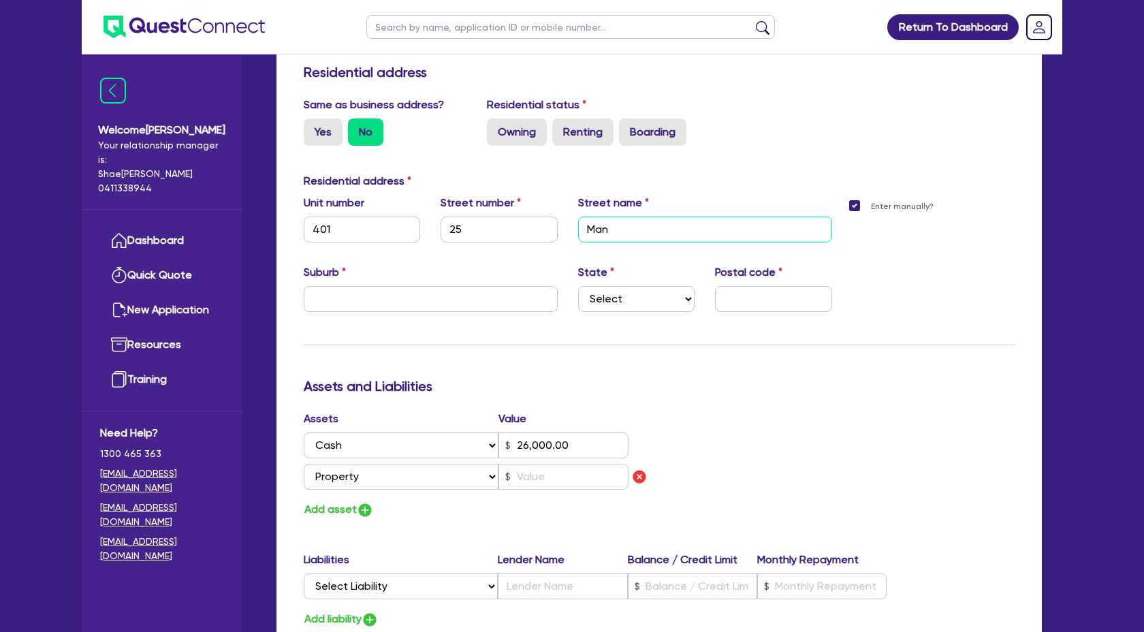
type input "26,000.00"
type input "1"
type input "0415 080 002"
type input "Mann"
type input "26,000.00"
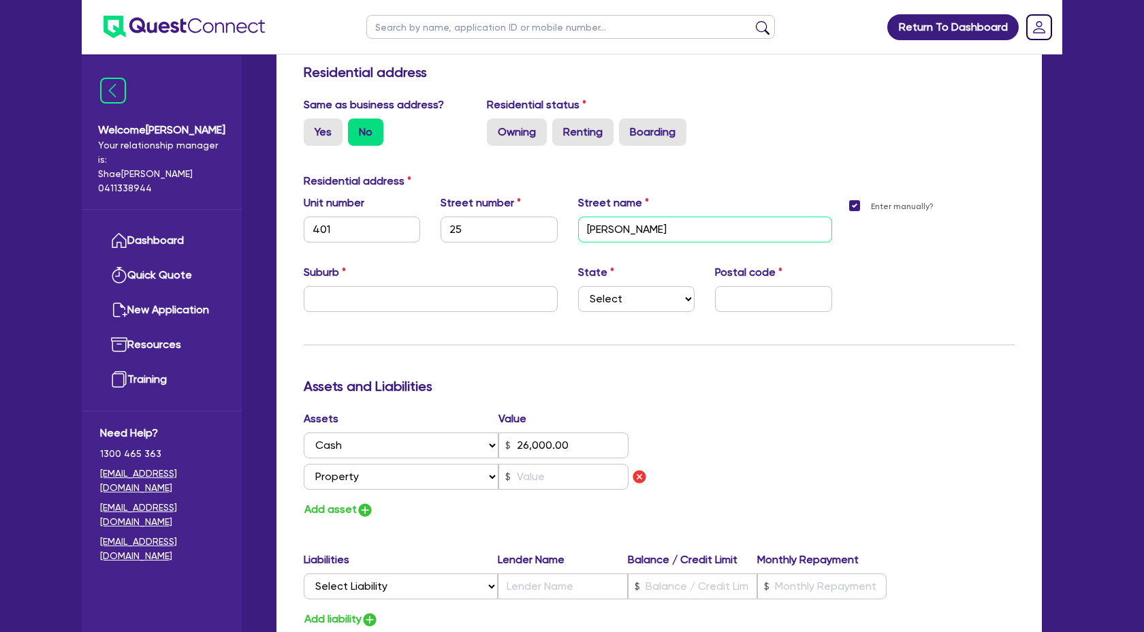
type input "1"
type input "0415 080 002"
type input "Mann S"
type input "26,000.00"
type input "1"
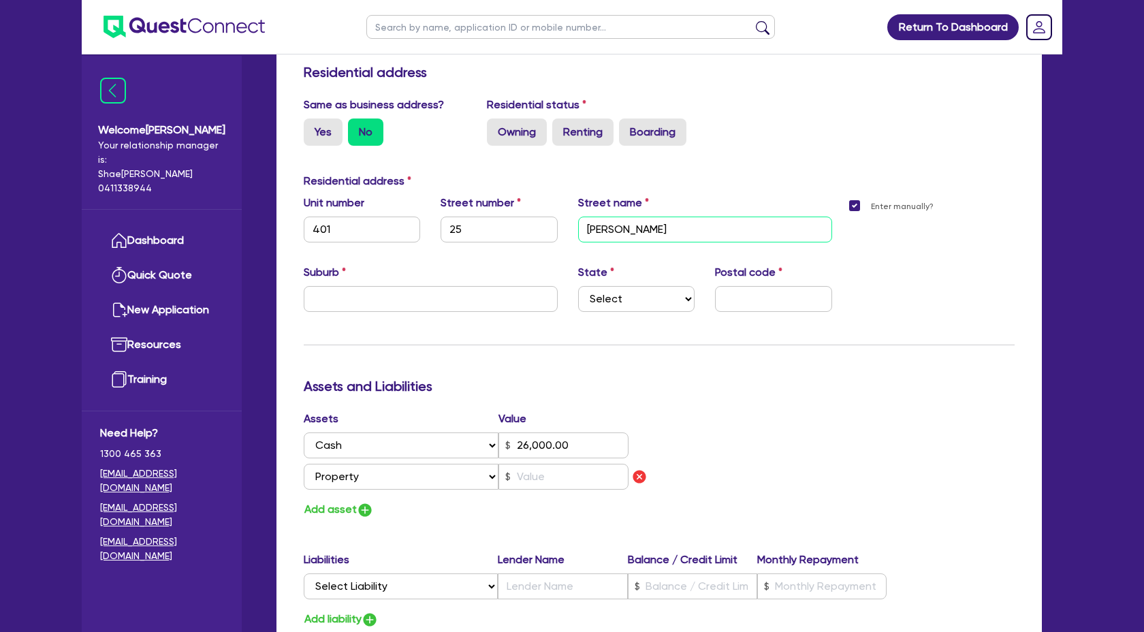
type input "0415 080 002"
type input "Mann St"
type input "26,000.00"
type input "1"
type input "0415 080 002"
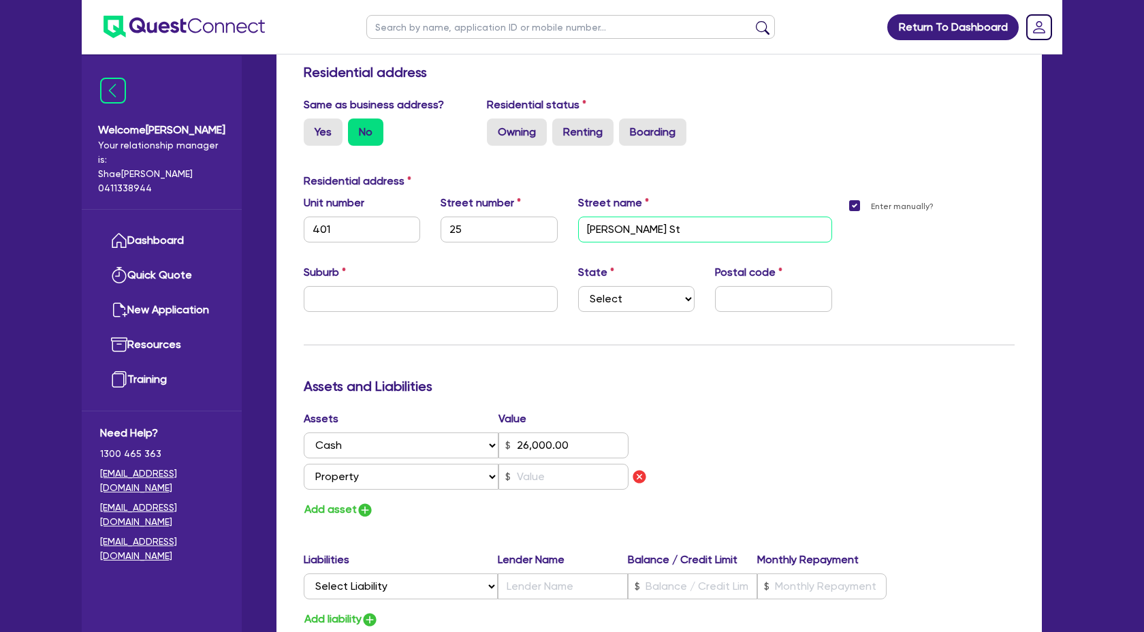
type input "Mann Str"
type input "26,000.00"
type input "1"
type input "0415 080 002"
type input "Mann Stre"
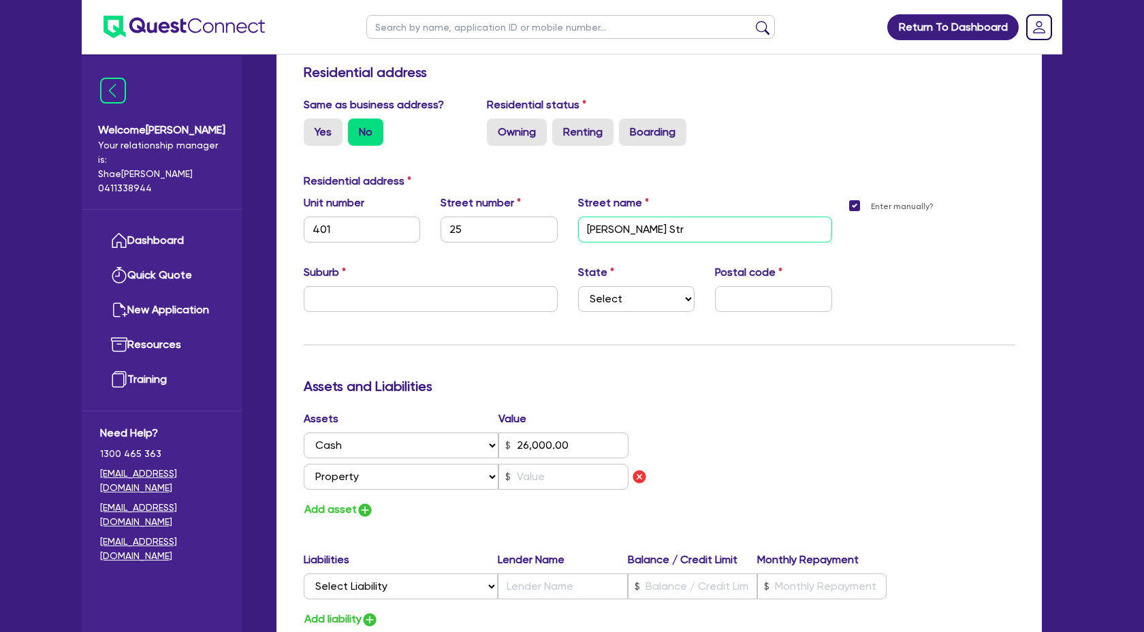
type input "26,000.00"
type input "1"
type input "0415 080 002"
type input "Mann Stree"
type input "26,000.00"
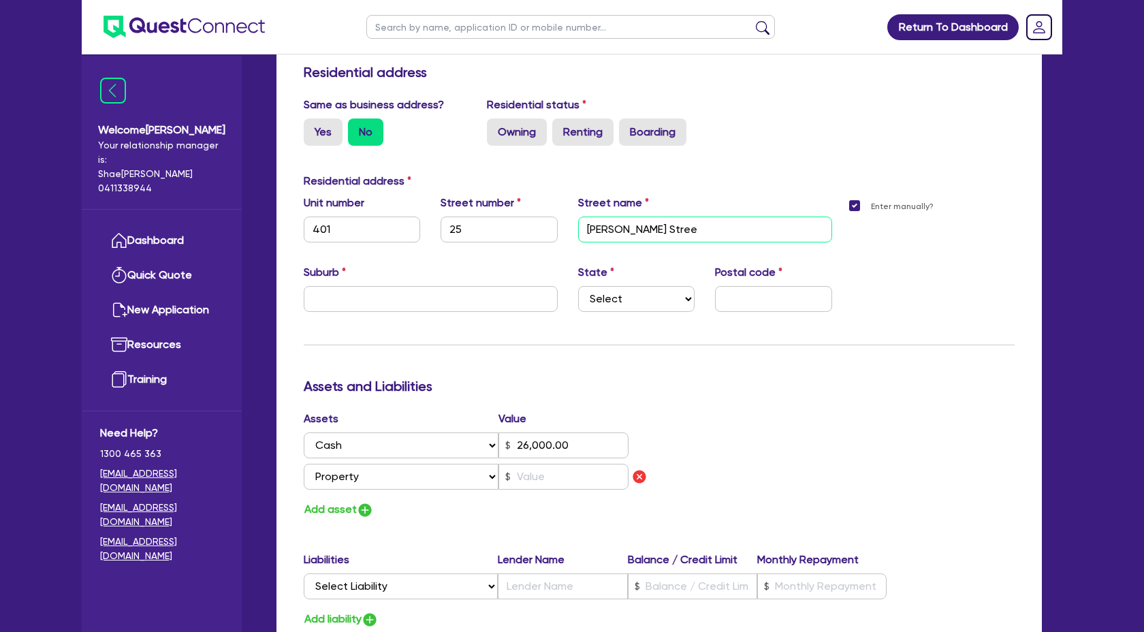
type input "1"
type input "0415 080 002"
type input "Mann Street"
type input "26,000.00"
type input "Mann Street"
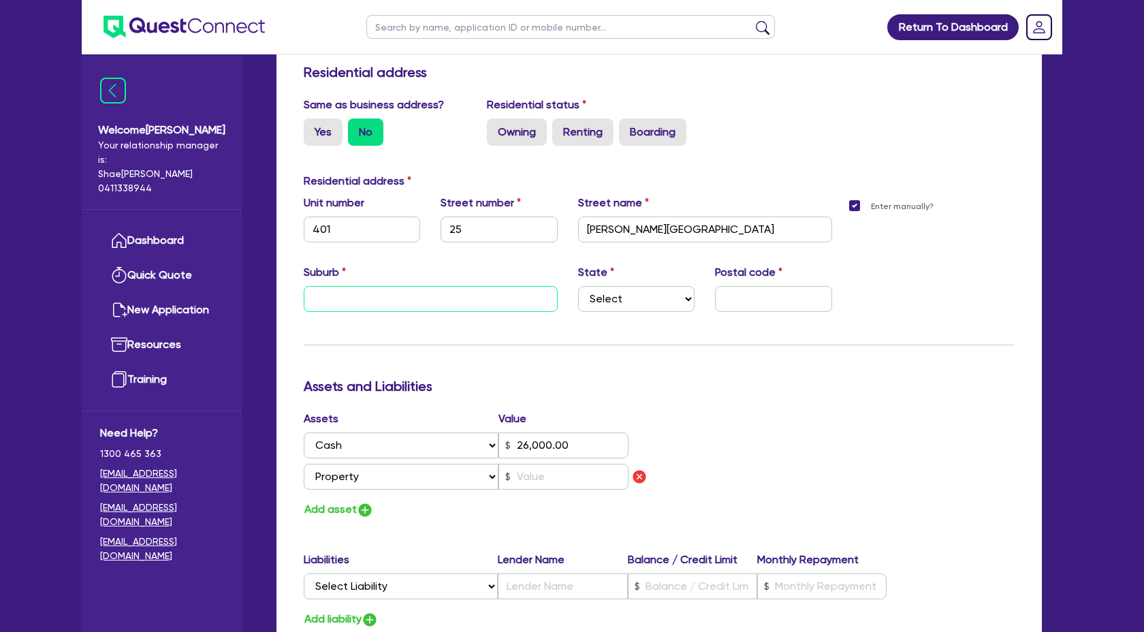
click at [410, 298] on input "text" at bounding box center [431, 299] width 254 height 26
paste input "North Gosford, NSW 2250"
type input "1"
type input "0415 080 002"
type input "North Gosford, NSW 2250"
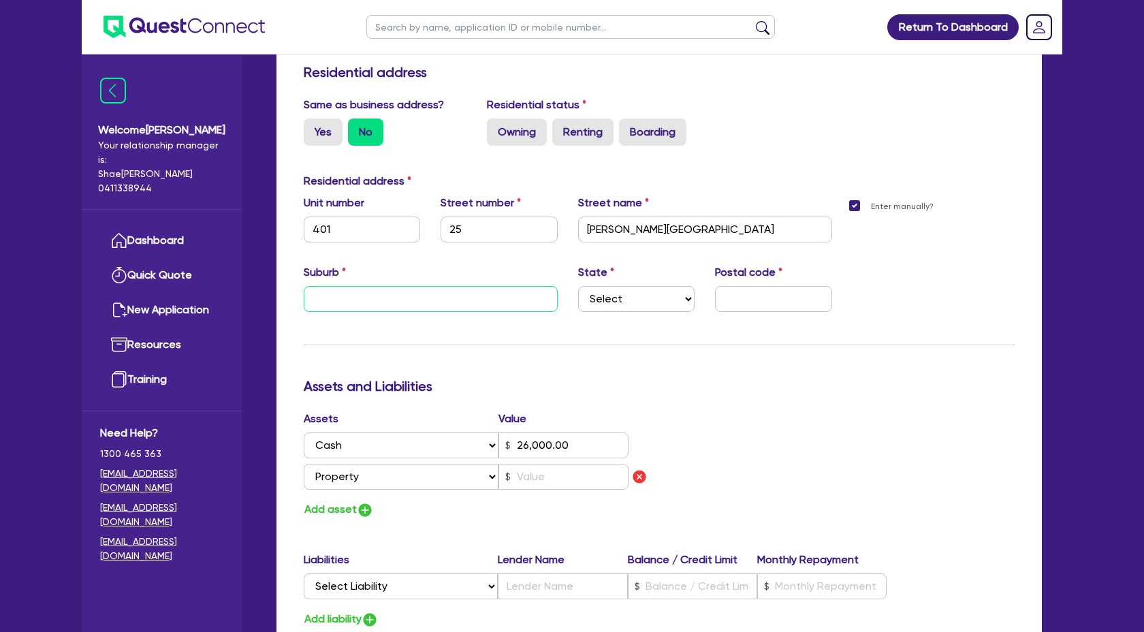
type input "26,000.00"
type input "North Gosford, NSW 2250"
click at [682, 299] on select "Select NSW VIC QLD TAS ACT SA NT WA" at bounding box center [636, 299] width 116 height 26
select select "NSW"
click at [578, 286] on select "Select NSW VIC QLD TAS ACT SA NT WA" at bounding box center [636, 299] width 116 height 26
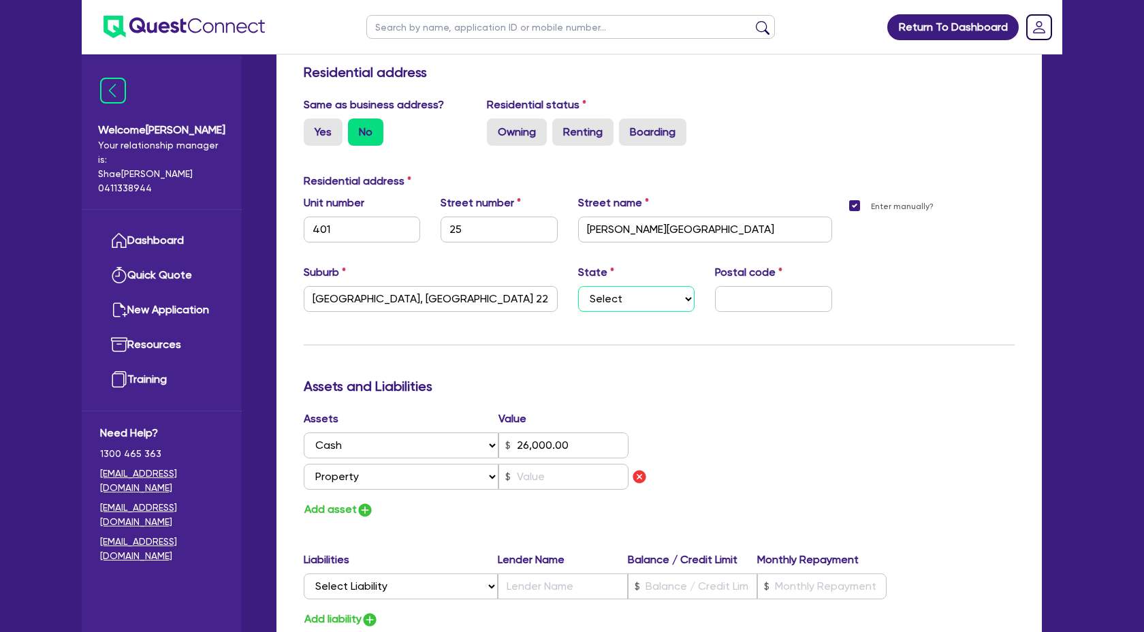
type input "1"
type input "0415 080 002"
type input "26,000.00"
click at [753, 299] on input "text" at bounding box center [773, 299] width 116 height 26
type input "1"
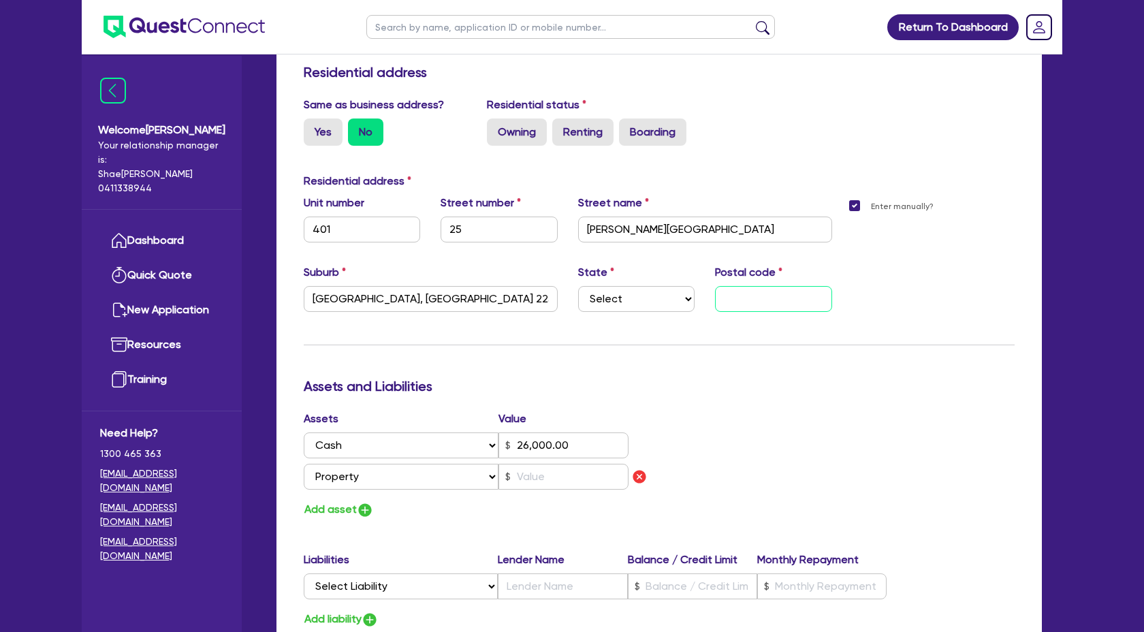
type input "0415 080 002"
type input "2"
type input "26,000.00"
type input "1"
type input "0415 080 002"
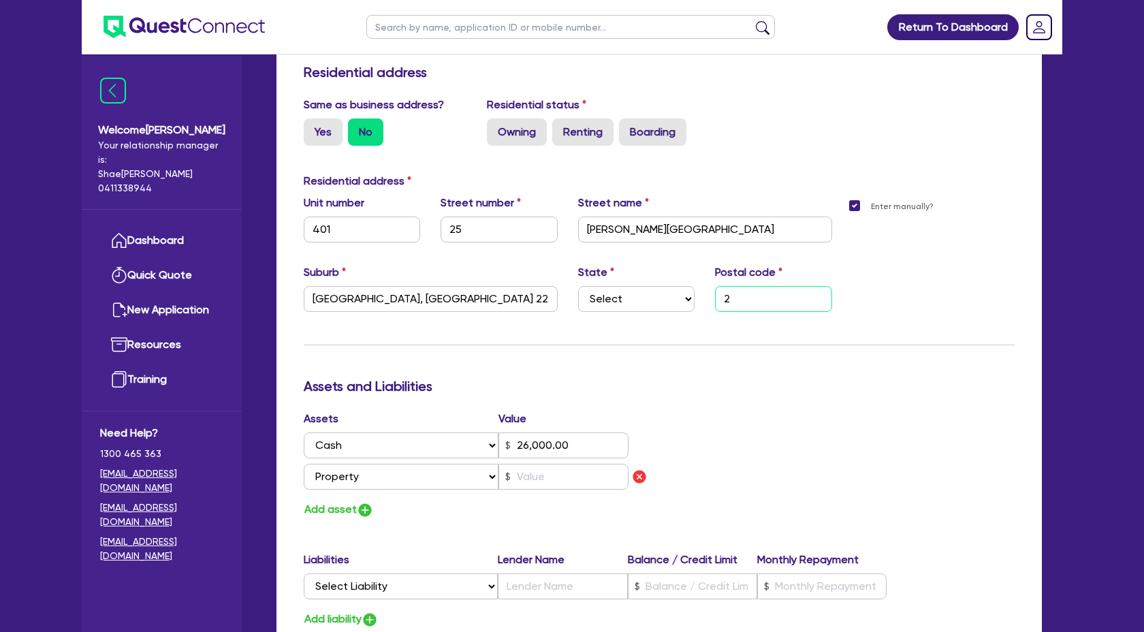
type input "22"
type input "26,000.00"
type input "1"
type input "0415 080 002"
type input "225"
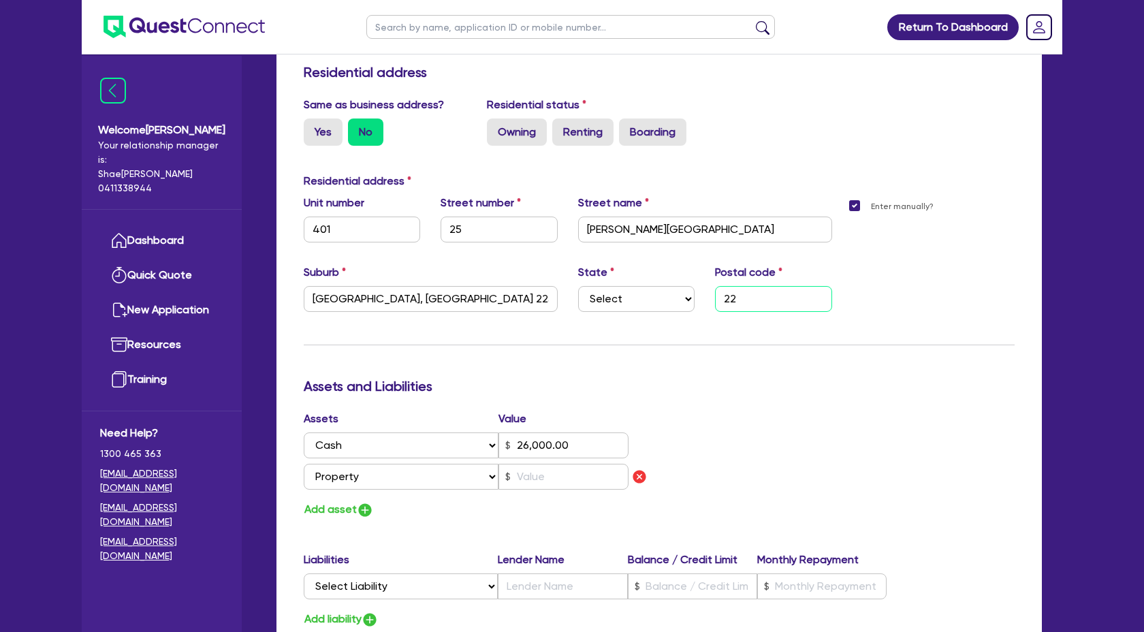
type input "26,000.00"
type input "1"
type input "0415 080 002"
type input "225-"
type input "26,000.00"
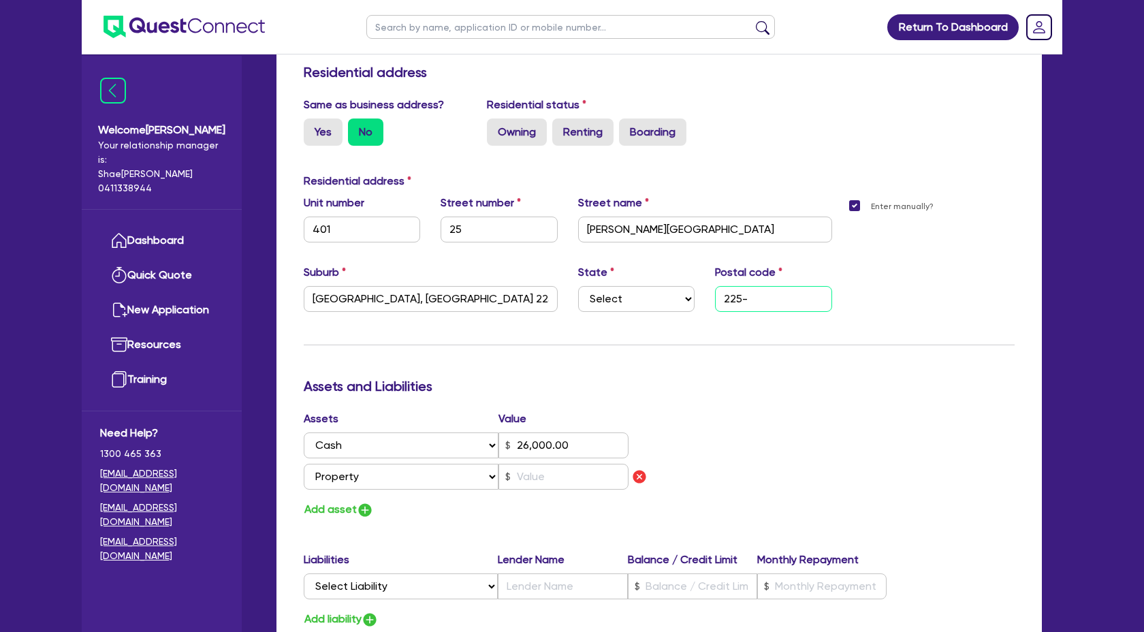
type input "1"
type input "0415 080 002"
type input "225"
type input "26,000.00"
type input "1"
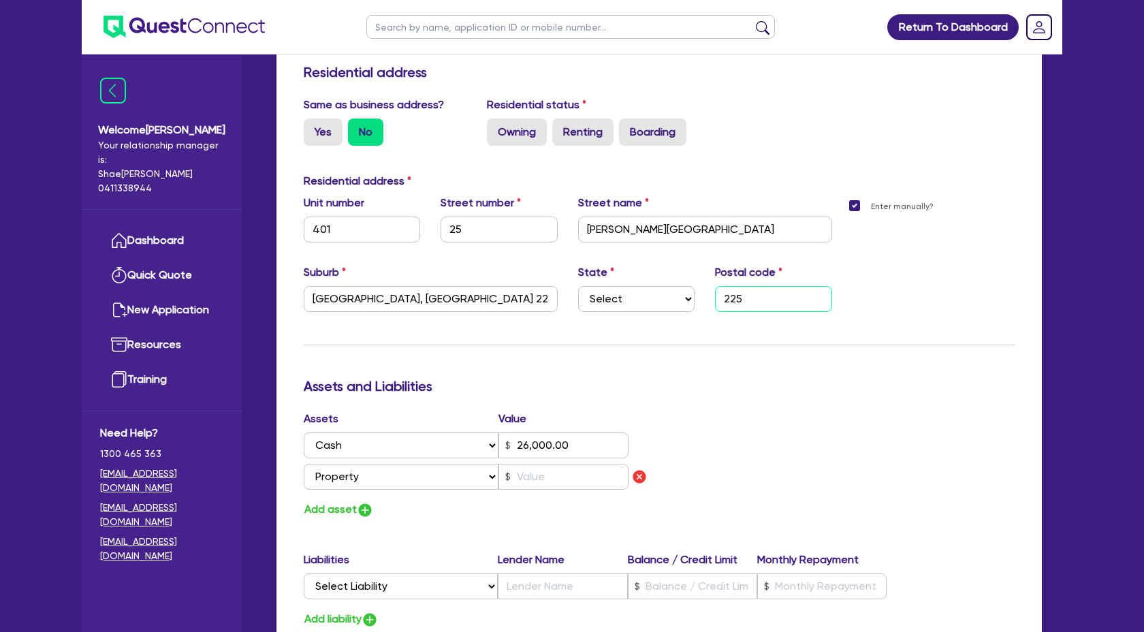
type input "0415 080 002"
type input "2250"
type input "26,000.00"
type input "2250"
click at [466, 300] on input "North Gosford, NSW 2250" at bounding box center [431, 299] width 254 height 26
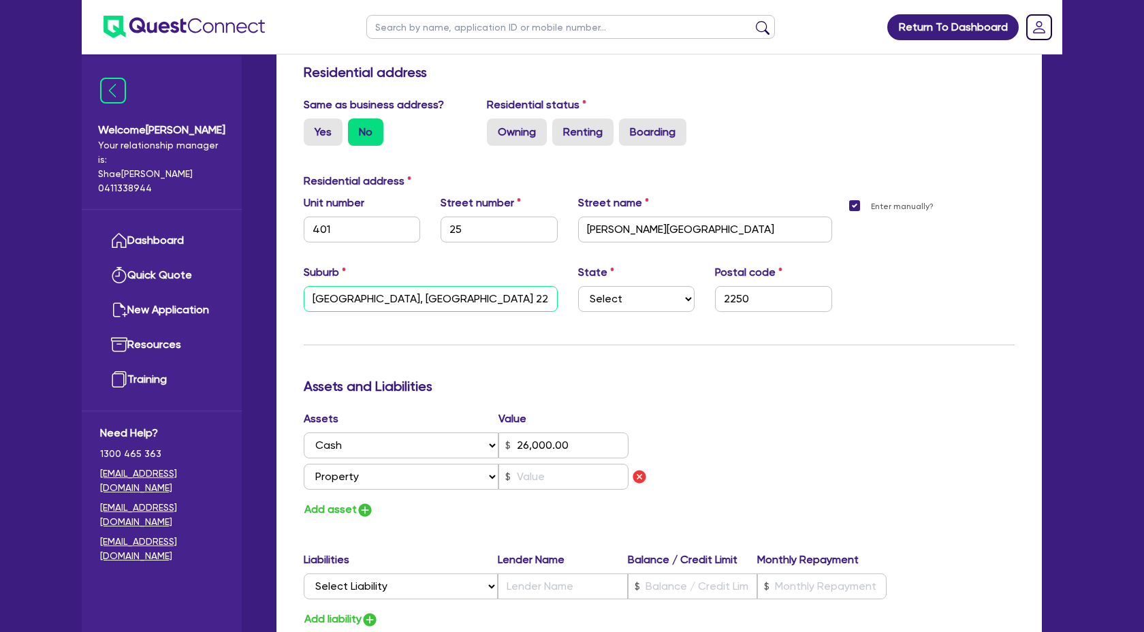
type input "1"
type input "0415 080 002"
type input "North Gosford, NSW 225"
type input "26,000.00"
type input "1"
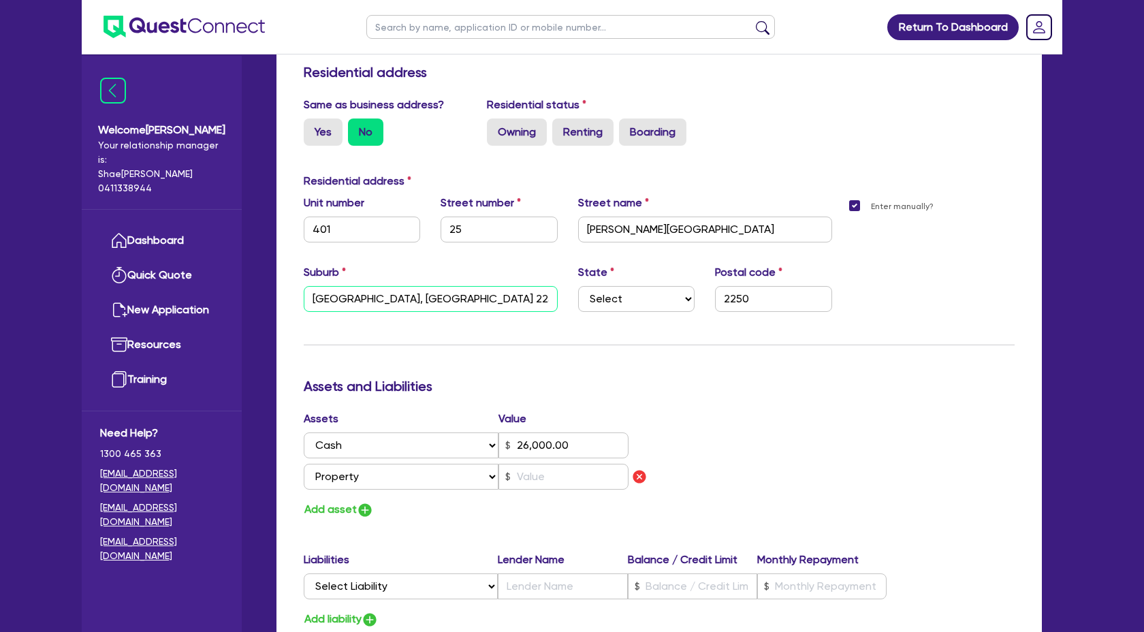
type input "0415 080 002"
type input "North Gosford, NSW 22"
type input "26,000.00"
type input "1"
click at [875, 372] on div "Update residential status for Director #1 Boarding is only acceptable when the …" at bounding box center [659, 268] width 711 height 1141
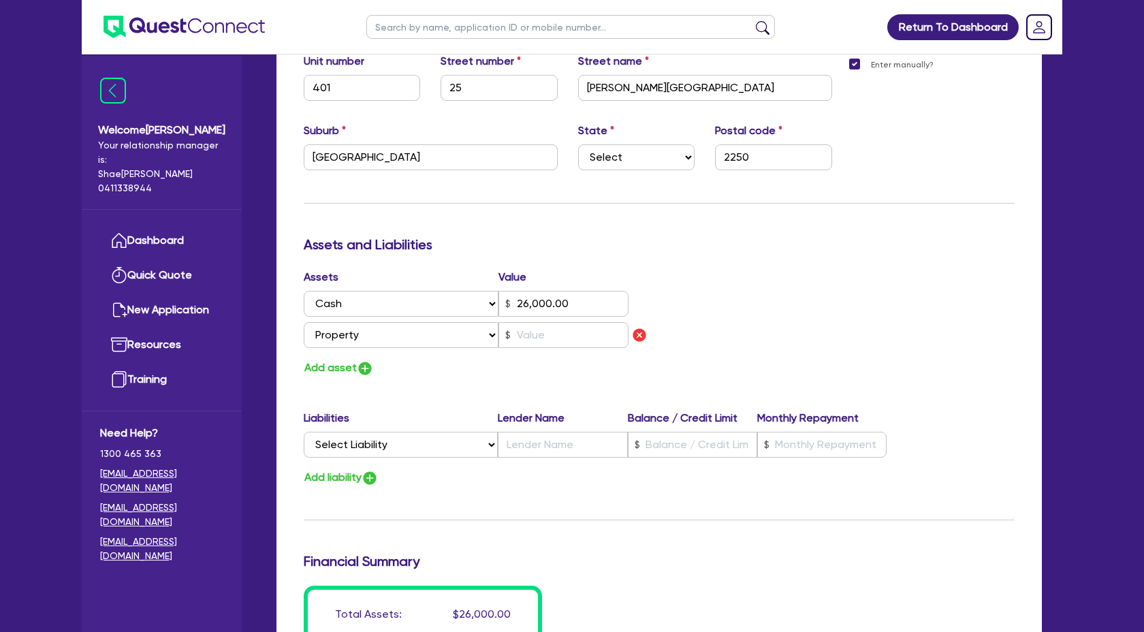
scroll to position [730, 0]
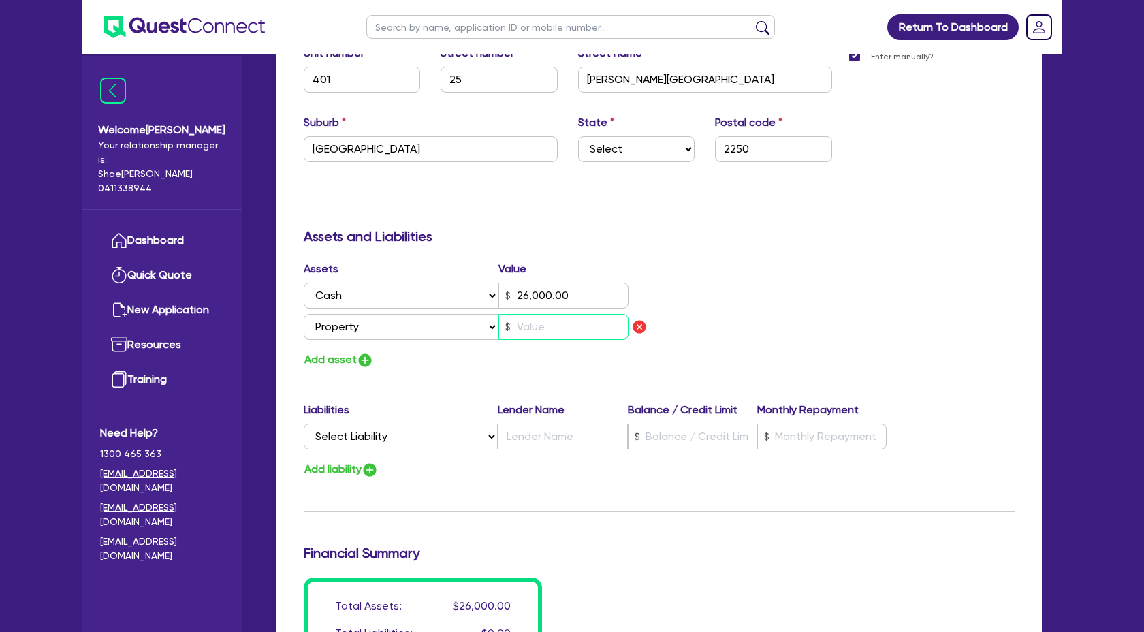
click at [533, 325] on input "text" at bounding box center [564, 327] width 130 height 26
click at [492, 328] on select "Select Asset Cash Property Investment property Vehicle Truck Trailer Equipment …" at bounding box center [401, 327] width 195 height 26
click at [304, 314] on select "Select Asset Cash Property Investment property Vehicle Truck Trailer Equipment …" at bounding box center [401, 327] width 195 height 26
click at [552, 329] on input "text" at bounding box center [564, 327] width 130 height 26
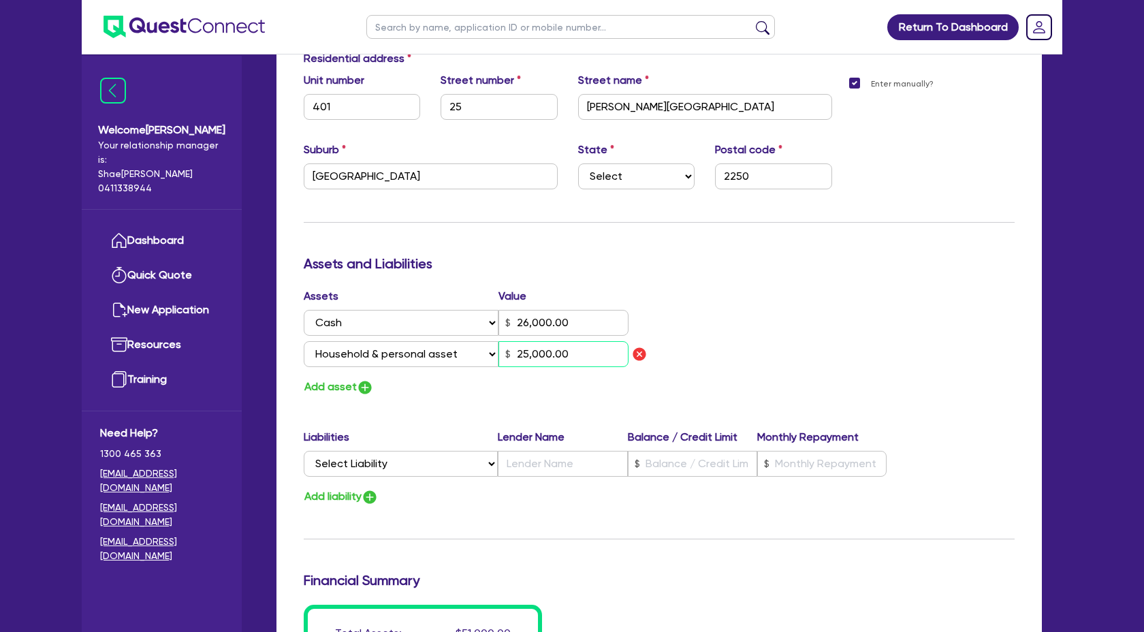
scroll to position [695, 0]
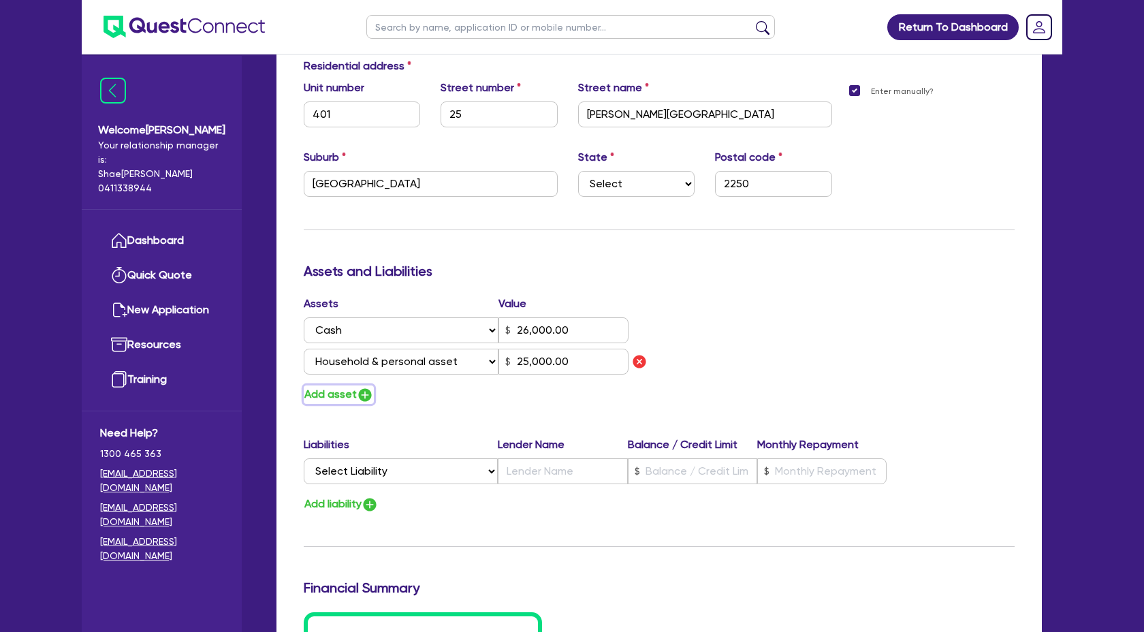
click at [366, 391] on img "button" at bounding box center [365, 395] width 16 height 16
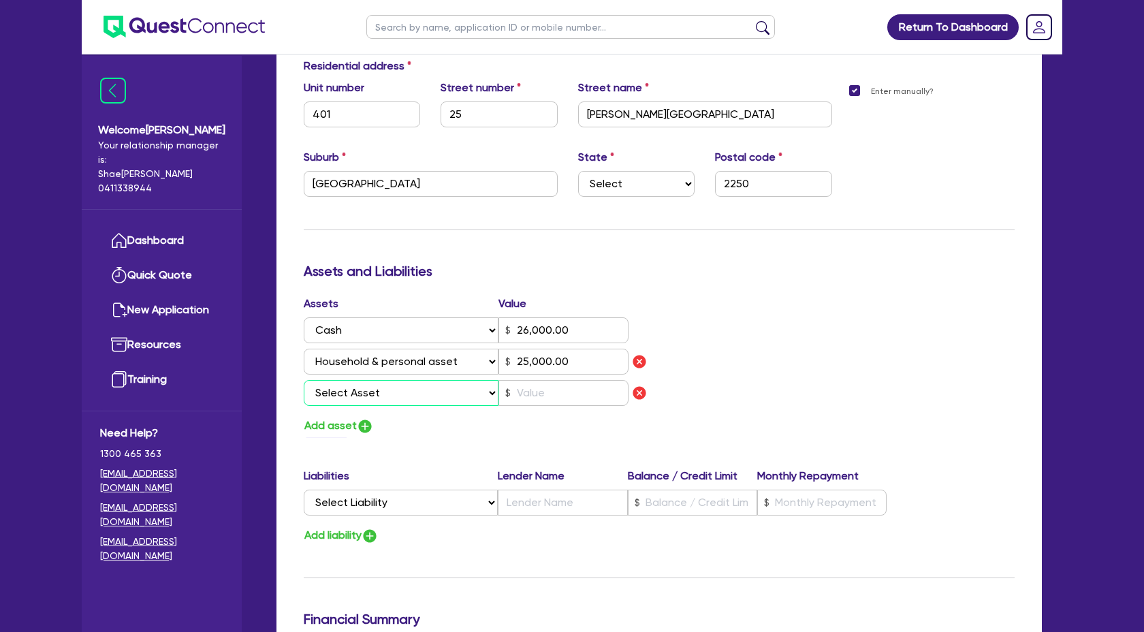
click at [470, 389] on select "Select Asset Cash Property Investment property Vehicle Truck Trailer Equipment …" at bounding box center [401, 393] width 195 height 26
click at [304, 380] on select "Select Asset Cash Property Investment property Vehicle Truck Trailer Equipment …" at bounding box center [401, 393] width 195 height 26
click at [550, 386] on input "text" at bounding box center [564, 393] width 130 height 26
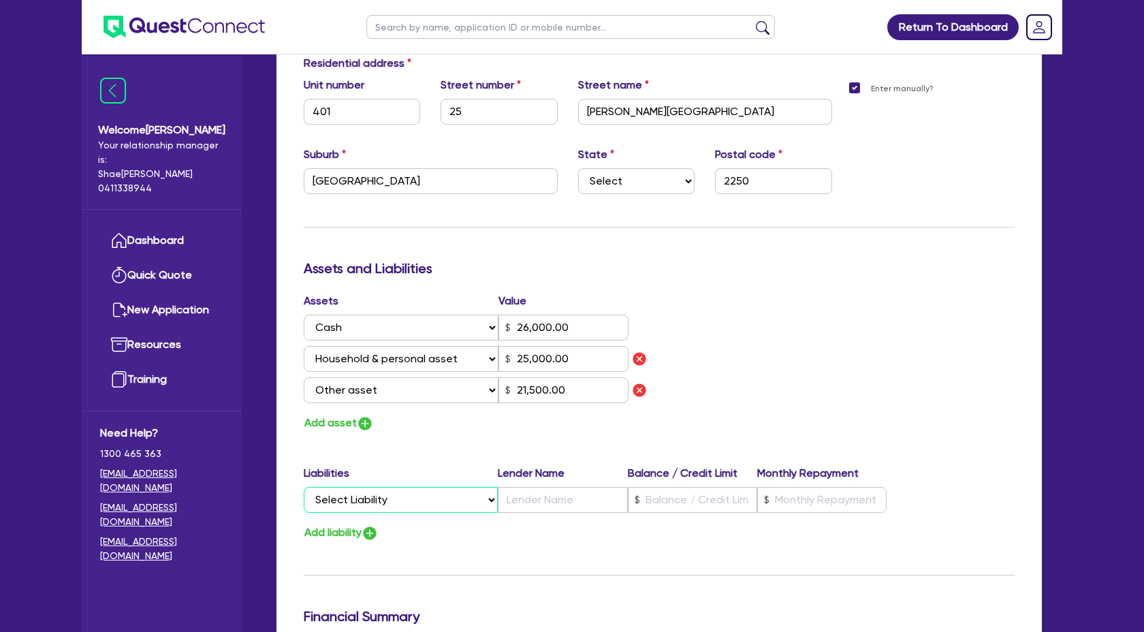
click at [479, 499] on select "Select Liability Credit card Mortgage Investment property loan Vehicle loan Tru…" at bounding box center [401, 500] width 194 height 26
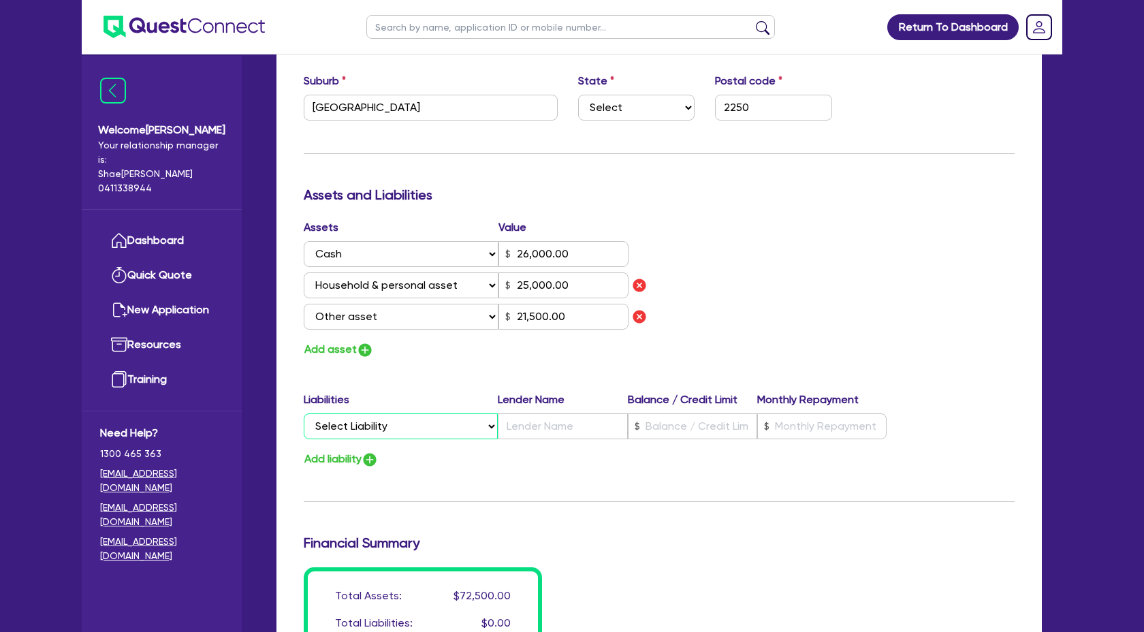
click at [467, 426] on select "Select Liability Credit card Mortgage Investment property loan Vehicle loan Tru…" at bounding box center [401, 426] width 194 height 26
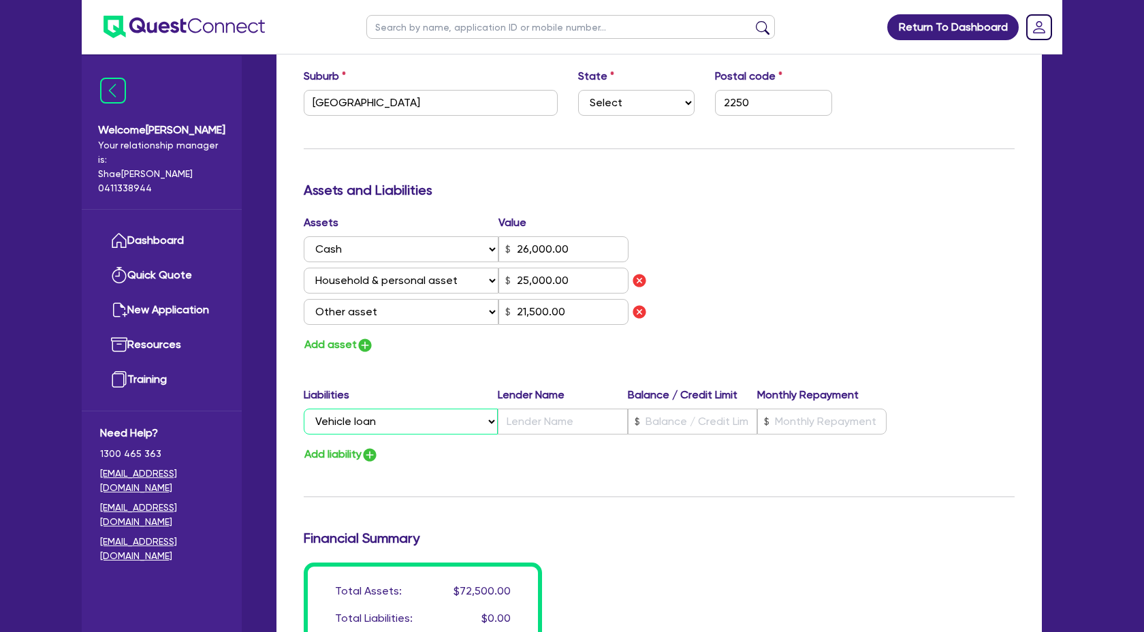
click at [304, 409] on select "Select Liability Credit card Mortgage Investment property loan Vehicle loan Tru…" at bounding box center [401, 422] width 194 height 26
click at [531, 421] on input "text" at bounding box center [562, 422] width 129 height 26
paste input "Volkswagen Financial Services"
click at [677, 423] on input "text" at bounding box center [692, 422] width 129 height 26
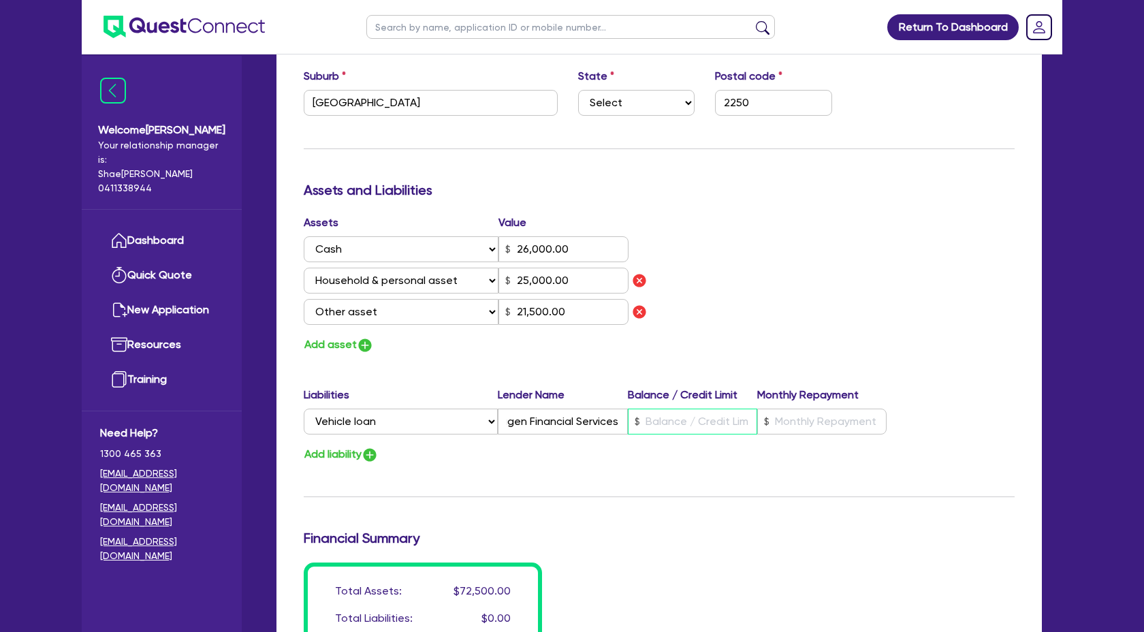
scroll to position [0, 0]
paste input "10.29"
click at [821, 415] on input "text" at bounding box center [821, 420] width 129 height 26
paste input "55,329"
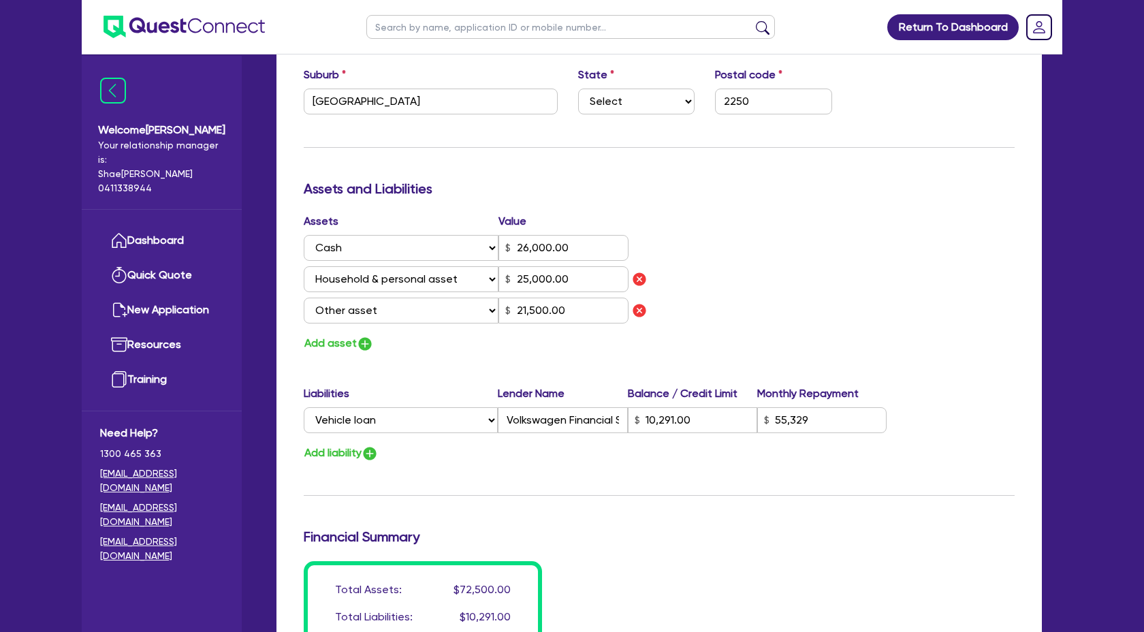
click at [930, 390] on div "Liabilities Lender Name Balance / Credit Limit Monthly Repayment Select Liabili…" at bounding box center [659, 411] width 731 height 53
click at [818, 420] on input "55,329" at bounding box center [821, 420] width 129 height 26
click at [776, 521] on div "Update residential status for Director #1 Boarding is only acceptable when the …" at bounding box center [659, 87] width 711 height 1172
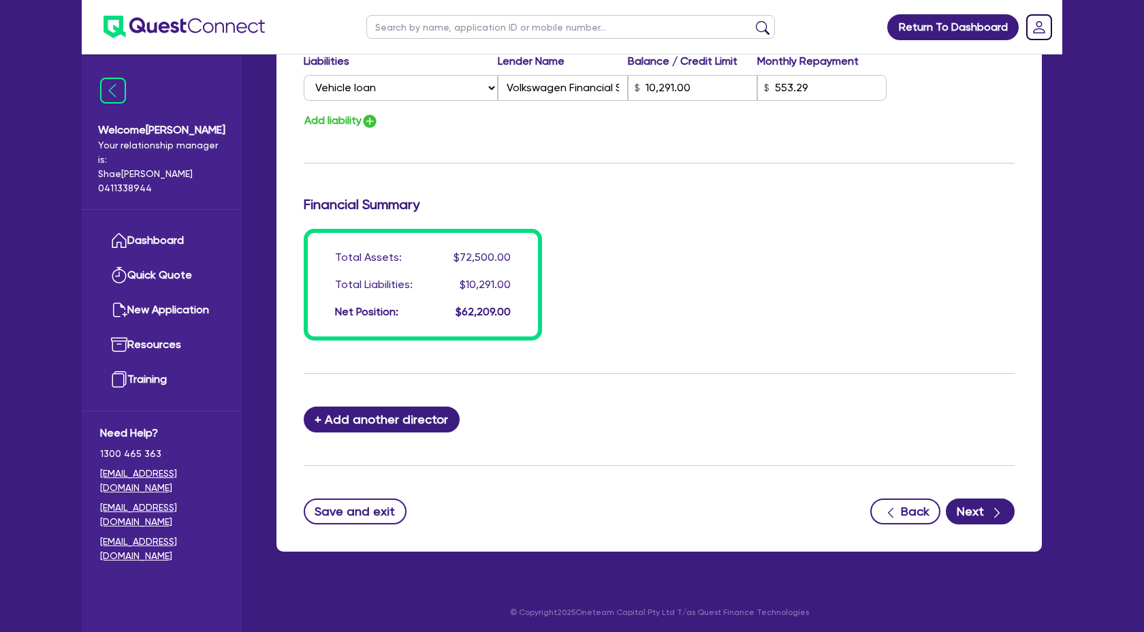
scroll to position [1113, 0]
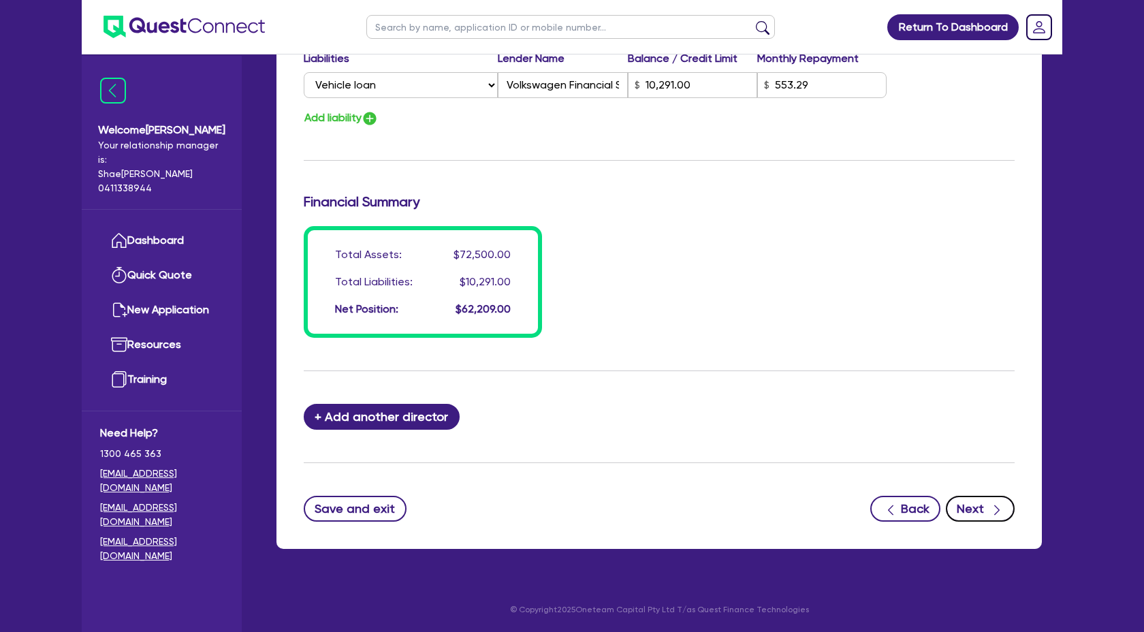
click at [996, 511] on icon "button" at bounding box center [997, 510] width 14 height 14
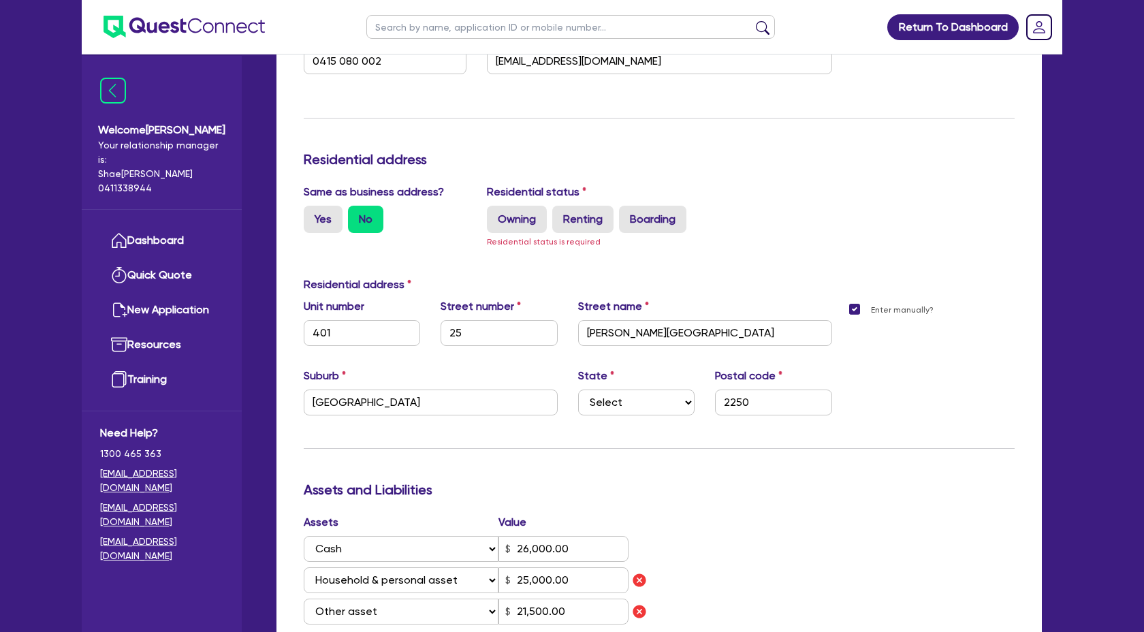
scroll to position [489, 0]
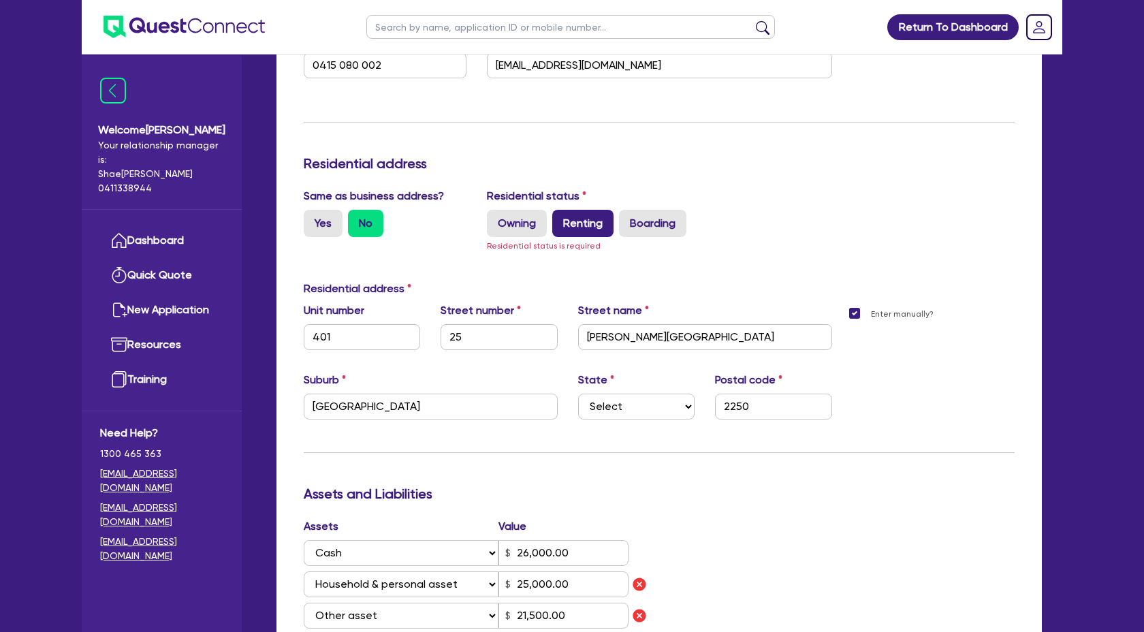
click at [569, 212] on label "Renting" at bounding box center [582, 223] width 61 height 27
click at [561, 212] on input "Renting" at bounding box center [556, 214] width 9 height 9
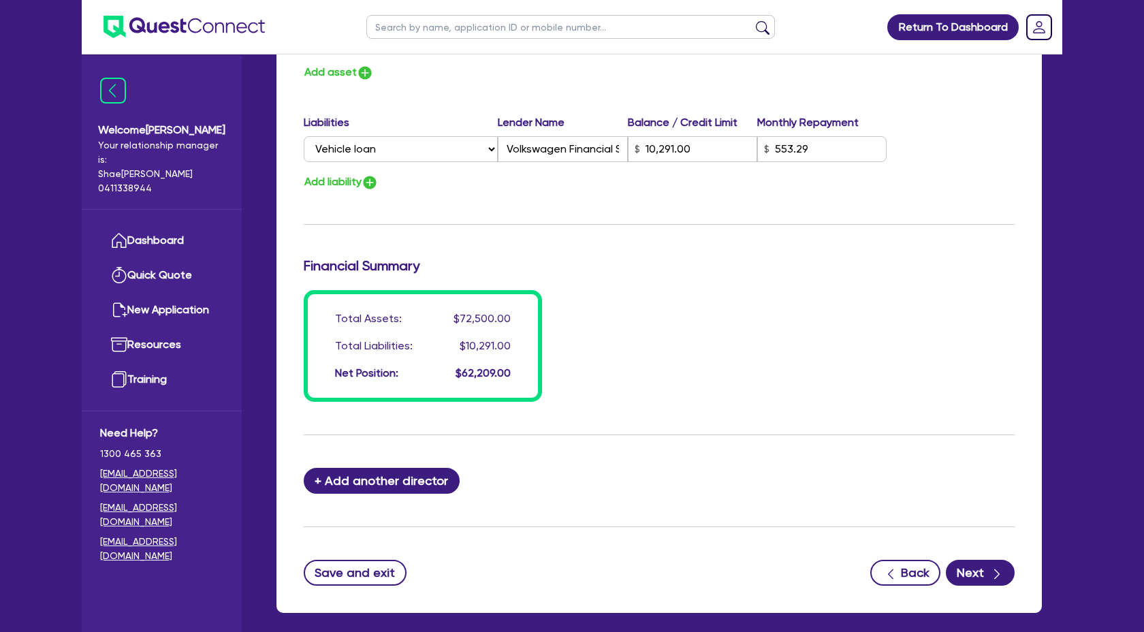
scroll to position [1113, 0]
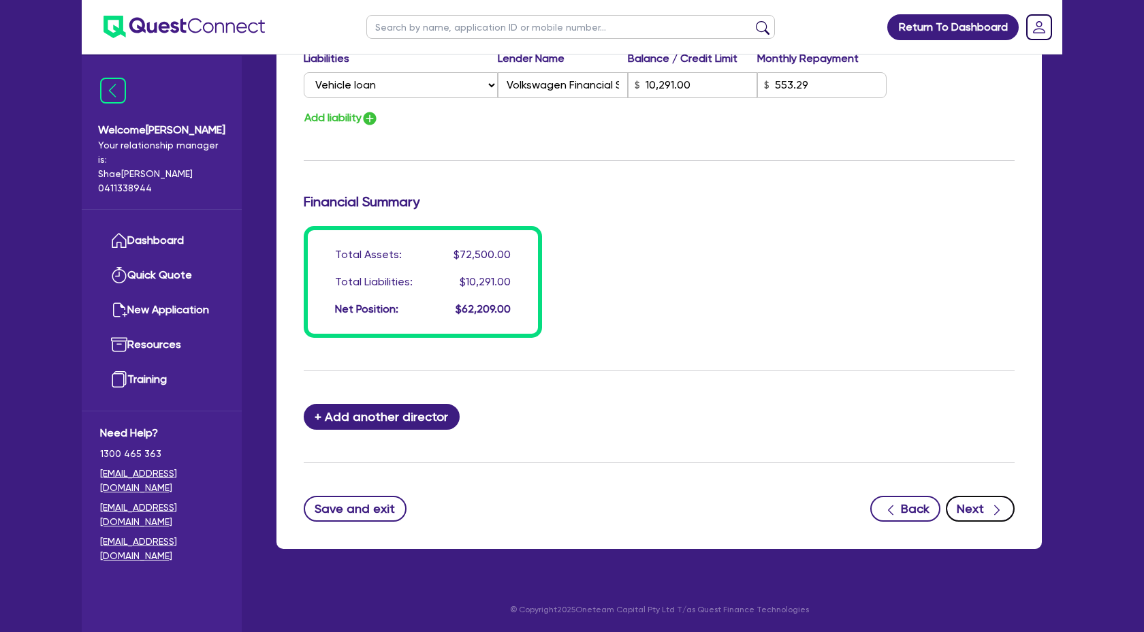
click at [964, 505] on button "Next" at bounding box center [980, 509] width 69 height 26
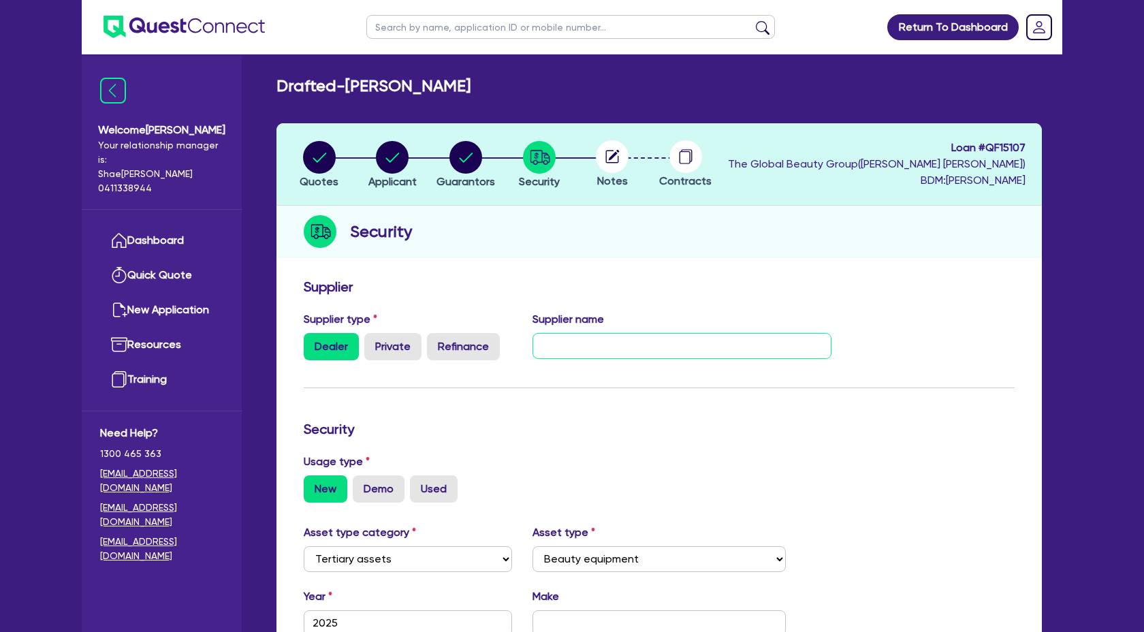
click at [578, 343] on input "text" at bounding box center [683, 346] width 300 height 26
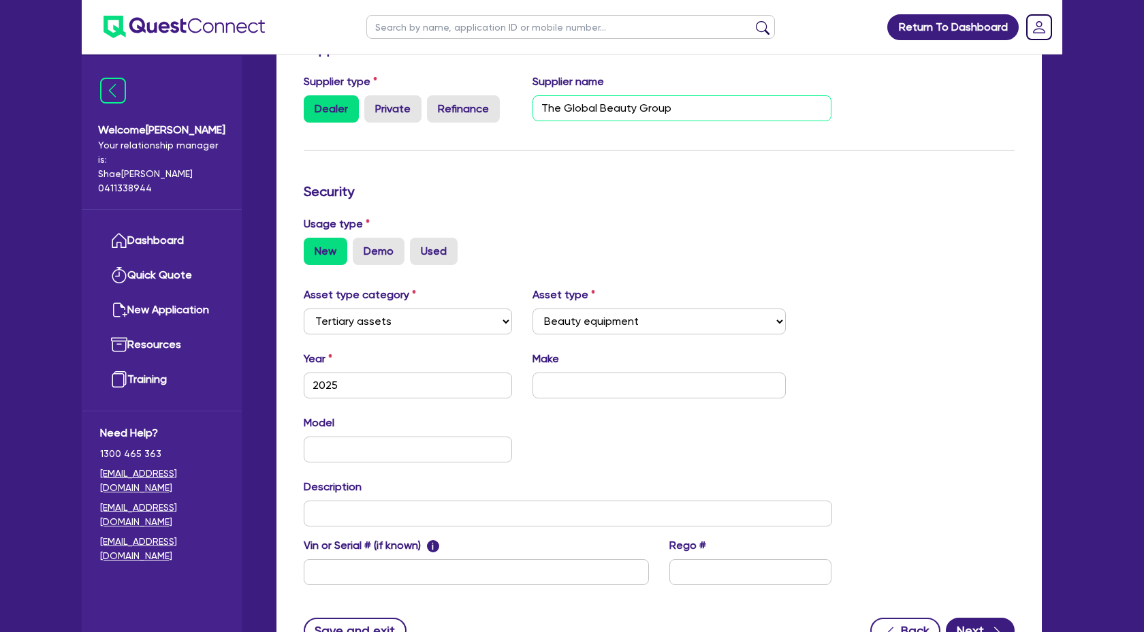
scroll to position [244, 0]
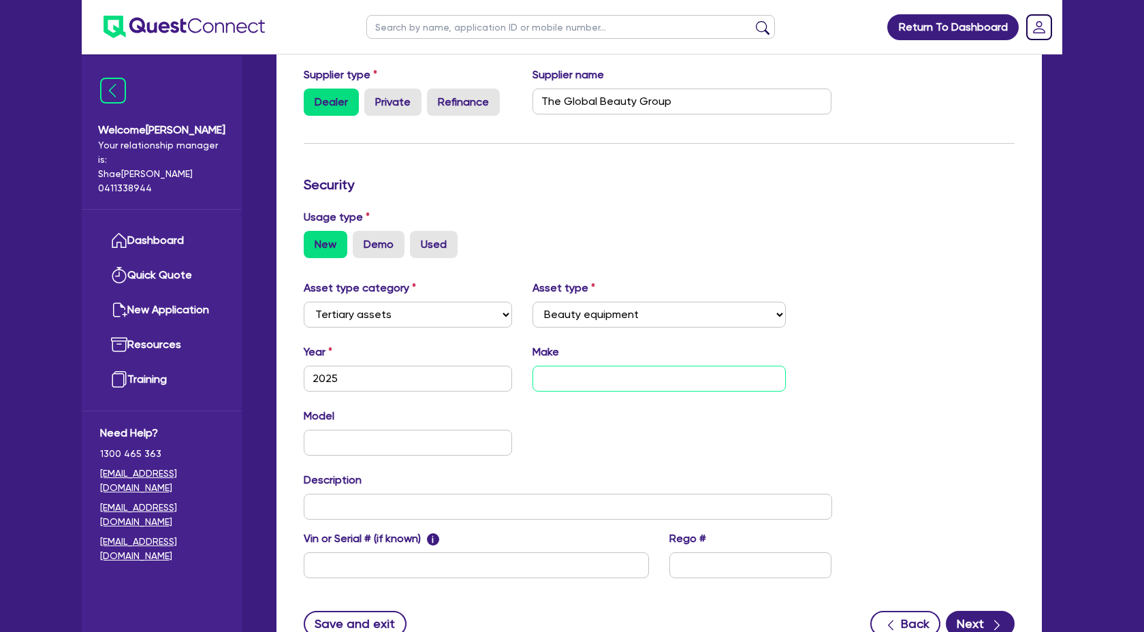
click at [590, 384] on input "text" at bounding box center [660, 379] width 254 height 26
click at [392, 452] on input "text" at bounding box center [408, 443] width 208 height 26
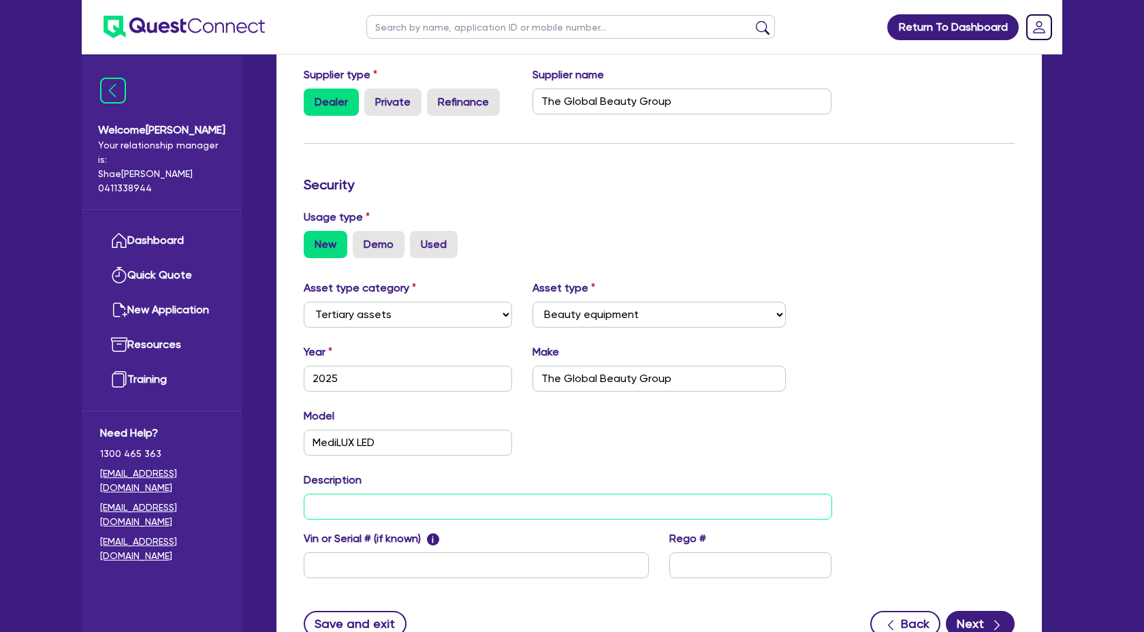
click at [365, 509] on input "text" at bounding box center [568, 507] width 528 height 26
paste input "Commercial LED Equipment"
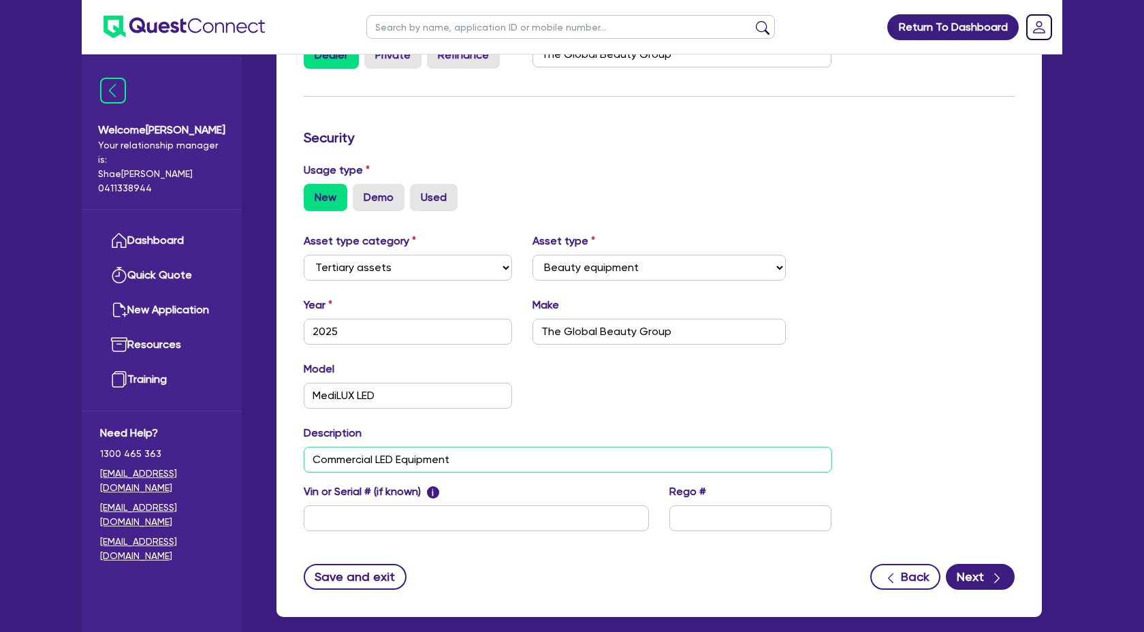
scroll to position [359, 0]
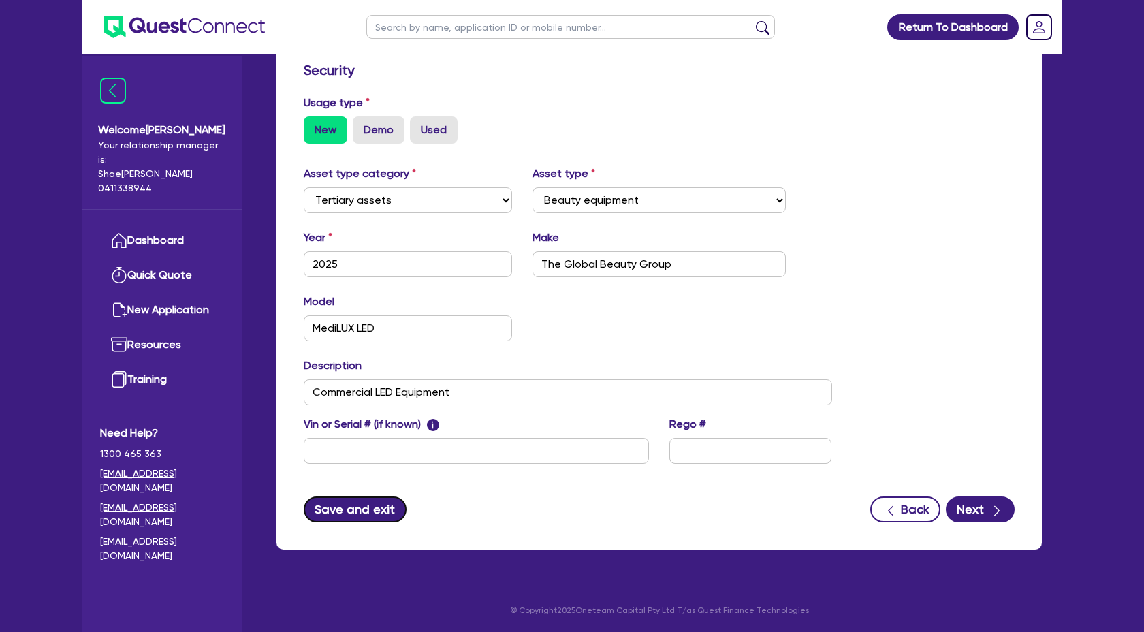
click at [373, 508] on button "Save and exit" at bounding box center [355, 509] width 103 height 26
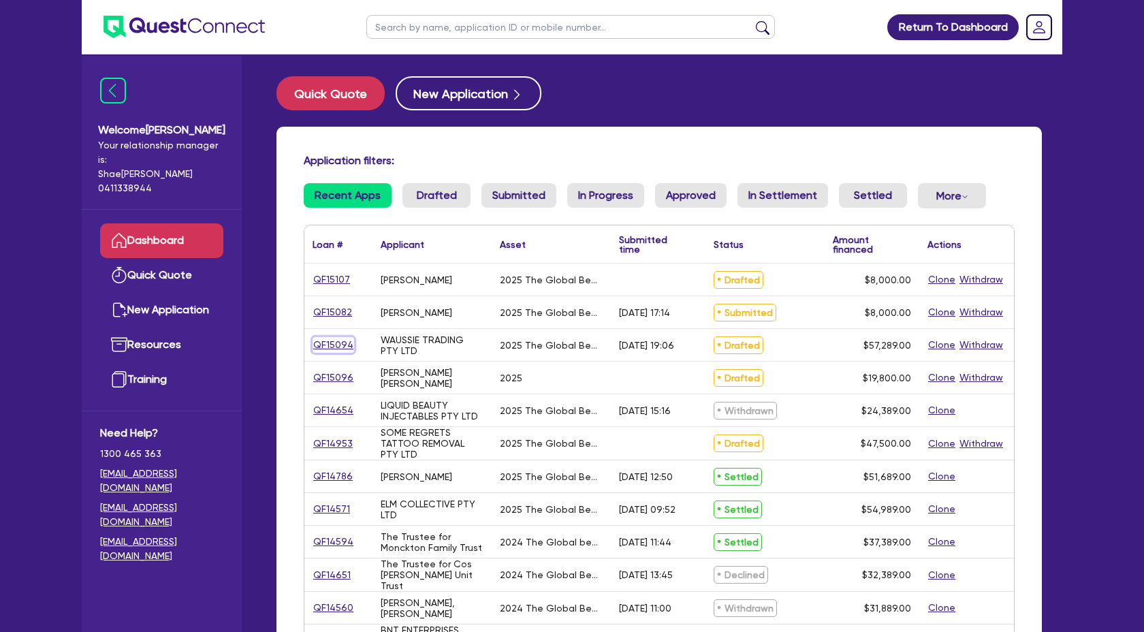
click at [332, 340] on link "QF15094" at bounding box center [334, 345] width 42 height 16
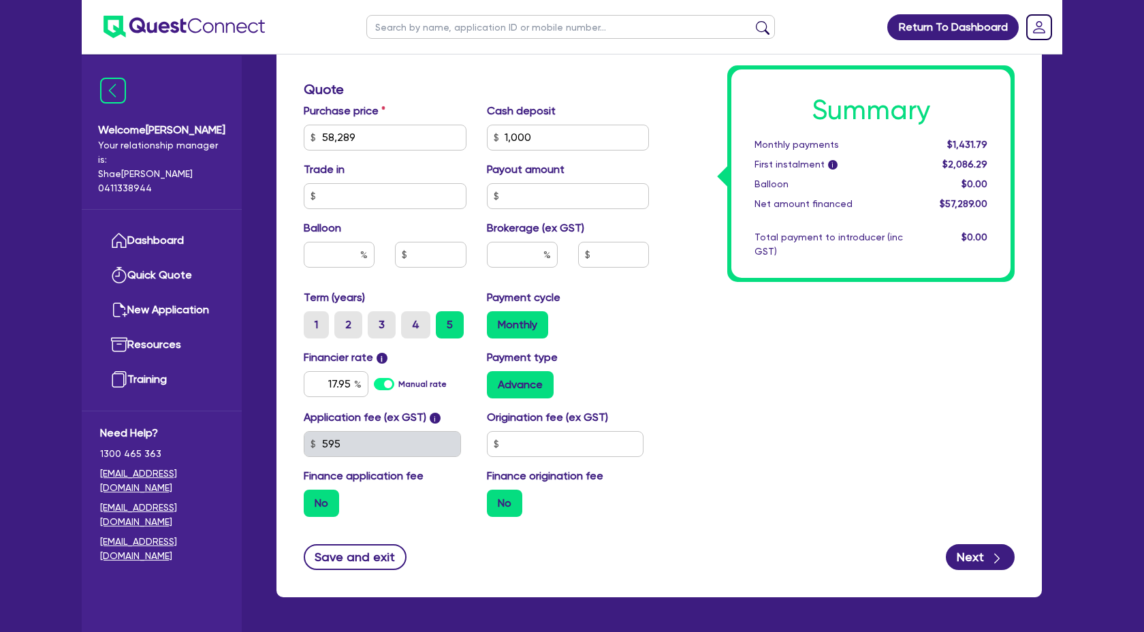
scroll to position [595, 0]
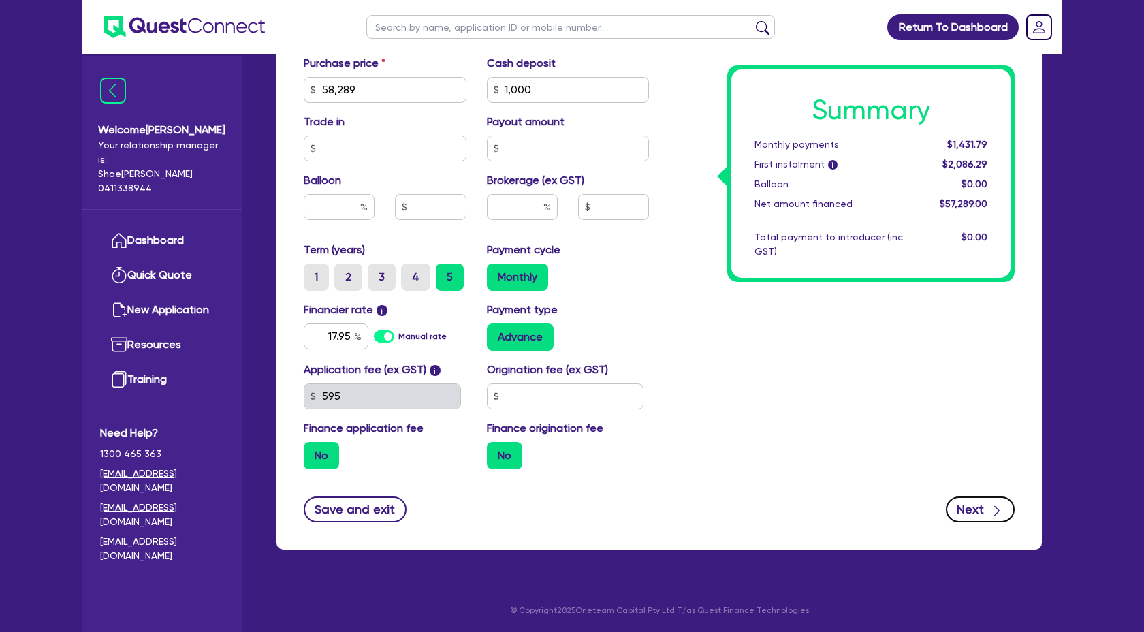
click at [1002, 501] on div "button" at bounding box center [997, 509] width 14 height 17
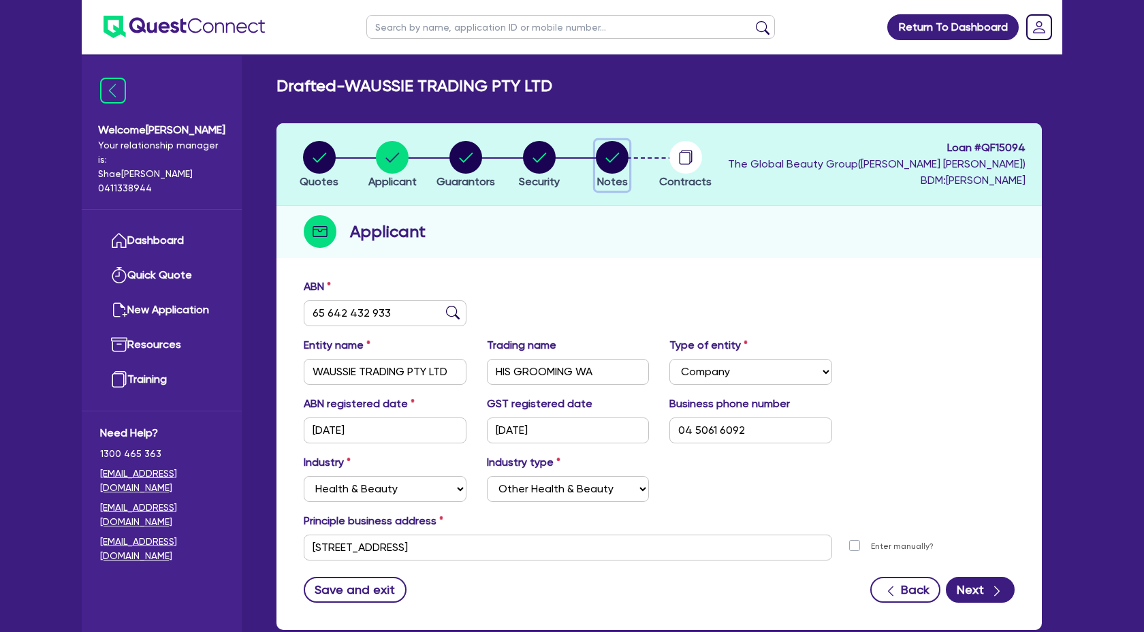
click at [610, 173] on circle "button" at bounding box center [612, 157] width 33 height 33
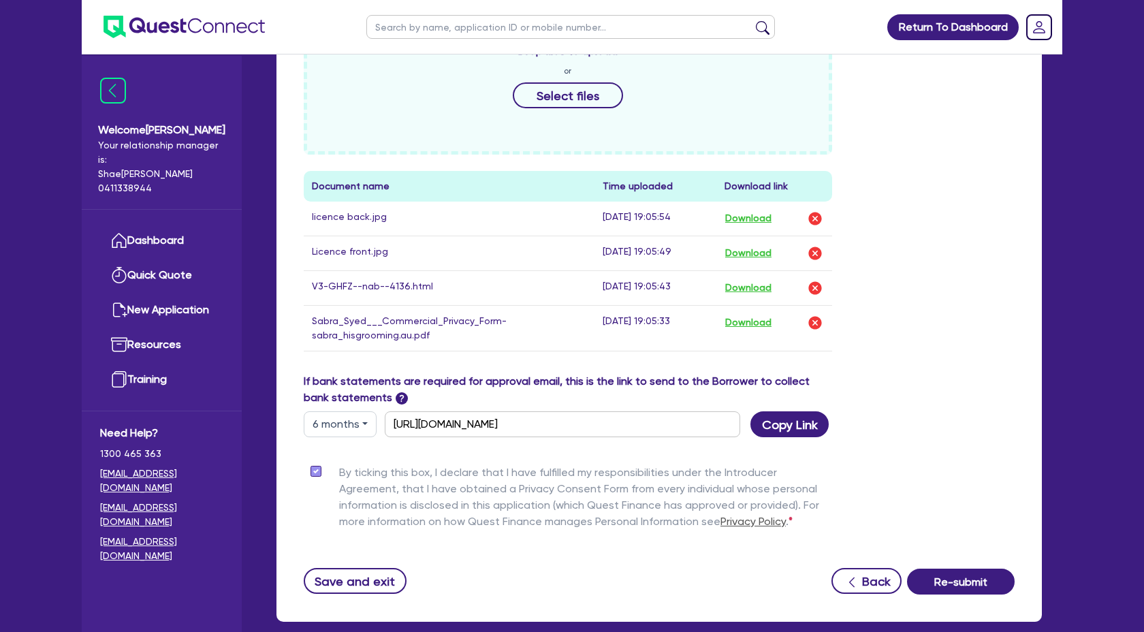
scroll to position [699, 0]
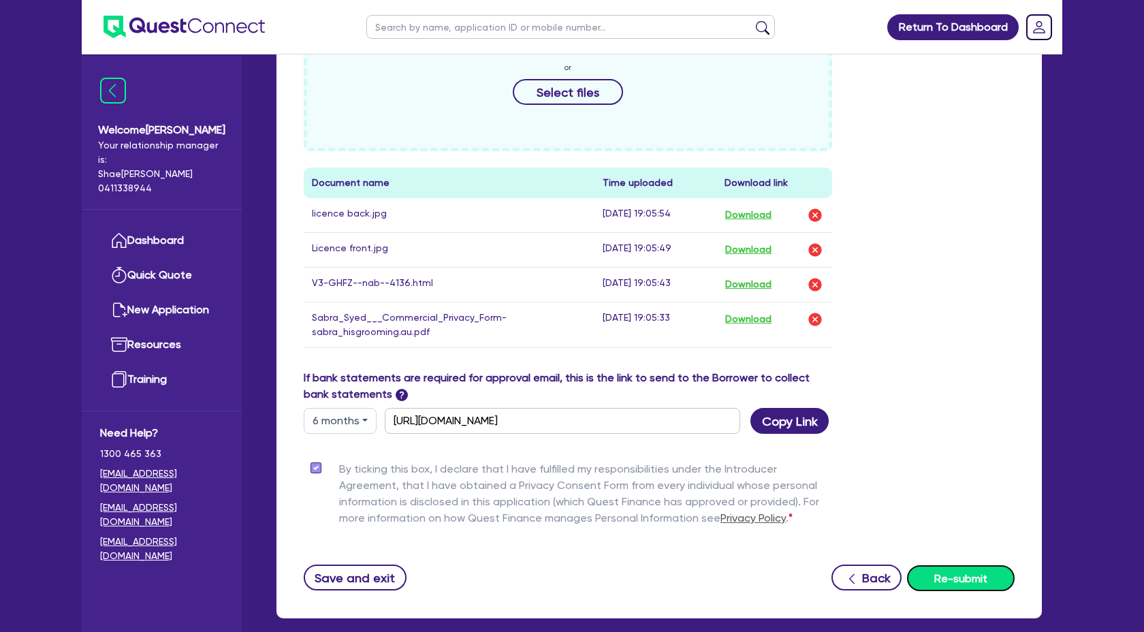
click at [970, 580] on button "Re-submit" at bounding box center [961, 578] width 108 height 26
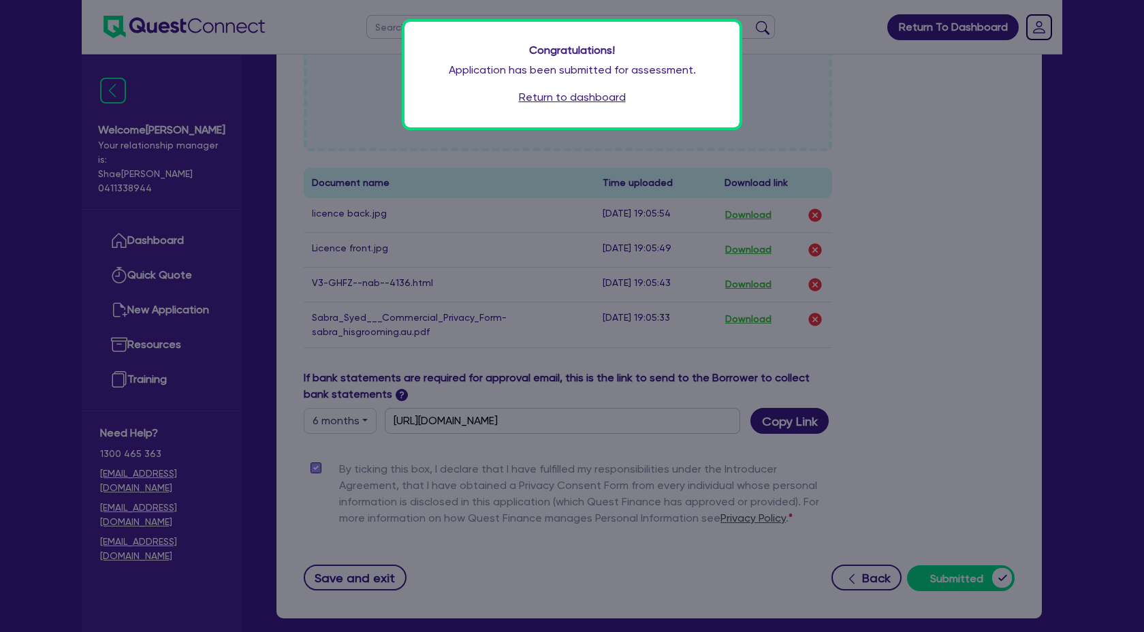
click at [575, 96] on link "Return to dashboard" at bounding box center [572, 97] width 107 height 16
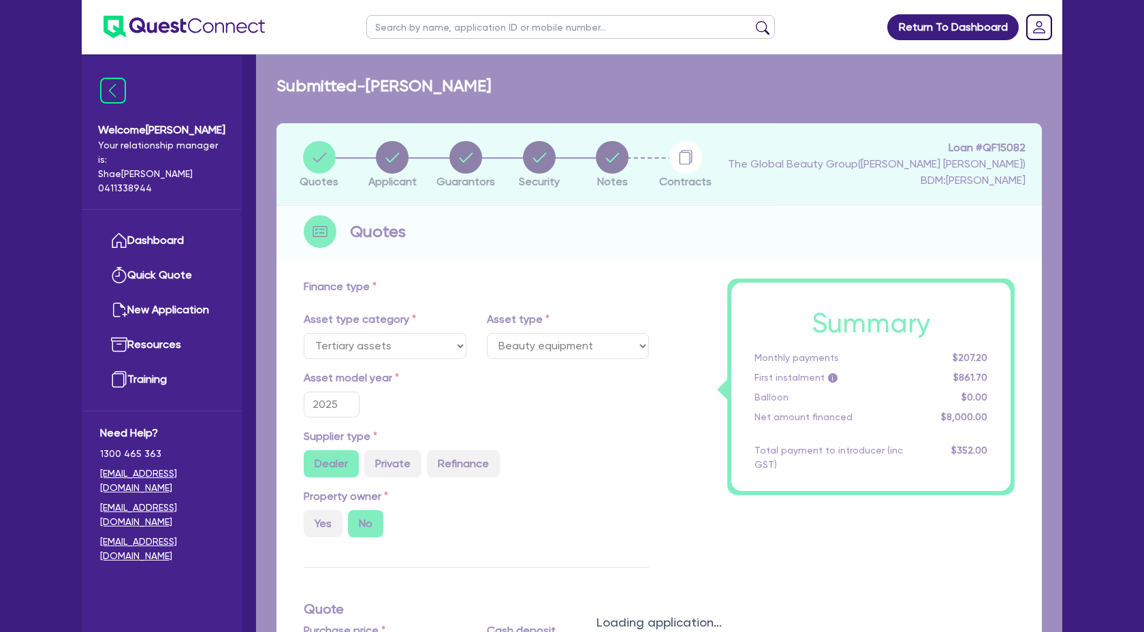
select select "TERTIARY_ASSETS"
select select "BEAUTY_EQUIPMENT"
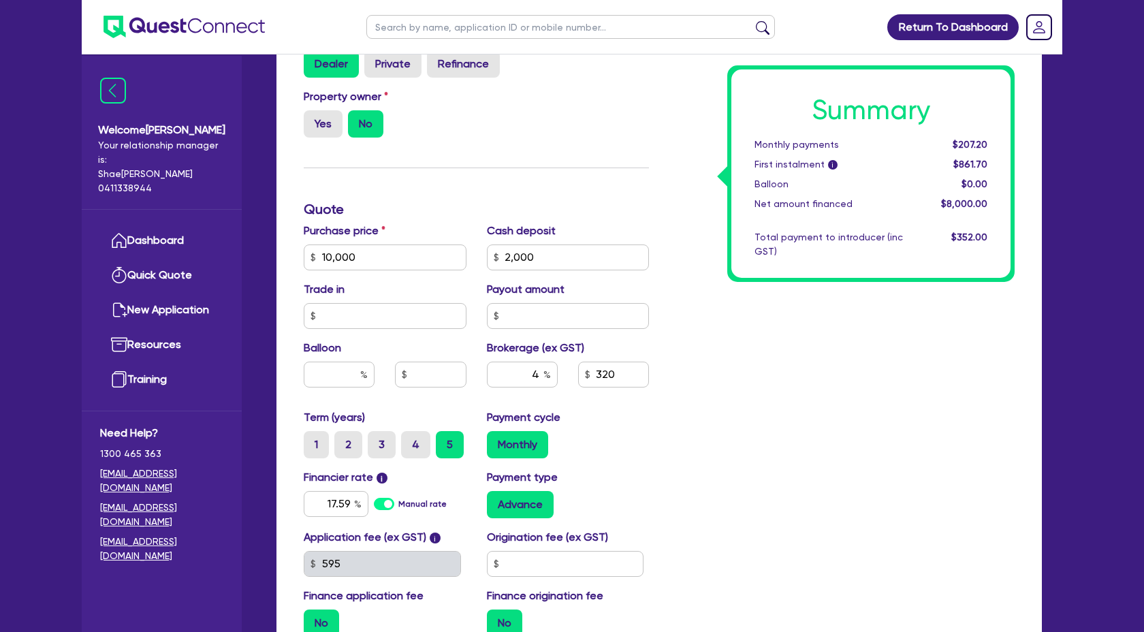
scroll to position [430, 0]
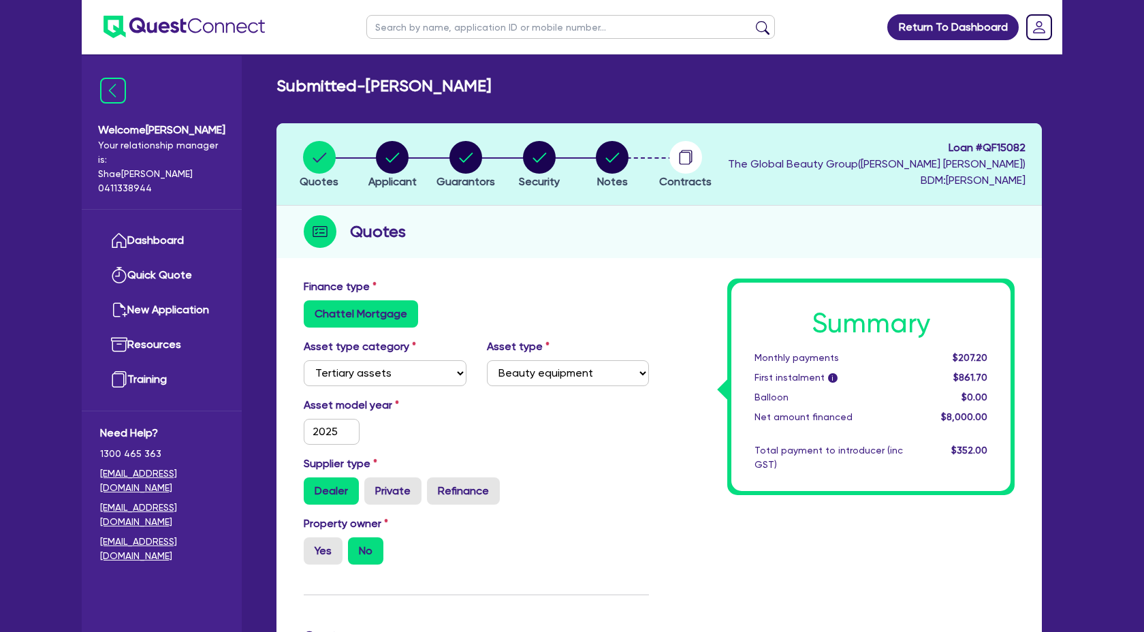
select select "TERTIARY_ASSETS"
select select "BEAUTY_EQUIPMENT"
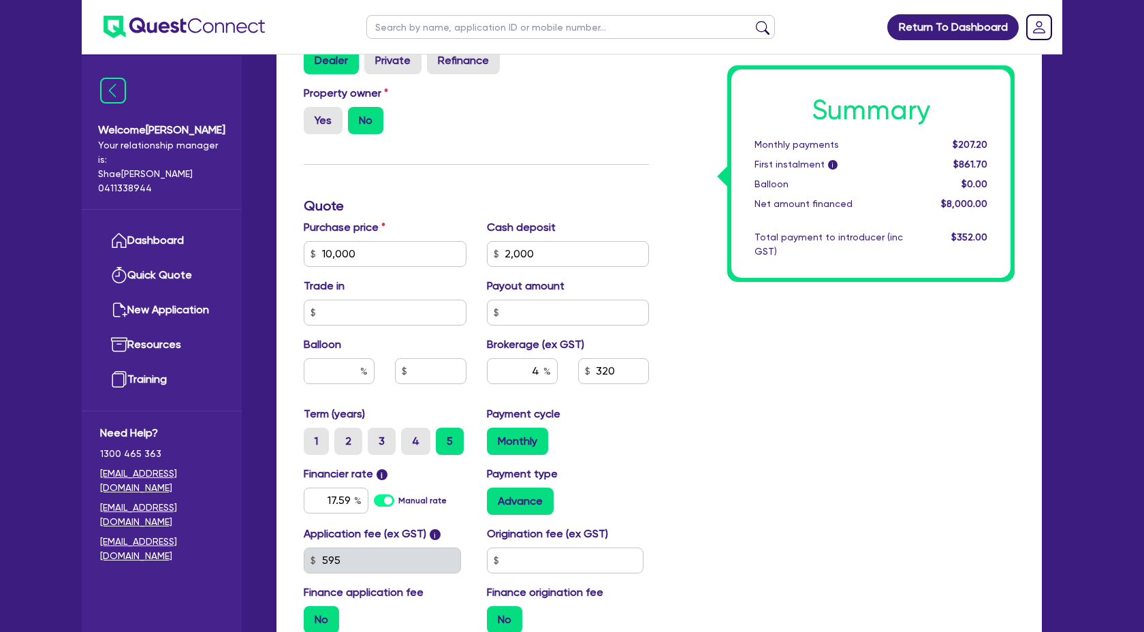
scroll to position [1225, 0]
click at [422, 313] on input "text" at bounding box center [385, 313] width 163 height 26
type input "10,000"
type input "2,000"
type input "10,000"
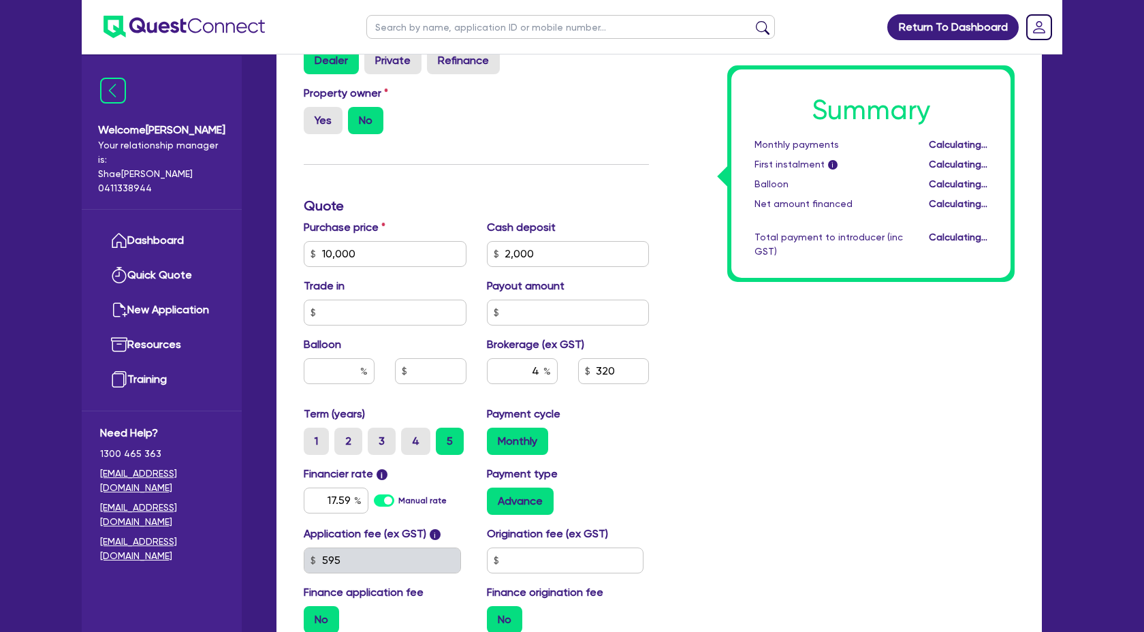
type input "2,000"
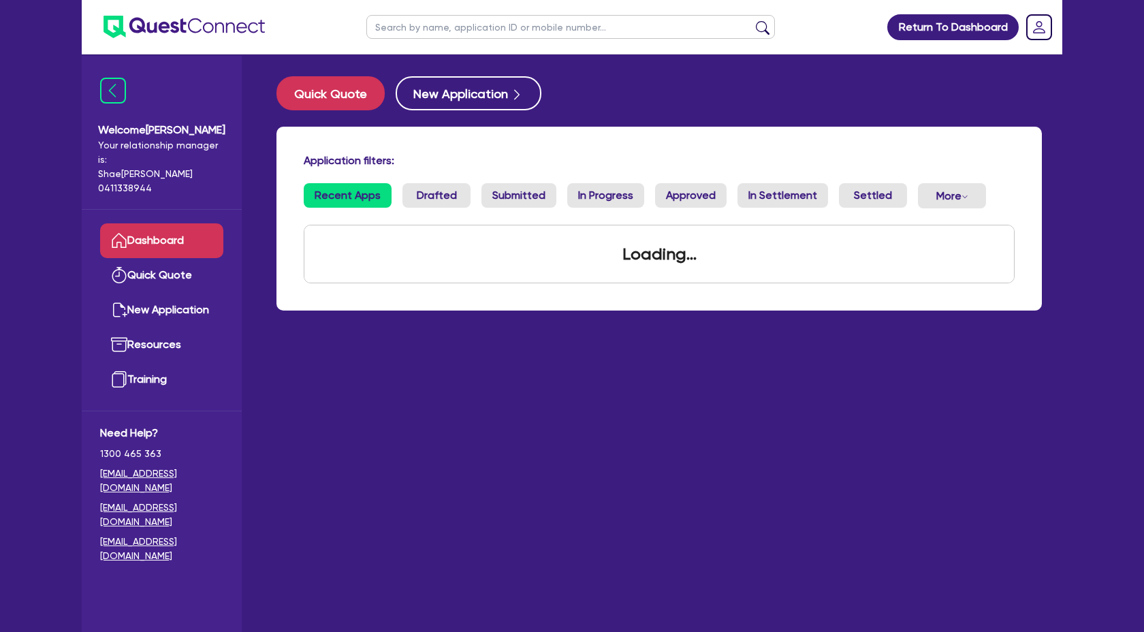
scroll to position [1225, 0]
